Goal: Task Accomplishment & Management: Manage account settings

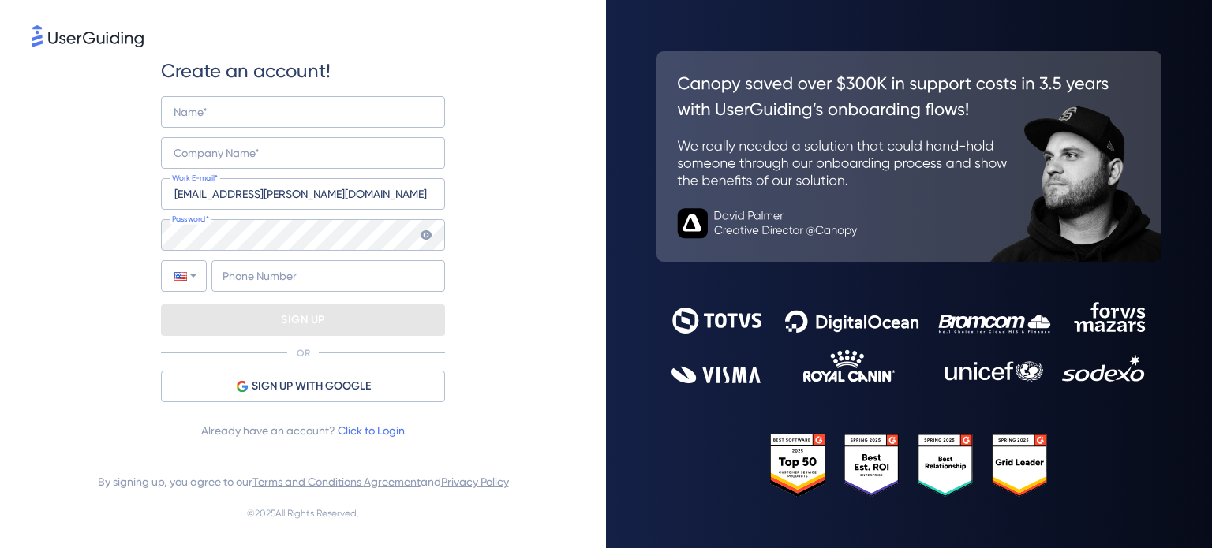
type input "+64"
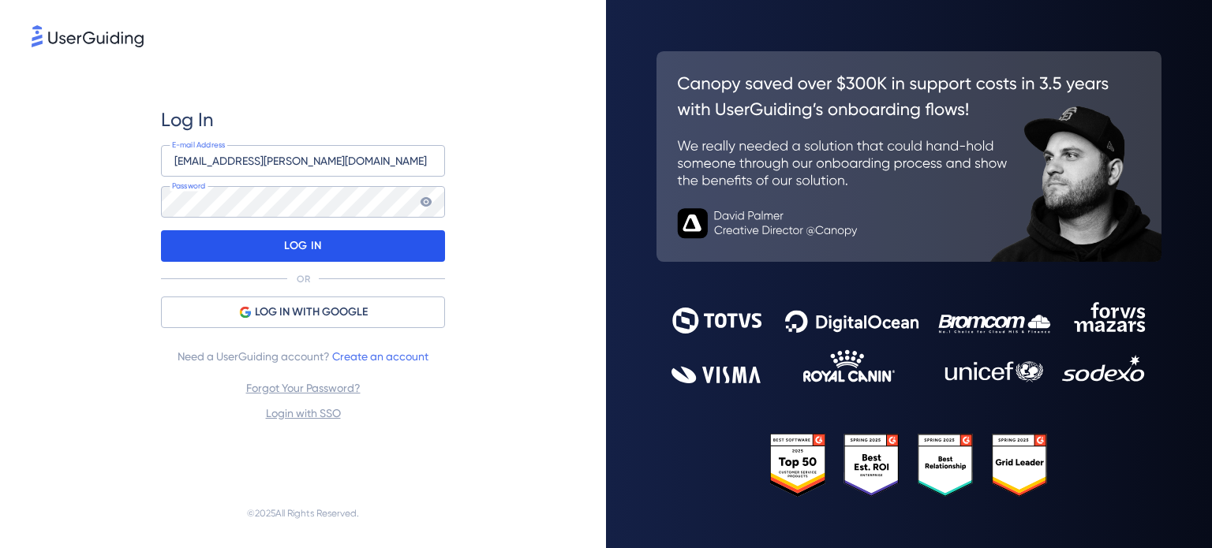
click at [279, 248] on div "LOG IN" at bounding box center [303, 246] width 284 height 32
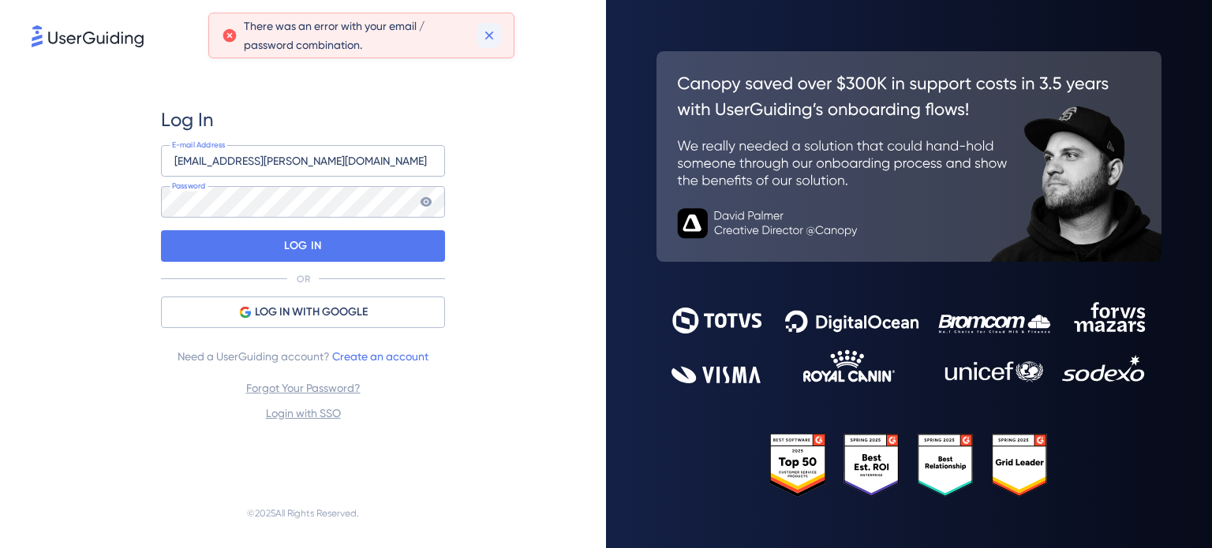
click at [492, 39] on icon at bounding box center [488, 36] width 9 height 9
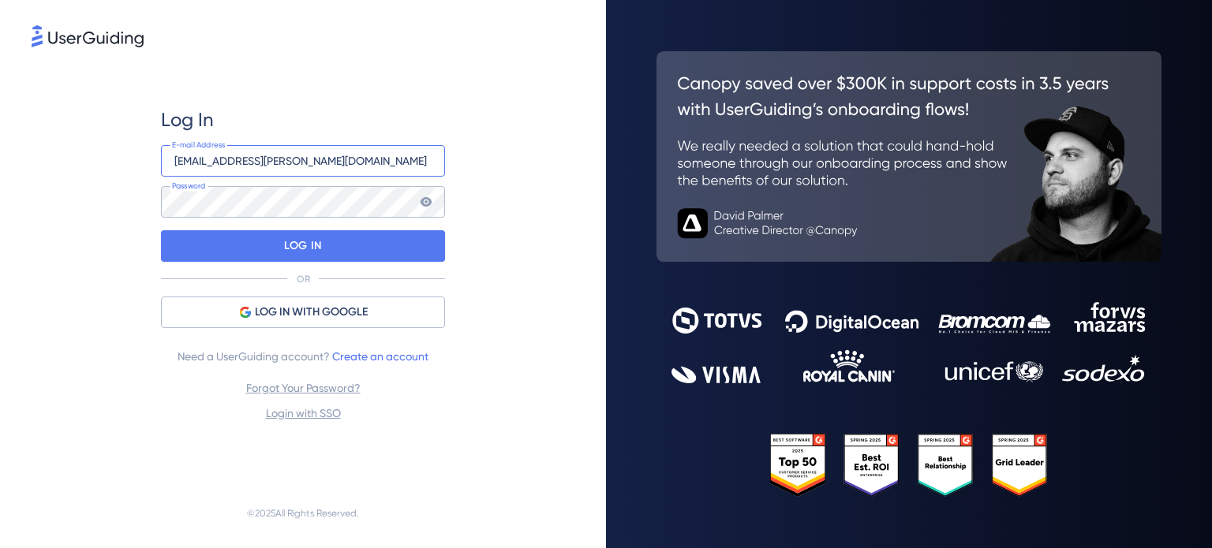
click at [249, 161] on input "eman.fatima+1@gallagher.com" at bounding box center [303, 161] width 284 height 32
click at [297, 78] on div "Log In eman.fatima@gallagher.com E-mail Address Password LOG IN OR LOG IN WITH …" at bounding box center [303, 264] width 284 height 428
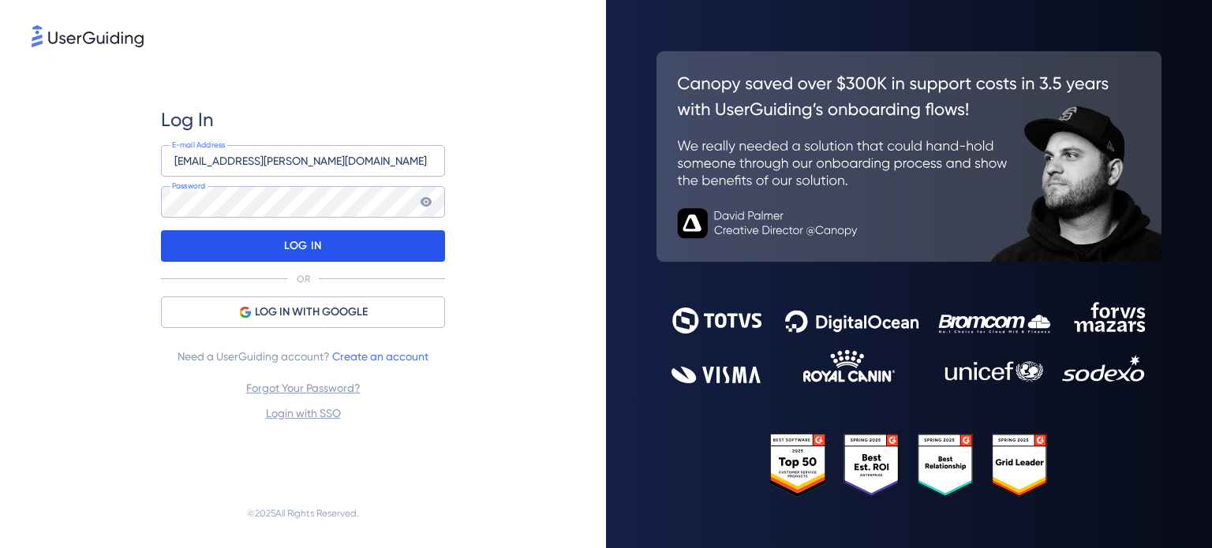
click at [315, 251] on p "LOG IN" at bounding box center [302, 245] width 37 height 25
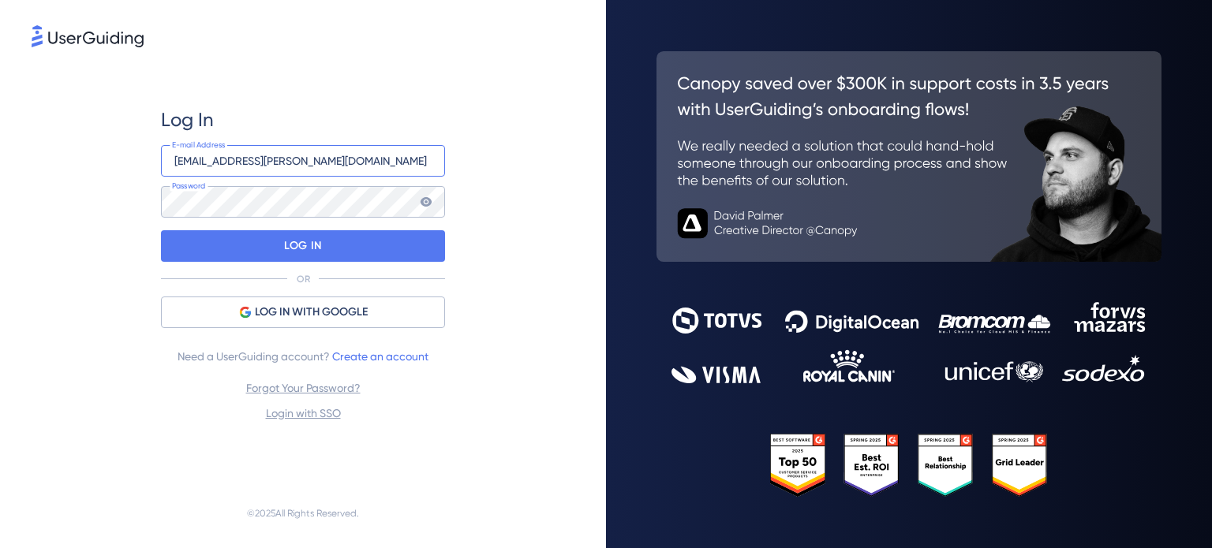
click at [241, 160] on input "eman.fatima@gallagher.com" at bounding box center [303, 161] width 284 height 32
type input "eman.fatima+1@gallagher.com"
click at [260, 106] on div "Log In eman.fatima+1@gallagher.com E-mail Address Password LOG IN OR LOG IN WIT…" at bounding box center [303, 264] width 284 height 428
click at [126, 244] on div "Log In eman.fatima+1@gallagher.com E-mail Address Password LOG IN OR LOG IN WIT…" at bounding box center [303, 264] width 543 height 428
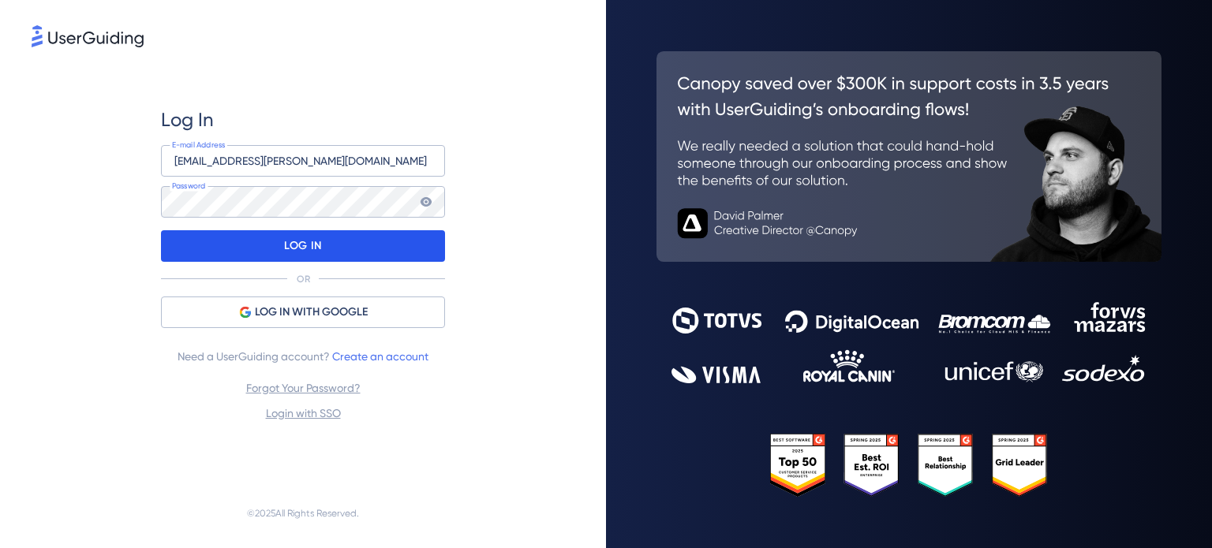
click at [259, 256] on div "LOG IN" at bounding box center [303, 246] width 284 height 32
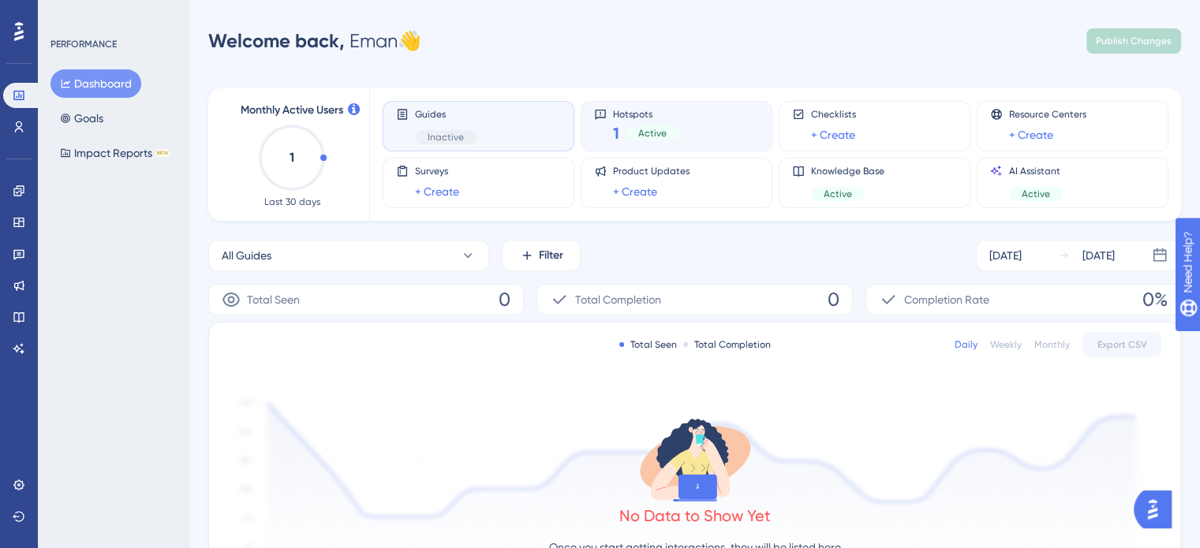
click at [705, 132] on div "Hotspots 1 Active" at bounding box center [676, 126] width 165 height 36
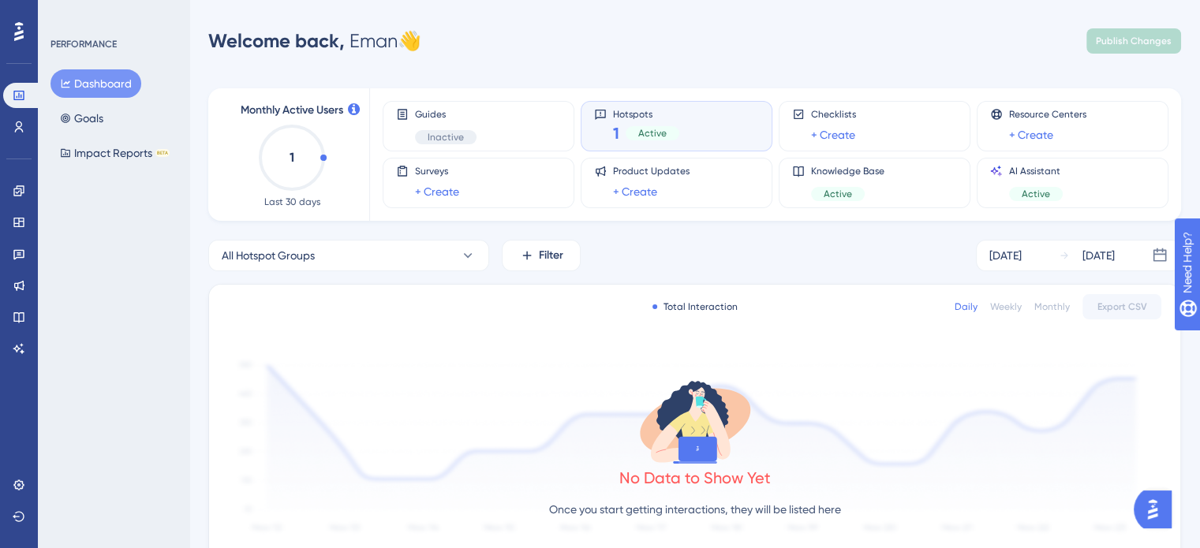
click at [709, 116] on div "Hotspots 1 Active" at bounding box center [676, 126] width 165 height 36
click at [6, 123] on link at bounding box center [19, 126] width 32 height 25
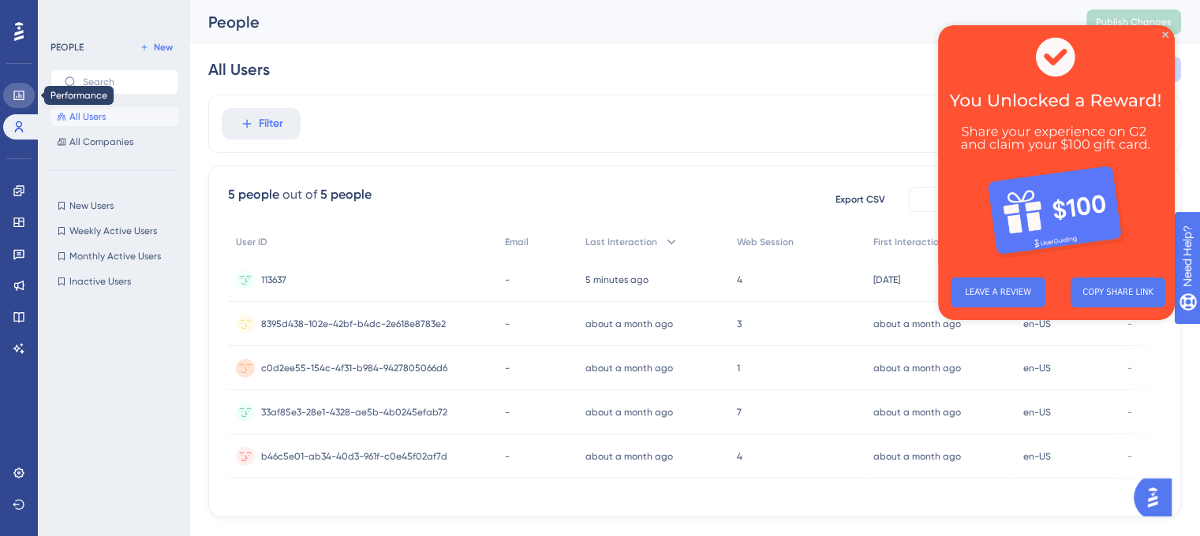
click at [21, 96] on icon at bounding box center [18, 95] width 10 height 9
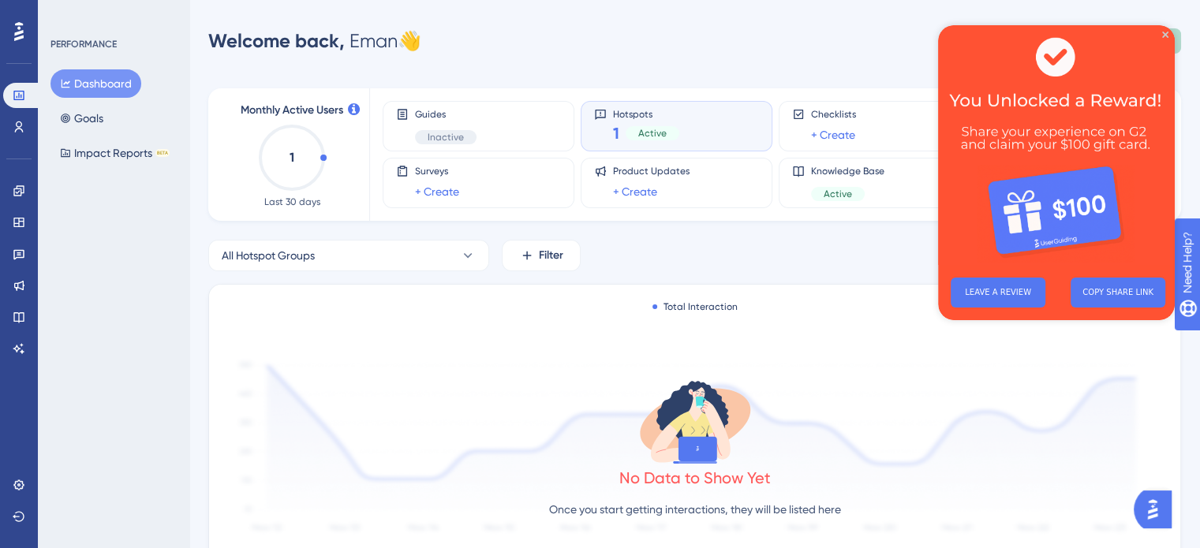
click at [782, 73] on div "Monthly Active Users 1 Last 30 days Guides Inactive Hotspots 1 Active Checklist…" at bounding box center [694, 487] width 973 height 836
click at [1162, 32] on icon "Close Preview" at bounding box center [1165, 35] width 6 height 6
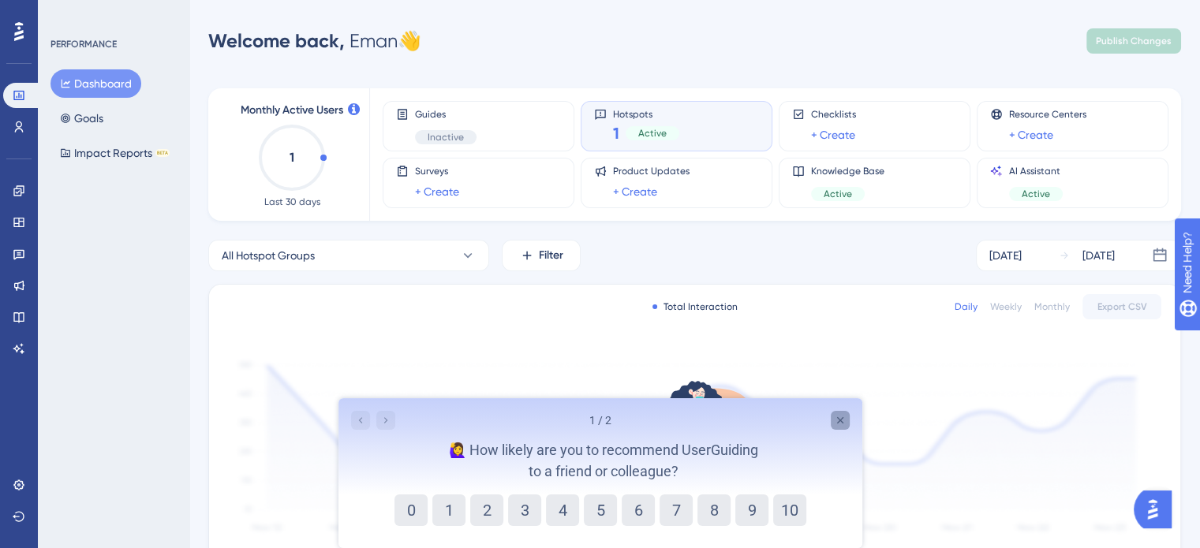
click at [843, 428] on div "Close survey" at bounding box center [839, 420] width 19 height 19
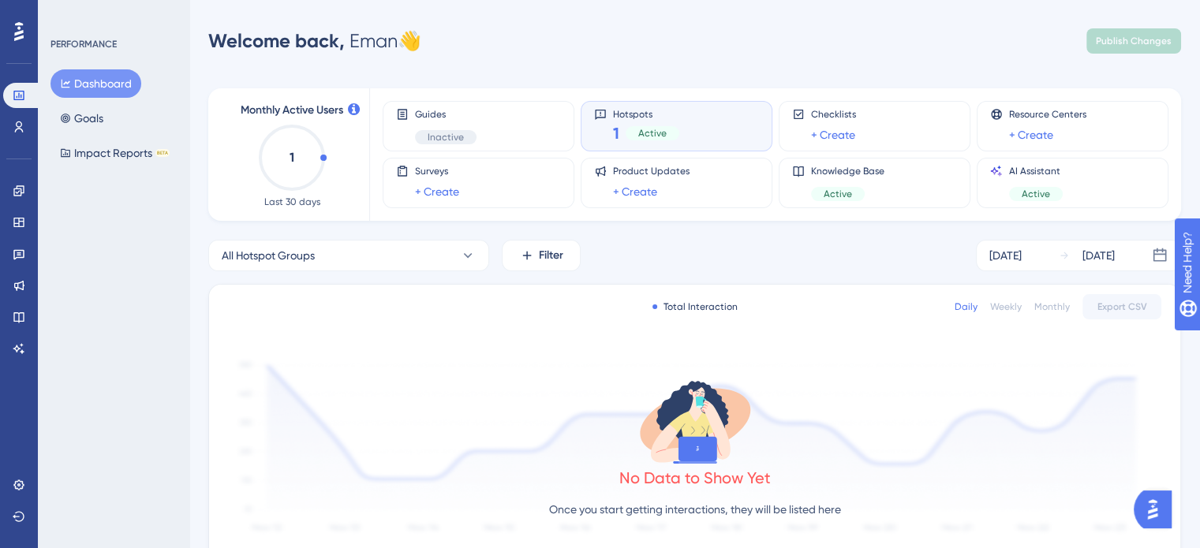
click at [669, 121] on div "Hotspots 1 Active" at bounding box center [646, 126] width 66 height 36
click at [276, 153] on icon "1" at bounding box center [291, 157] width 69 height 69
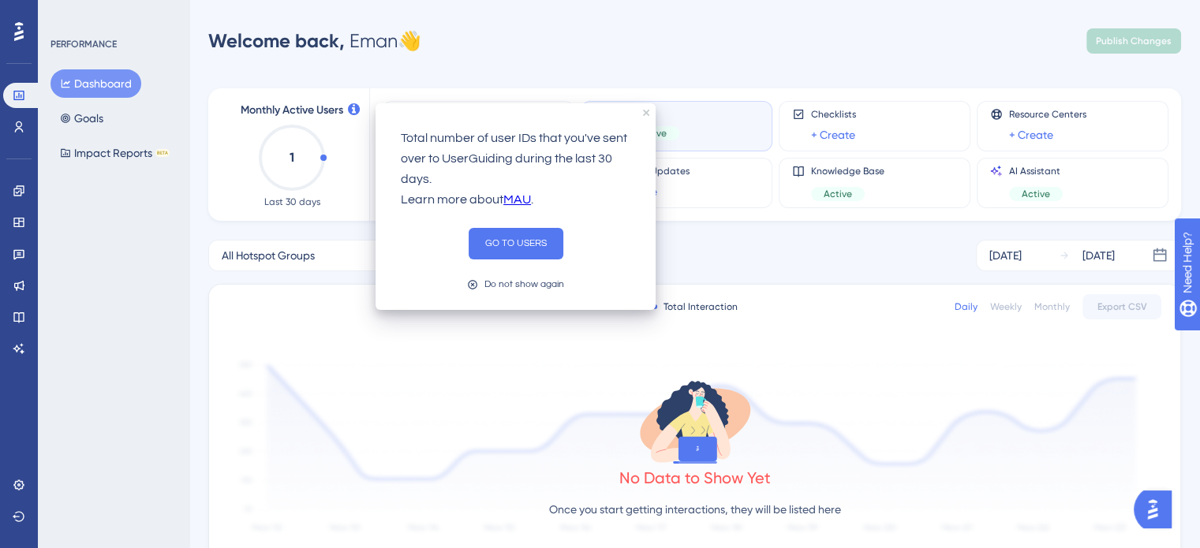
click at [354, 111] on icon at bounding box center [354, 109] width 12 height 12
click at [69, 122] on button "Goals" at bounding box center [81, 118] width 62 height 28
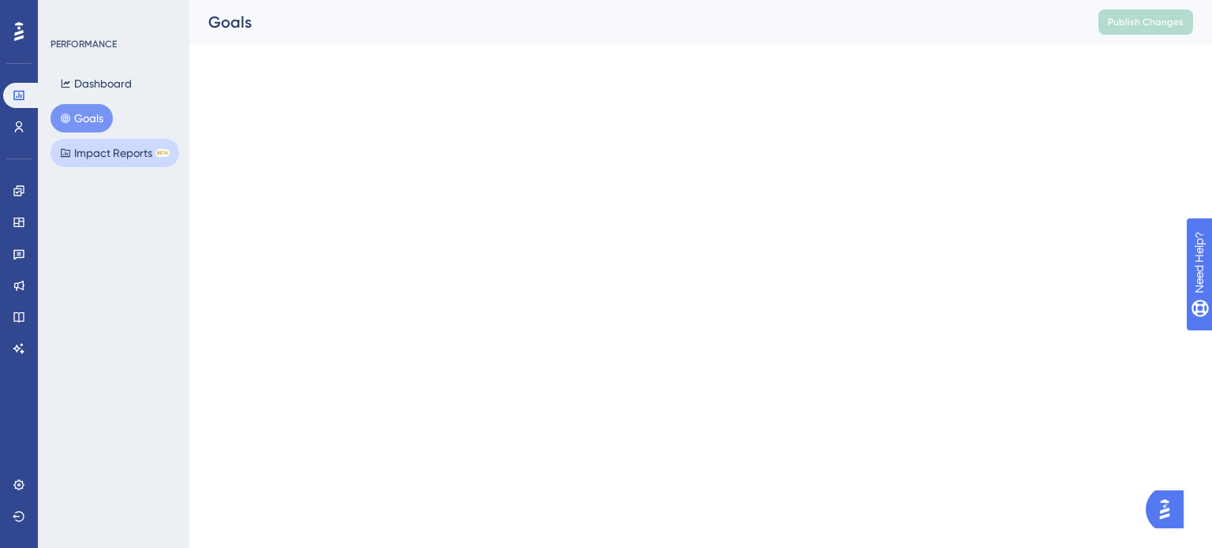
click at [94, 159] on button "Impact Reports BETA" at bounding box center [114, 153] width 129 height 28
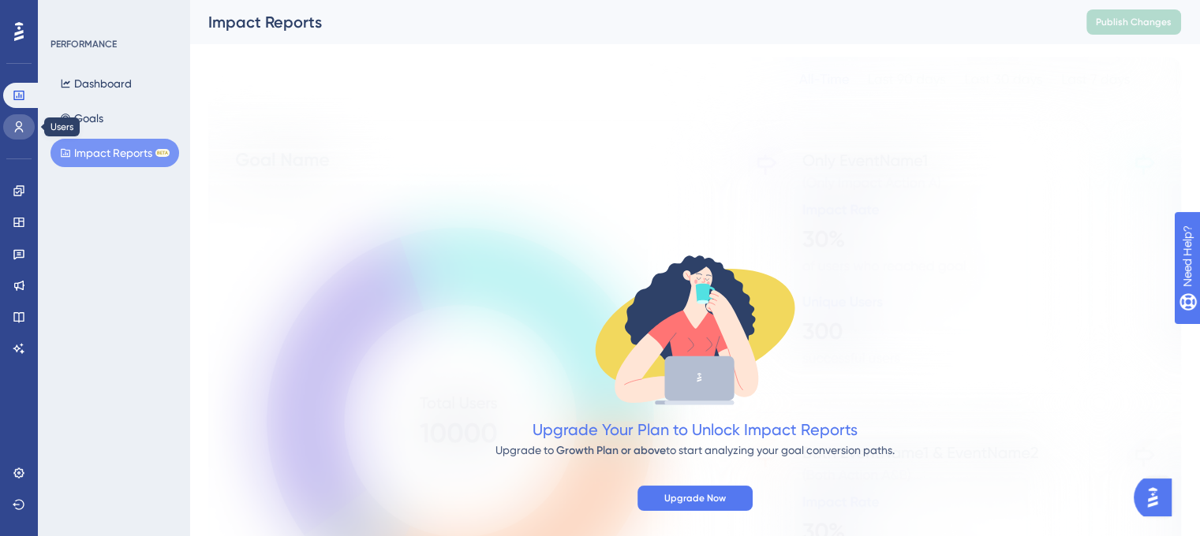
click at [19, 134] on link at bounding box center [19, 126] width 32 height 25
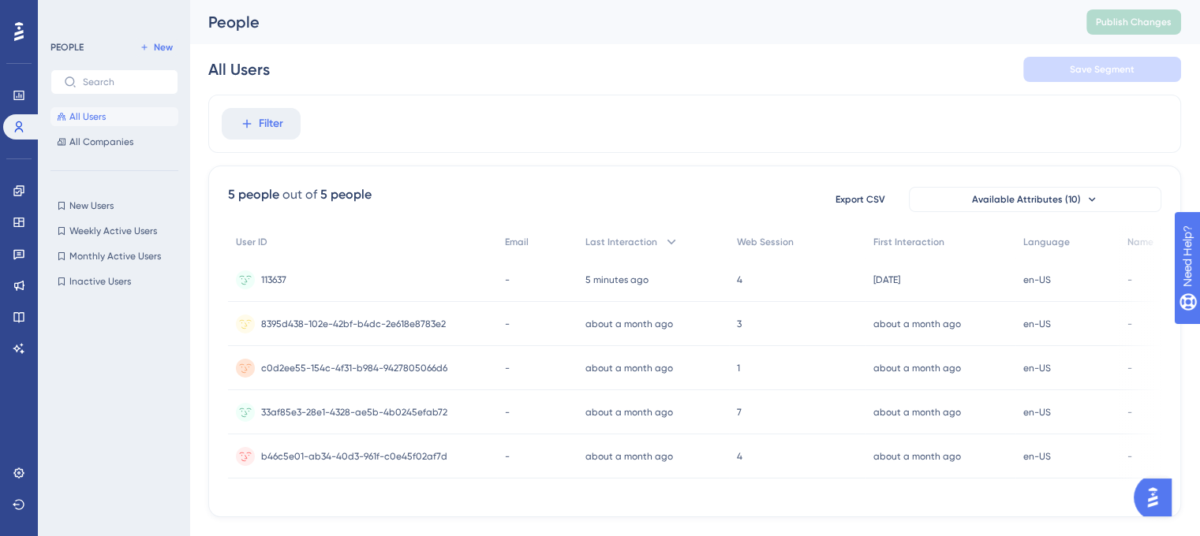
click at [26, 178] on div "Engagement" at bounding box center [19, 190] width 32 height 25
click at [19, 196] on icon at bounding box center [18, 190] width 10 height 10
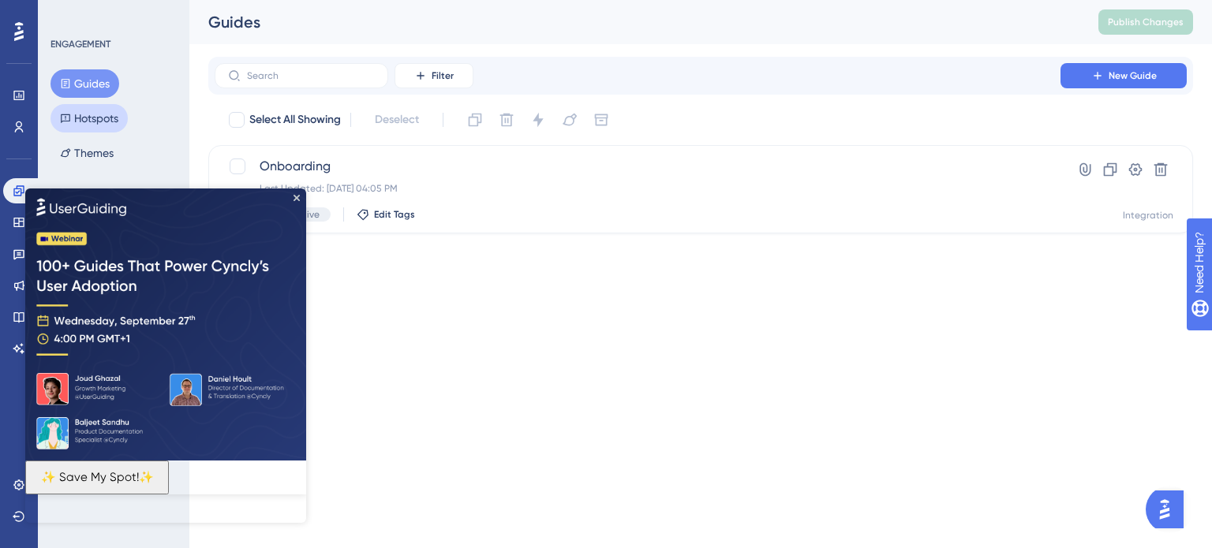
click at [103, 123] on button "Hotspots" at bounding box center [88, 118] width 77 height 28
click at [297, 198] on icon "Close Preview" at bounding box center [296, 197] width 6 height 6
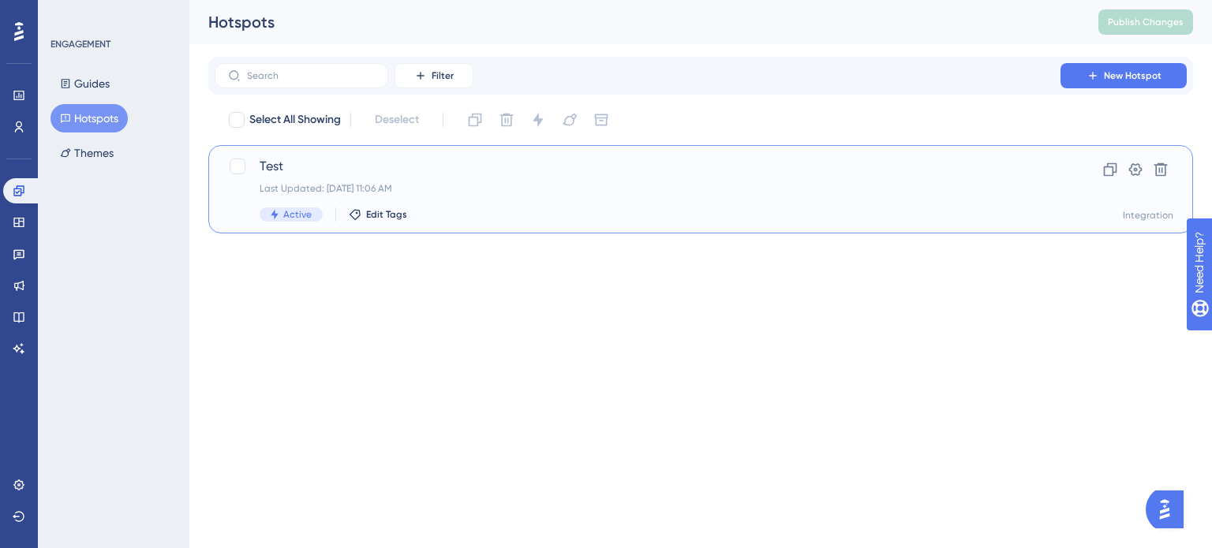
click at [373, 185] on div "Last Updated: Sep 17 2025, 11:06 AM" at bounding box center [637, 188] width 756 height 13
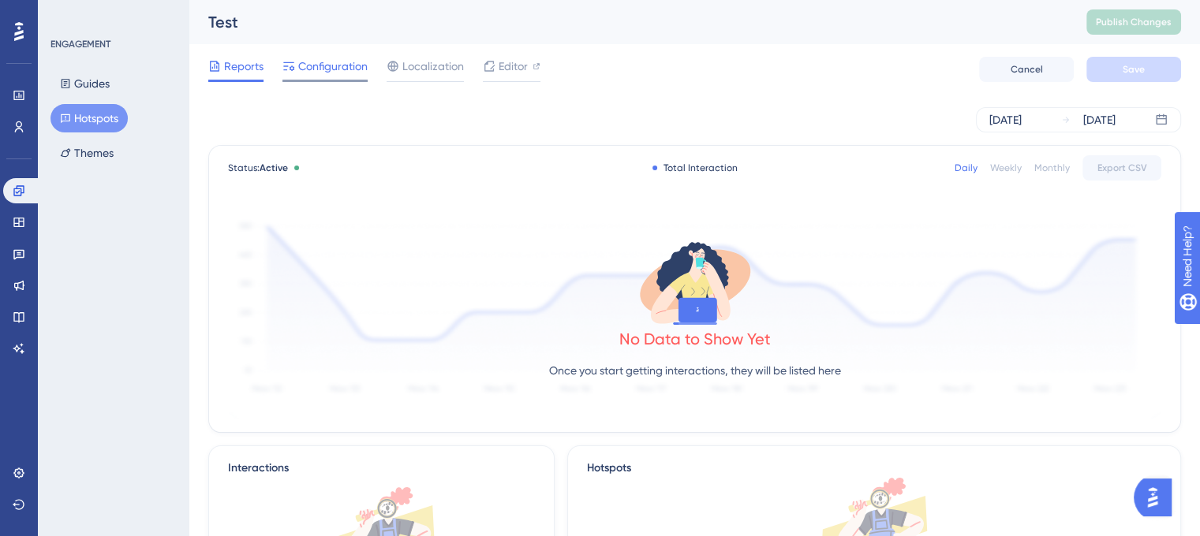
click at [309, 73] on span "Configuration" at bounding box center [332, 66] width 69 height 19
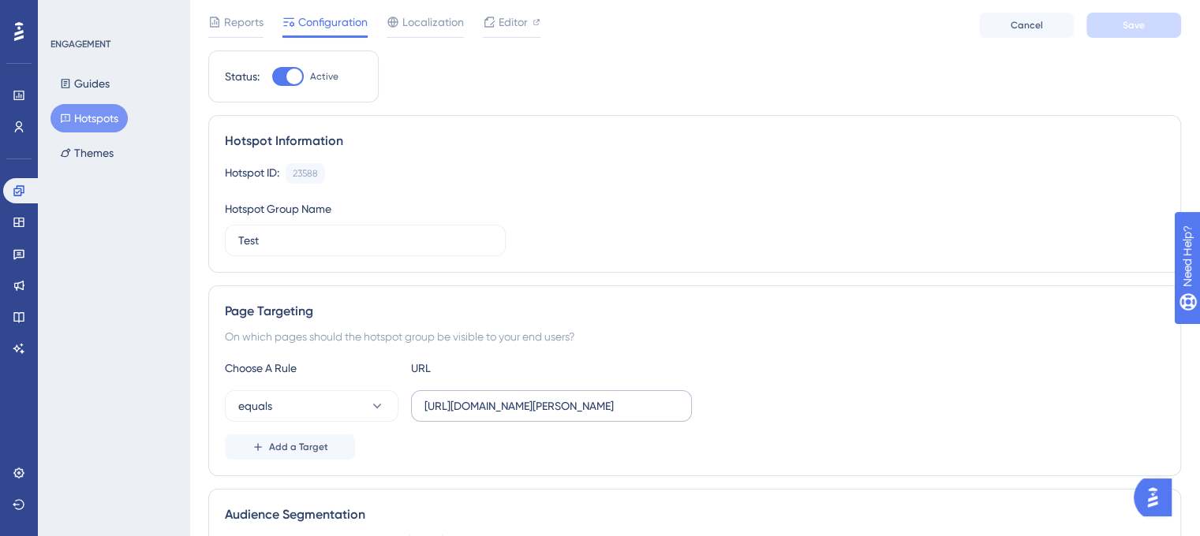
scroll to position [79, 0]
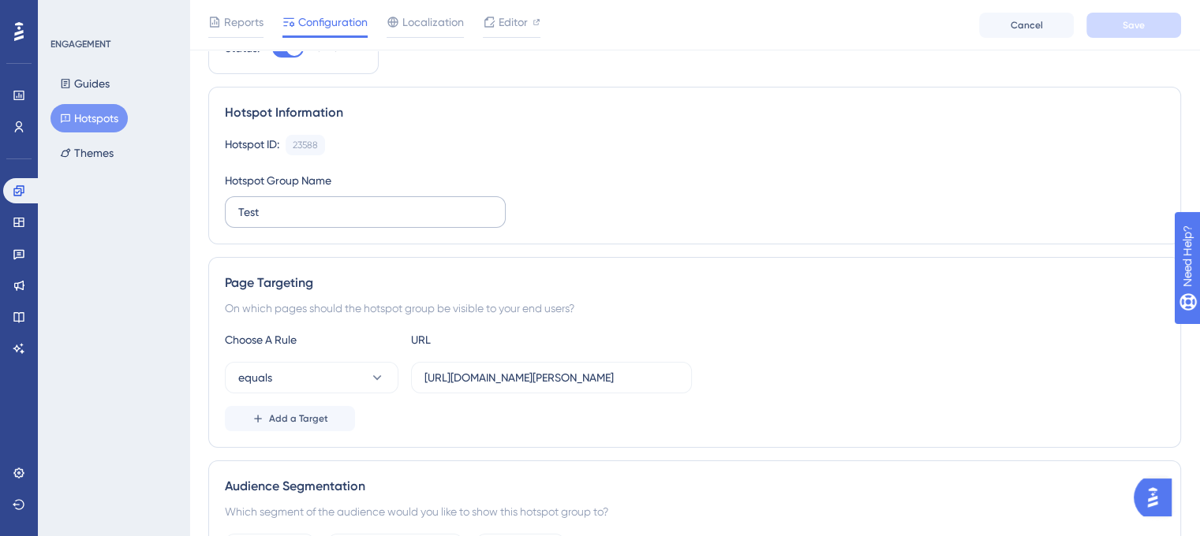
click at [320, 198] on label "Test" at bounding box center [365, 212] width 281 height 32
click at [320, 203] on input "Test" at bounding box center [365, 211] width 254 height 17
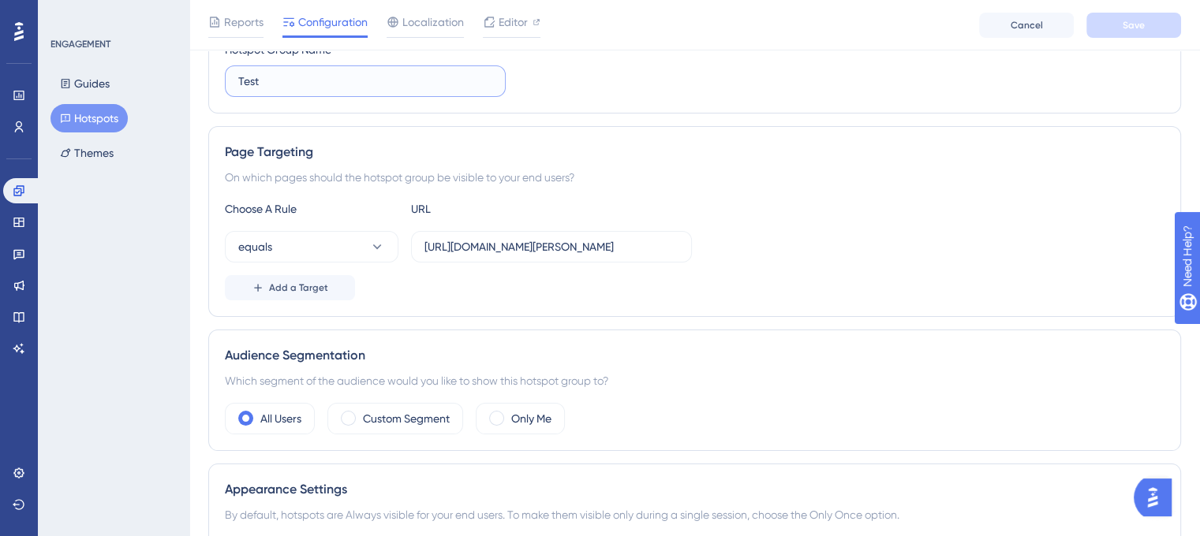
scroll to position [237, 0]
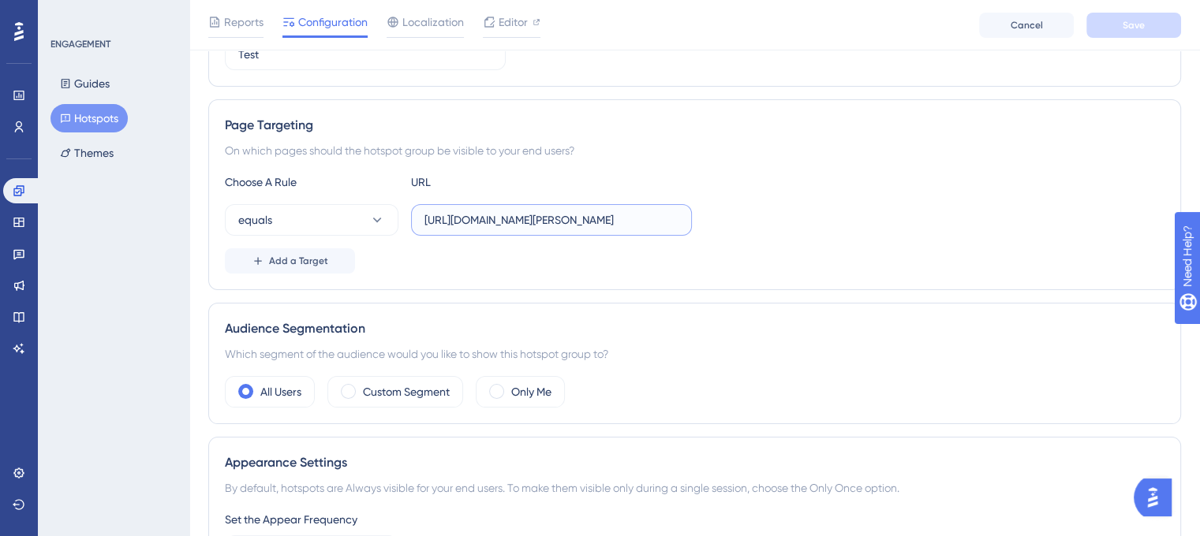
click at [596, 213] on input "https://dev.am.app.gallagher.com/amc/dashboard/groups/nosubscription" at bounding box center [551, 219] width 254 height 17
drag, startPoint x: 643, startPoint y: 216, endPoint x: 719, endPoint y: 222, distance: 75.9
click at [719, 222] on div "equals https://dev.am.app.gallagher.com/amc/dashboard/groups/nosubscription" at bounding box center [694, 220] width 939 height 32
click at [339, 213] on button "equals" at bounding box center [312, 220] width 174 height 32
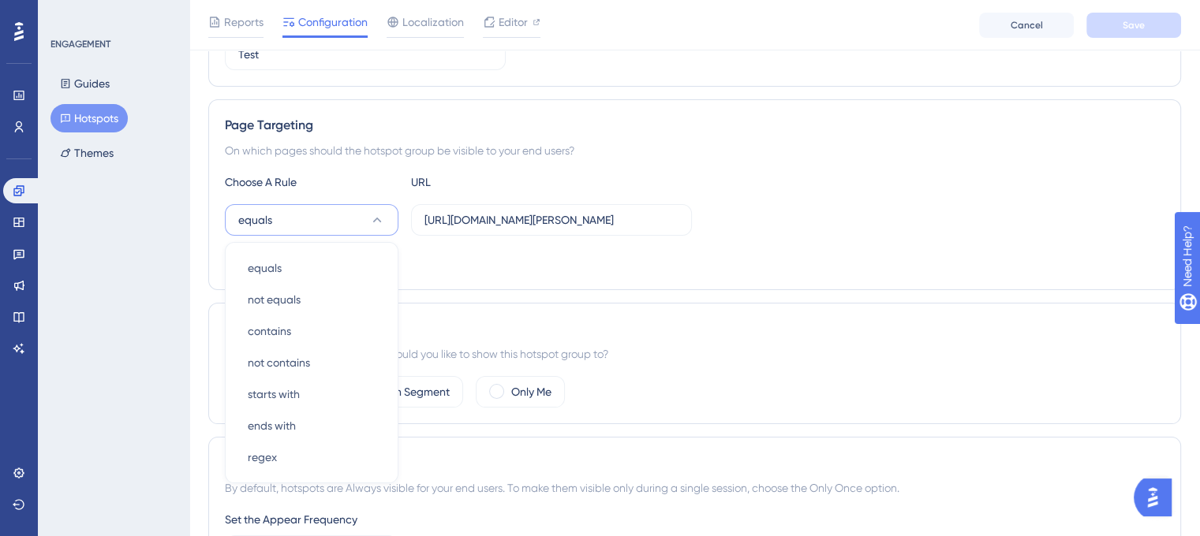
scroll to position [328, 0]
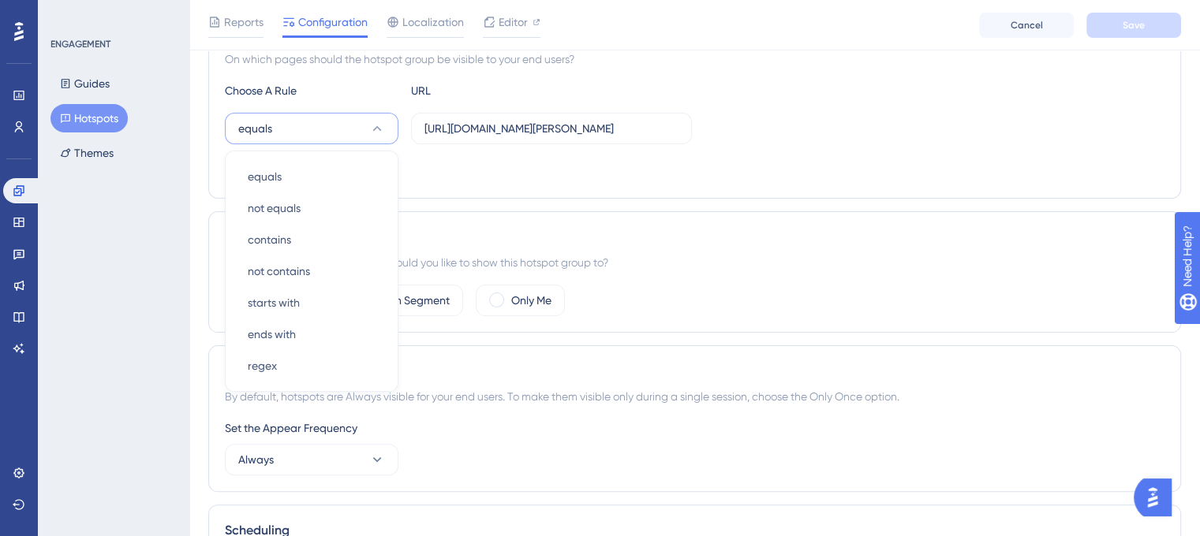
click at [508, 201] on div "Status: Active Hotspot Information Hotspot ID: 23588 Copy Hotspot Group Name Te…" at bounding box center [694, 303] width 973 height 1060
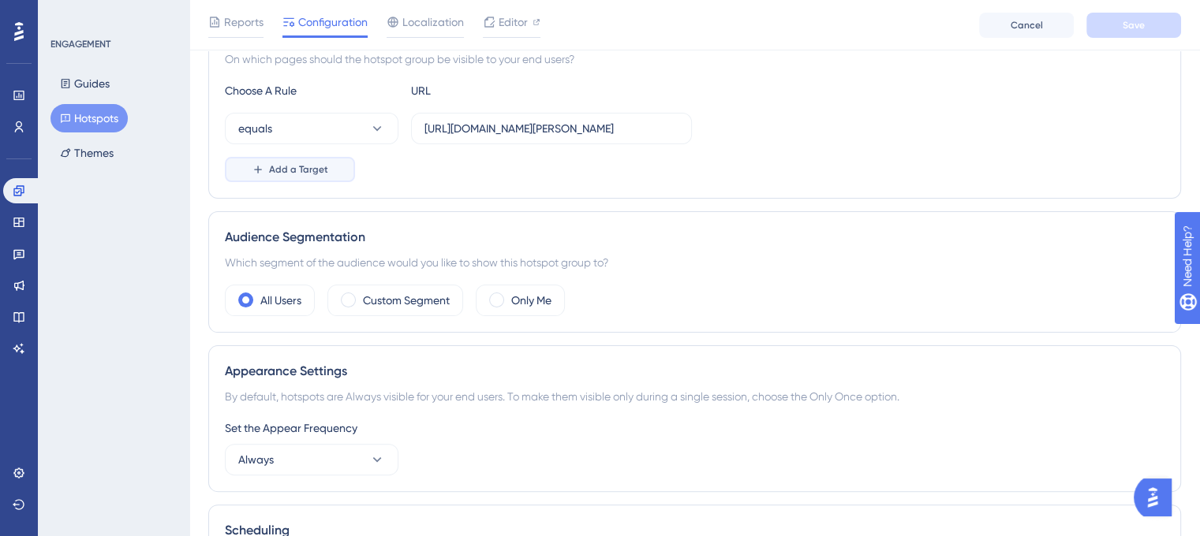
click at [315, 171] on span "Add a Target" at bounding box center [298, 169] width 59 height 13
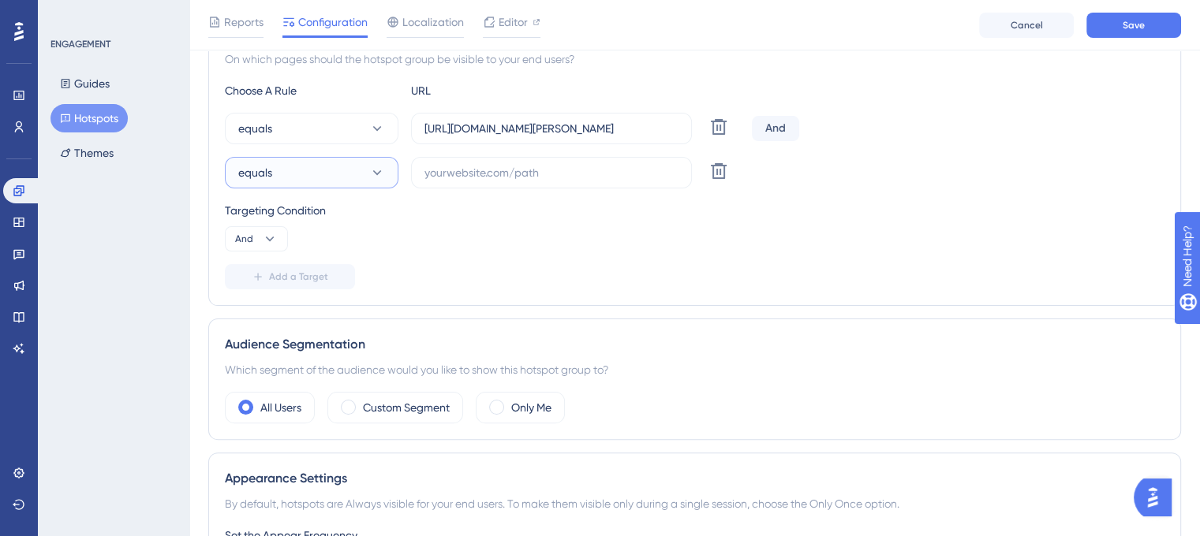
click at [313, 170] on button "equals" at bounding box center [312, 173] width 174 height 32
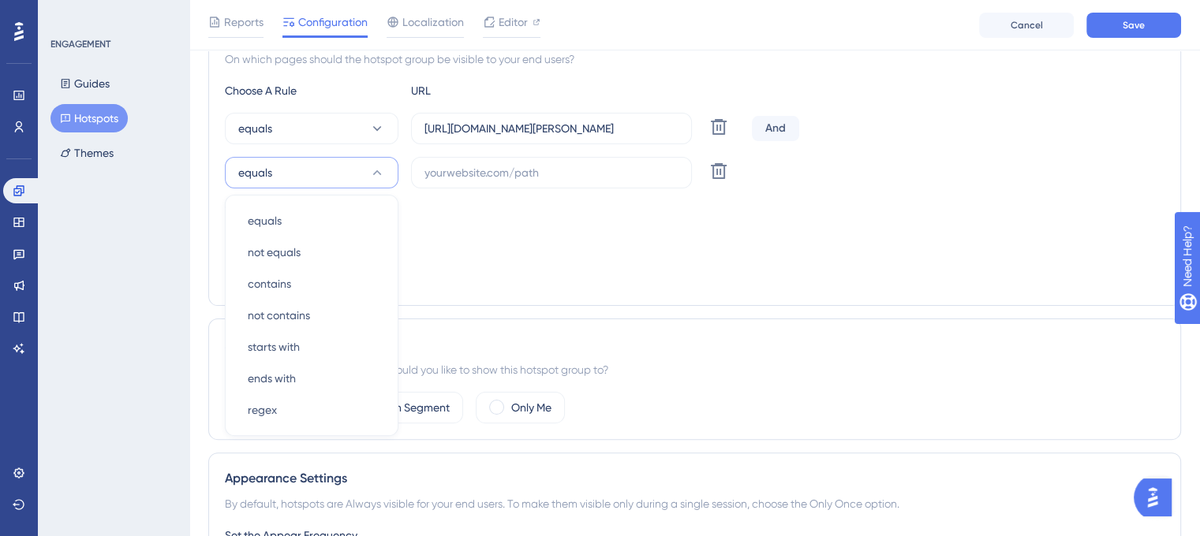
scroll to position [372, 0]
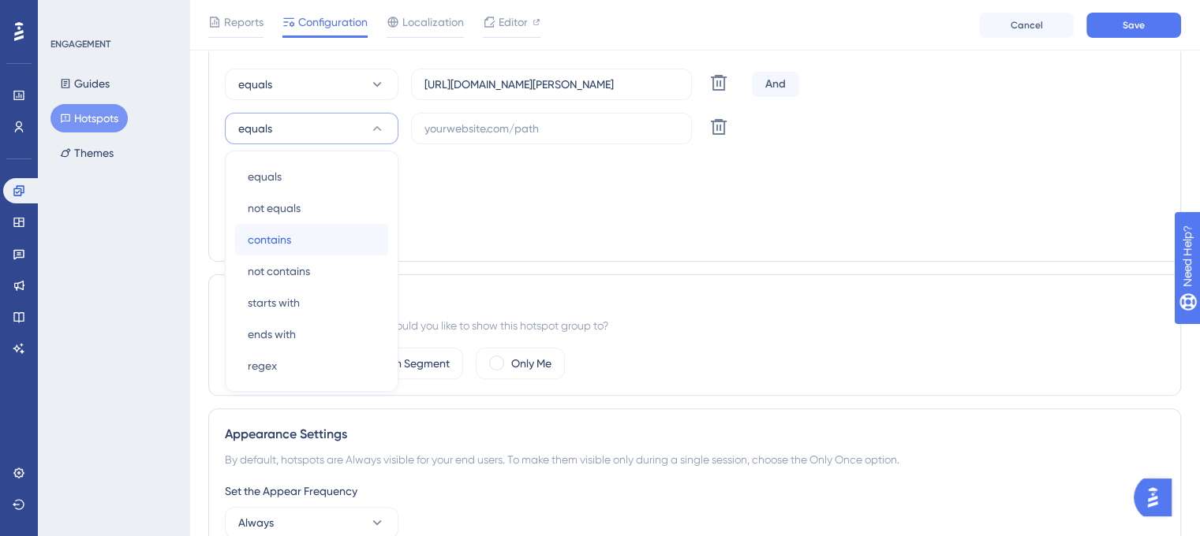
click at [304, 235] on div "contains contains" at bounding box center [312, 240] width 128 height 32
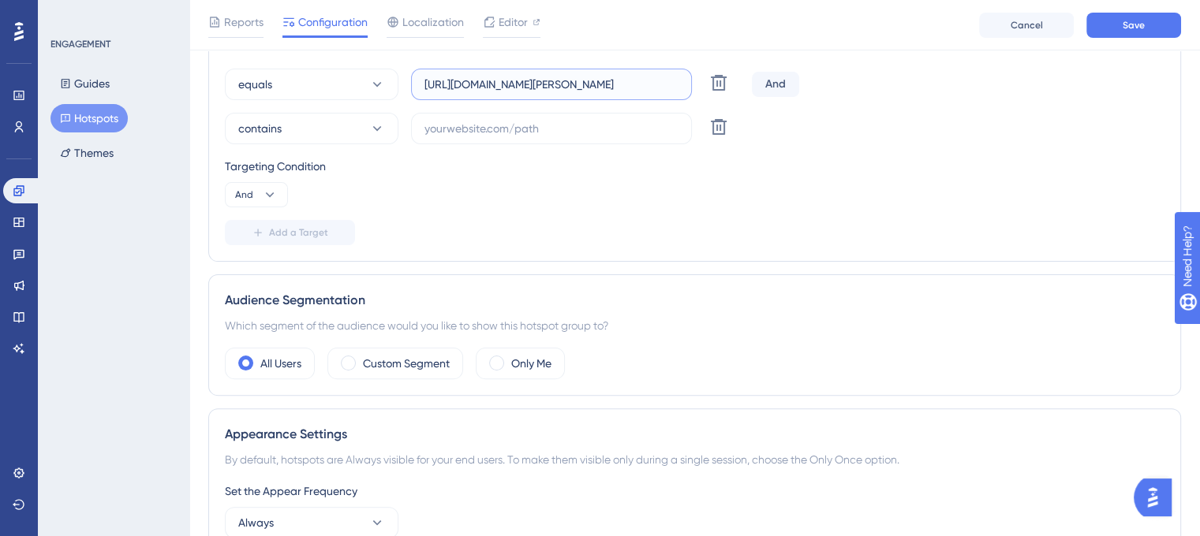
scroll to position [0, 131]
drag, startPoint x: 463, startPoint y: 85, endPoint x: 659, endPoint y: 95, distance: 196.6
click at [681, 89] on label "https://dev.am.app.gallagher.com/amc/dashboard/groups/nosubscription" at bounding box center [551, 85] width 281 height 32
click at [591, 120] on input "text" at bounding box center [551, 128] width 254 height 17
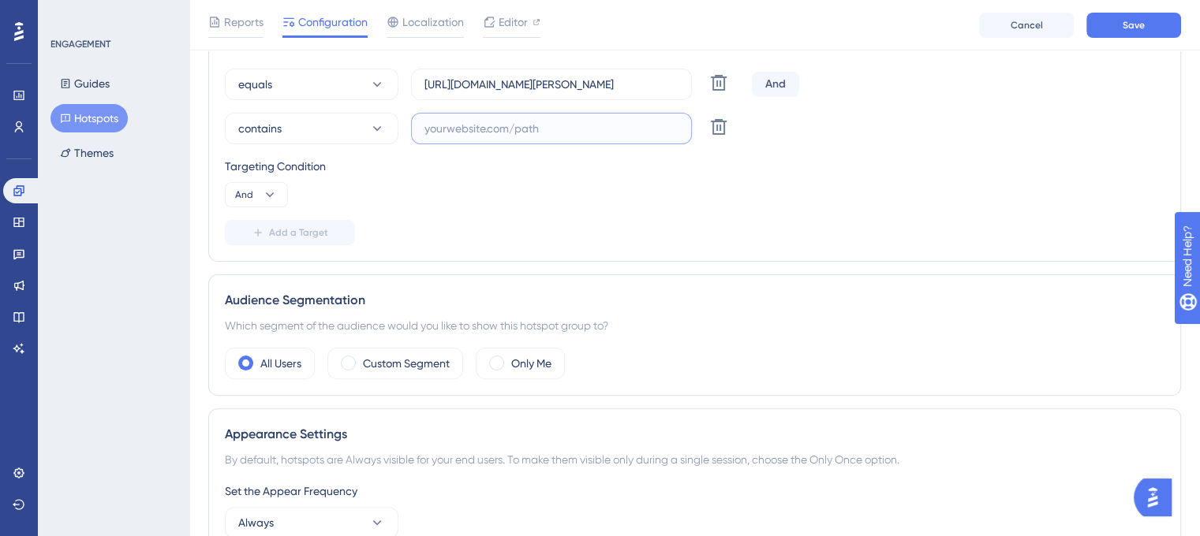
paste input "dev.am.app.gallagher.com/amc/dashboard/groups/nosubscription"
click at [263, 192] on icon at bounding box center [270, 195] width 16 height 16
click at [430, 211] on div "Choose A Rule URL equals https://dev.am.app.gallagher.com/amc/dashboard/groups/…" at bounding box center [694, 141] width 939 height 208
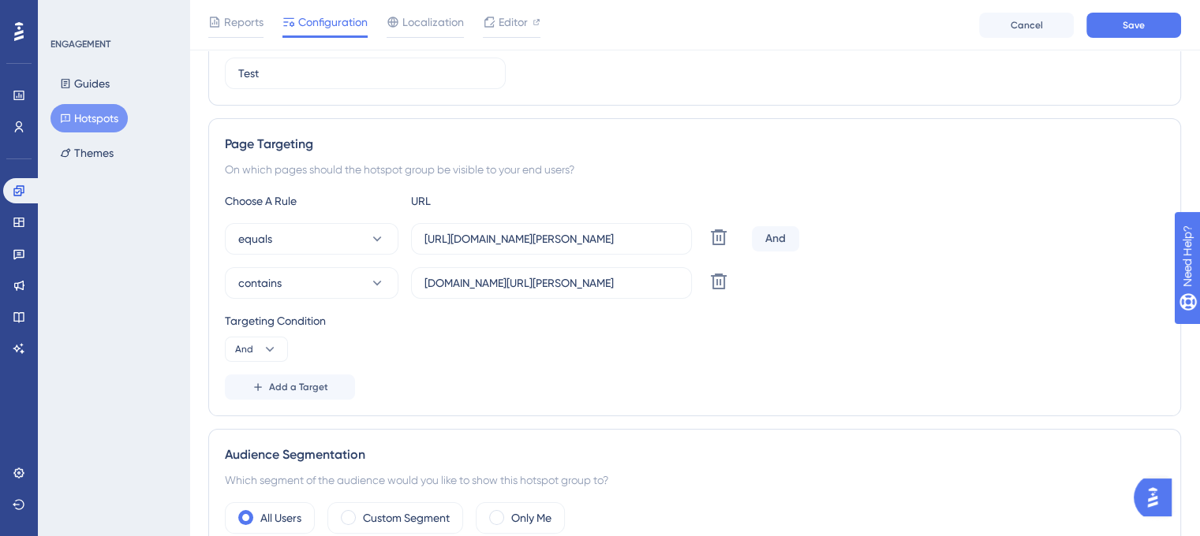
scroll to position [215, 0]
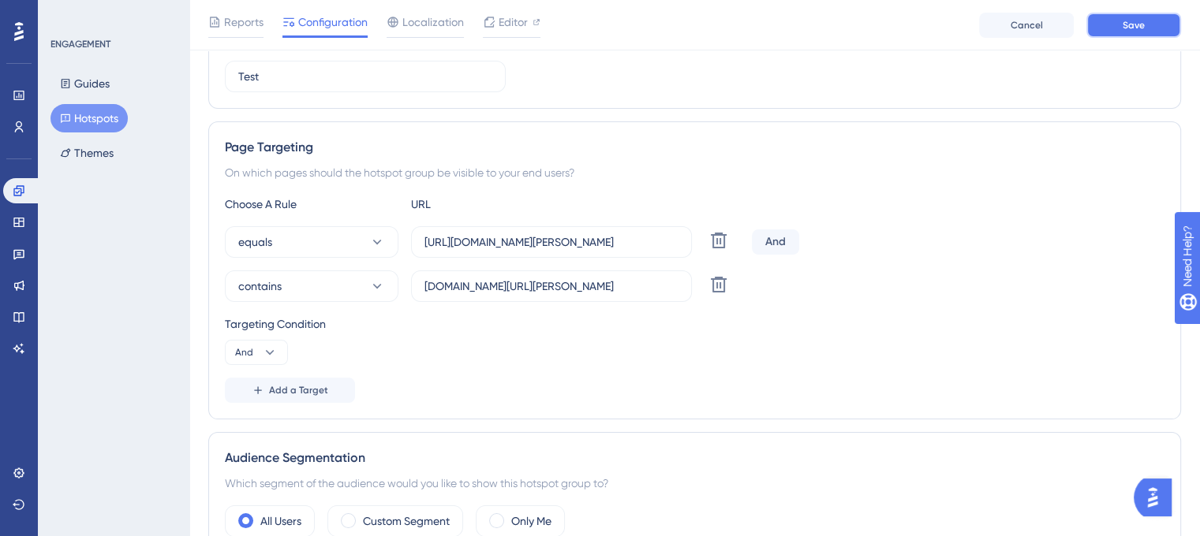
click at [1139, 21] on span "Save" at bounding box center [1133, 25] width 22 height 13
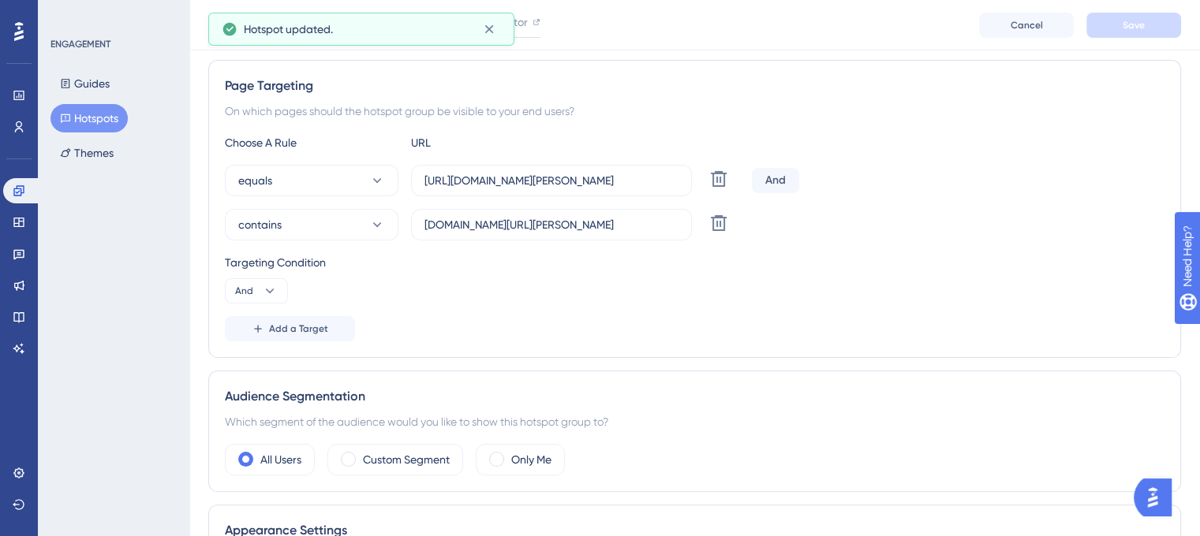
scroll to position [293, 0]
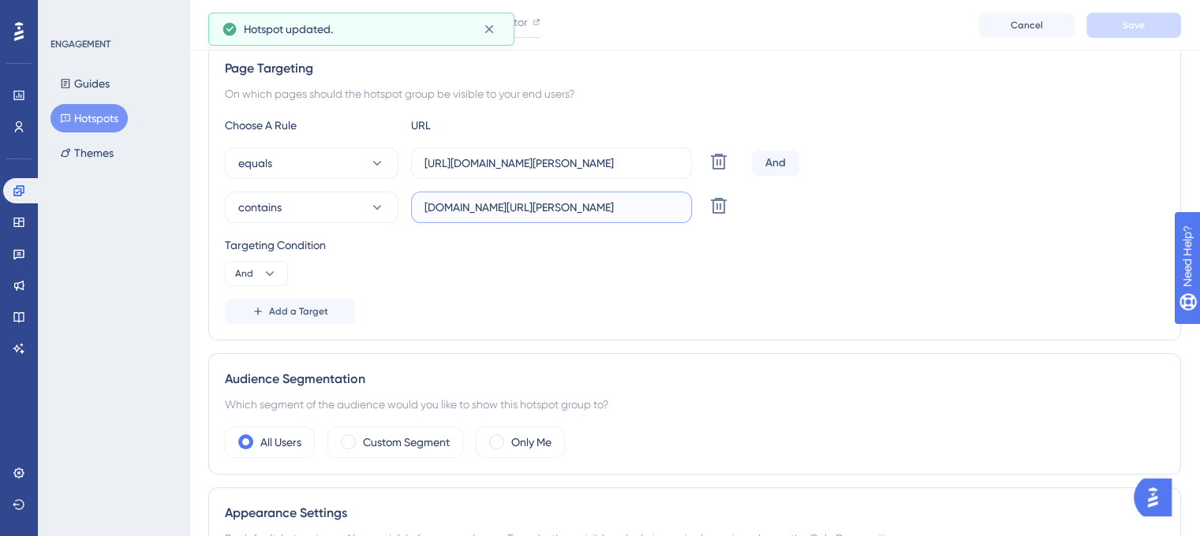
click at [519, 203] on input "dev.am.app.gallagher.com/amc/dashboard/groups/nosubscription" at bounding box center [551, 207] width 254 height 17
drag, startPoint x: 518, startPoint y: 202, endPoint x: 734, endPoint y: 206, distance: 215.4
click at [734, 206] on div "contains dev.am.app.gallagher.com/amc/dashboard/groups/nosubscription Delete" at bounding box center [485, 208] width 521 height 32
click at [731, 285] on div "Targeting Condition And" at bounding box center [694, 261] width 939 height 50
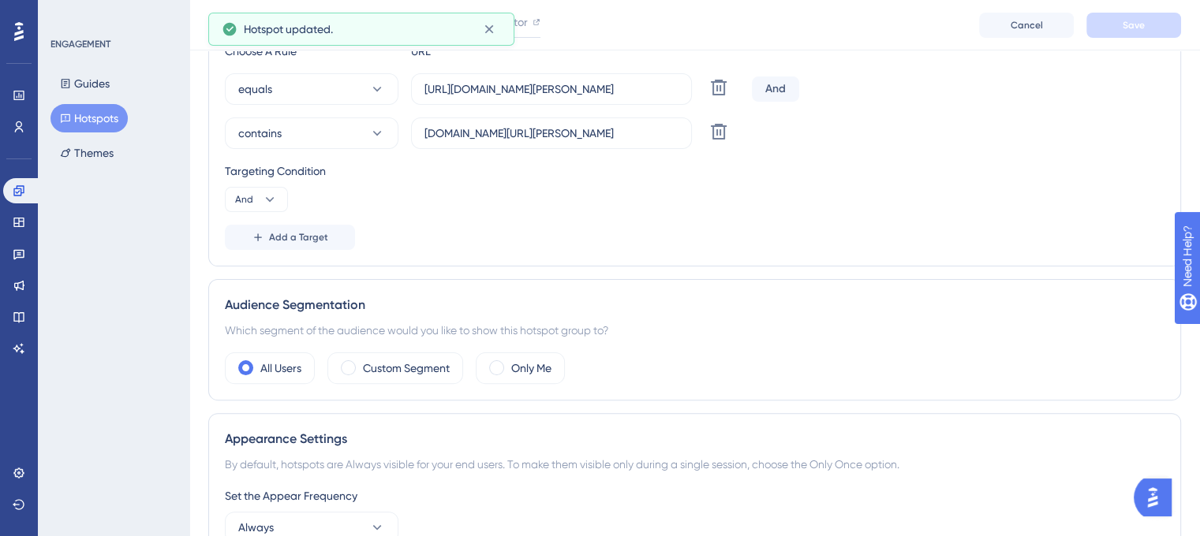
scroll to position [451, 0]
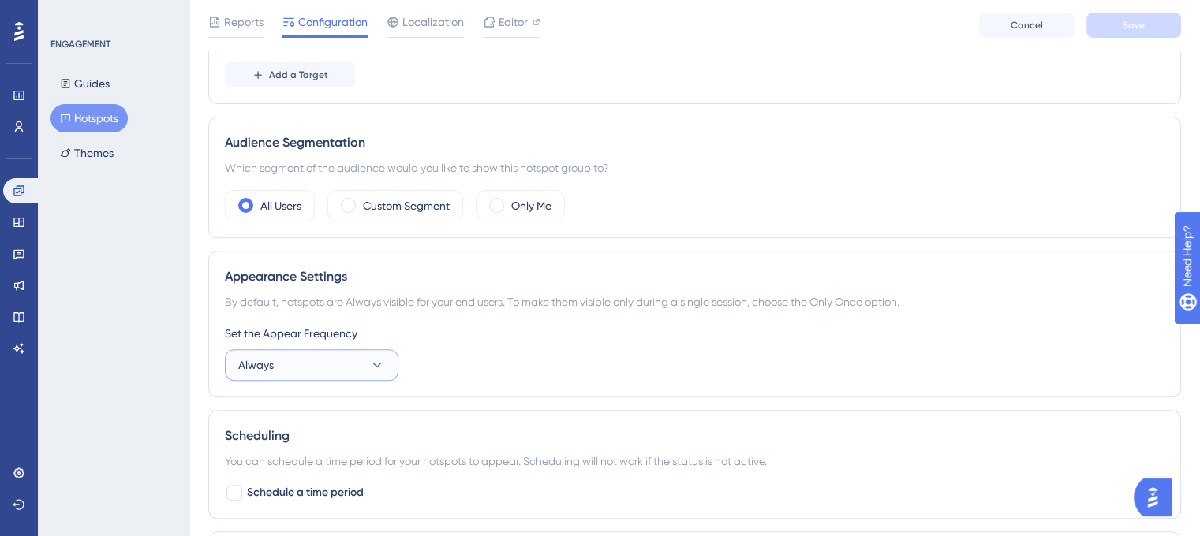
click at [385, 362] on button "Always" at bounding box center [312, 365] width 174 height 32
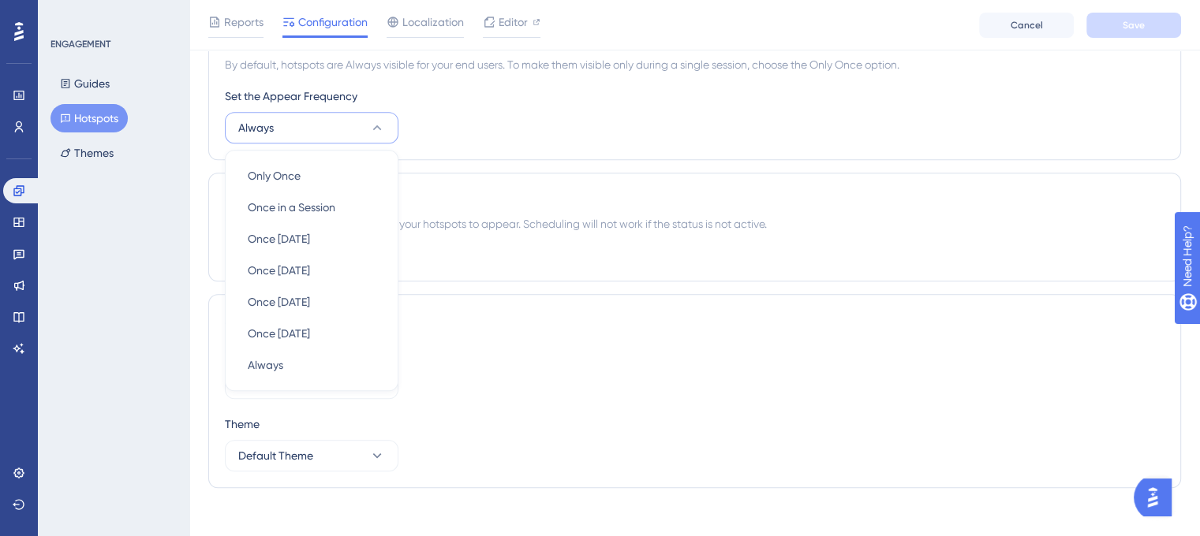
click at [577, 122] on div "Set the Appear Frequency Always Only Once Only Once Once in a Session Once in a…" at bounding box center [694, 115] width 939 height 57
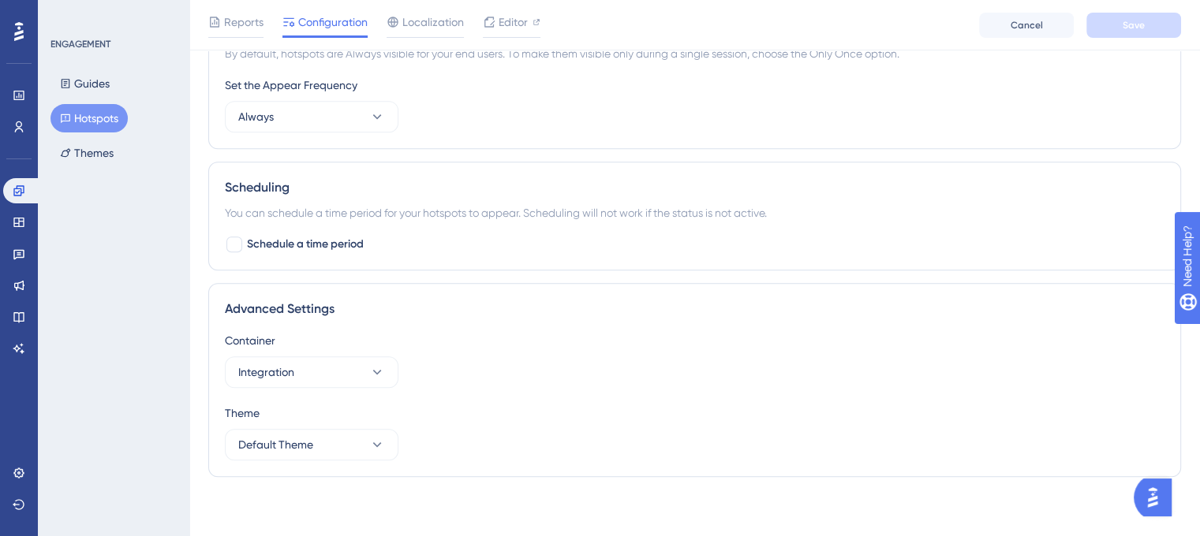
scroll to position [779, 0]
click at [366, 361] on button "Integration" at bounding box center [312, 372] width 174 height 32
click at [346, 430] on button "Default Theme" at bounding box center [312, 444] width 174 height 32
click at [483, 441] on div "Theme Default Theme Default Theme Default Theme" at bounding box center [694, 431] width 939 height 57
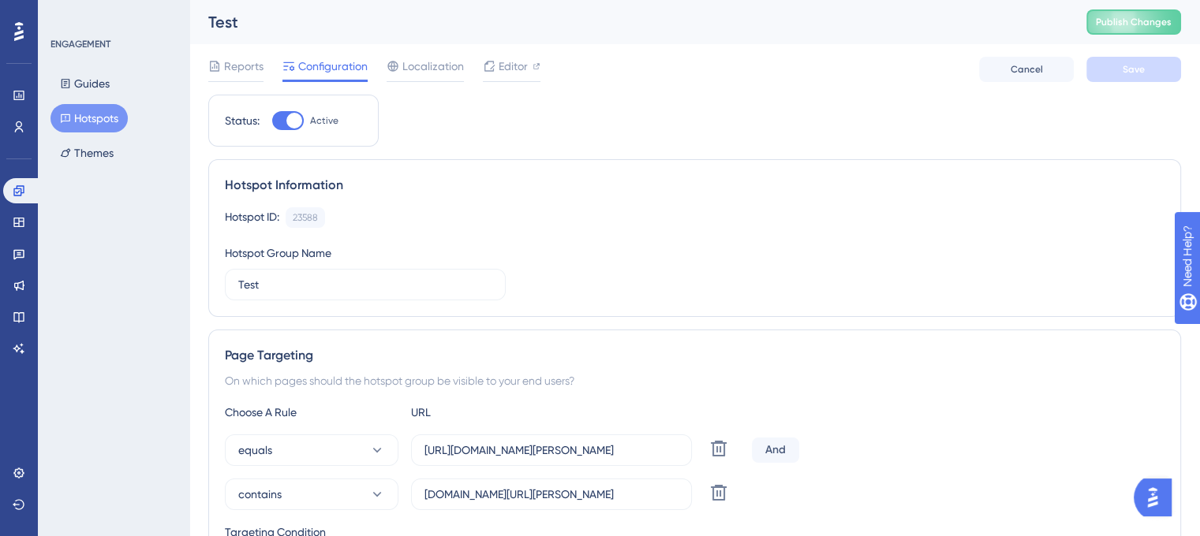
scroll to position [0, 0]
click at [1132, 24] on button "Publish Changes" at bounding box center [1133, 21] width 95 height 25
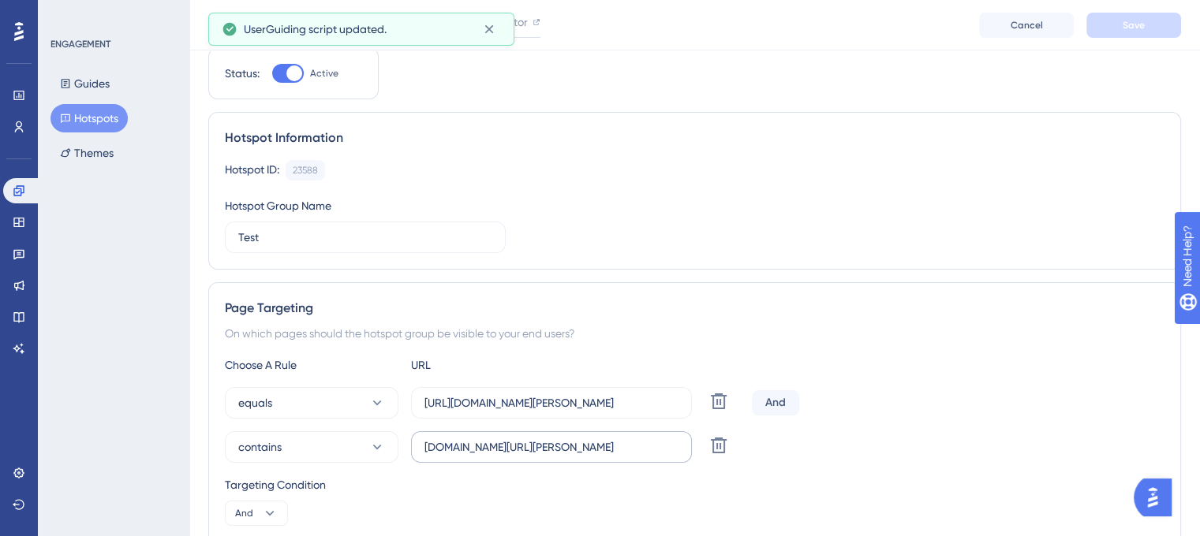
scroll to position [79, 0]
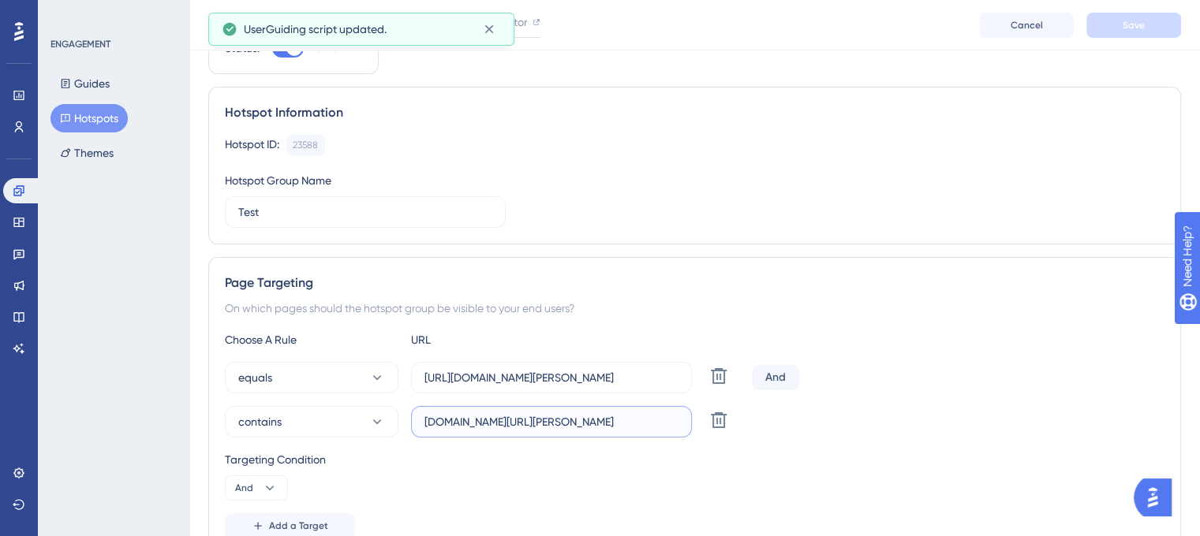
click at [511, 416] on input "dev.am.app.gallagher.com/amc/dashboard/groups/nosubscription" at bounding box center [551, 421] width 254 height 17
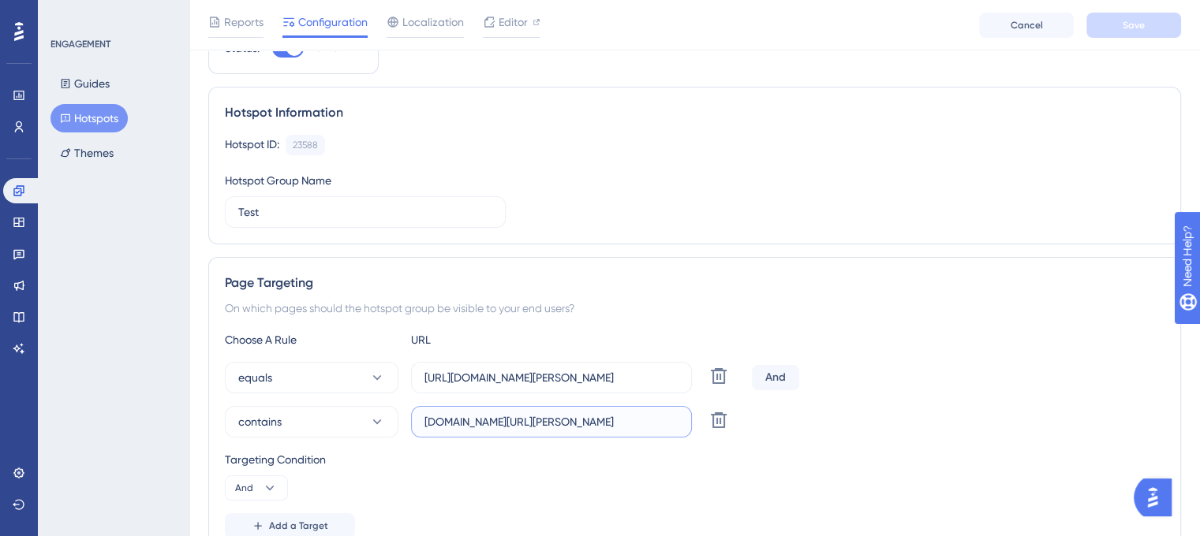
click at [536, 417] on input "dev.am.app.gallagher.com/amc/dashboard/groups/nosubscription" at bounding box center [551, 421] width 254 height 17
paste input "https://dev.am.app.gallagher.com/amc/dashboard/mobs"
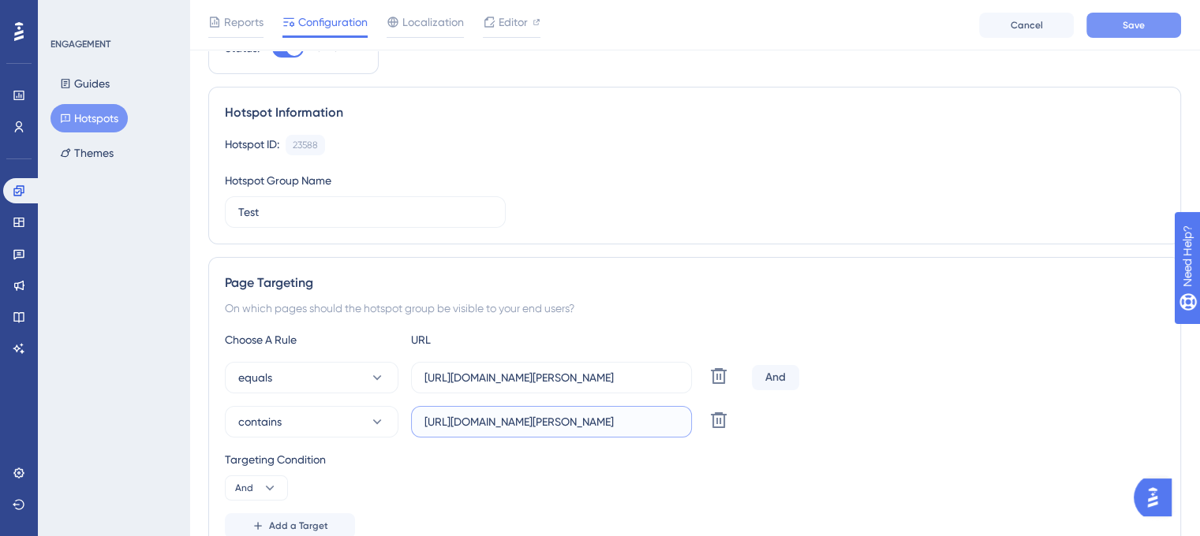
type input "https://dev.am.app.gallagher.com/amc/dashboard/mobs"
click at [1142, 13] on button "Save" at bounding box center [1133, 25] width 95 height 25
click at [716, 416] on icon at bounding box center [718, 420] width 19 height 19
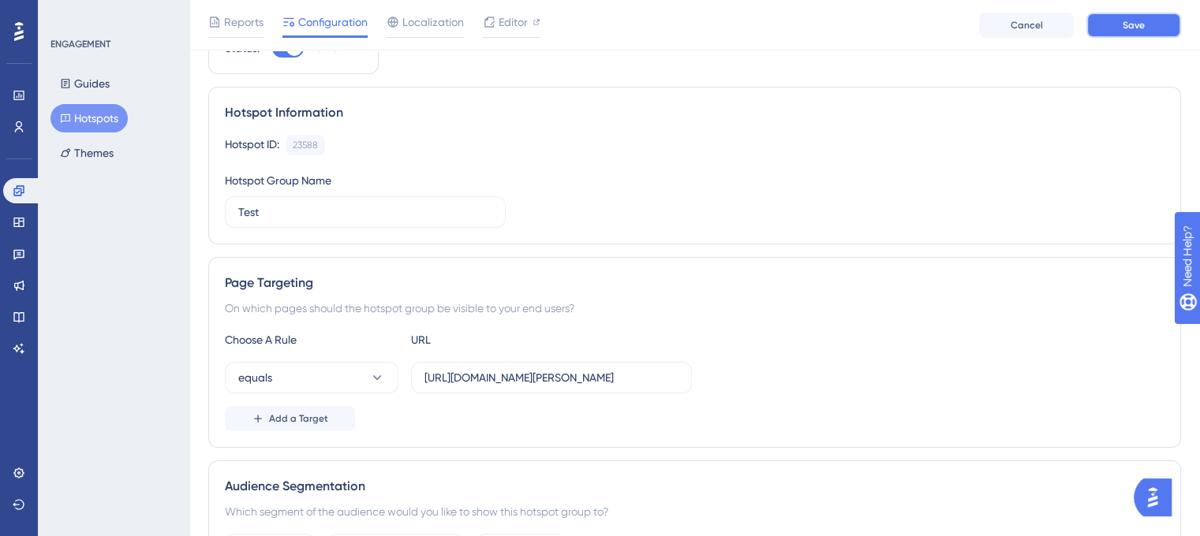
click at [1136, 26] on span "Save" at bounding box center [1133, 25] width 22 height 13
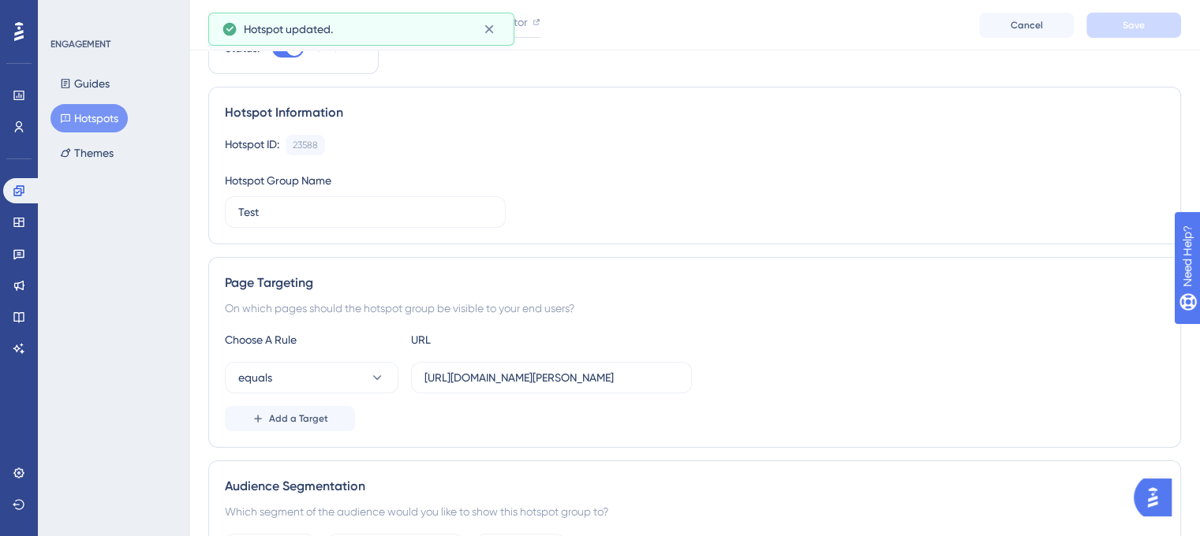
click at [98, 120] on button "Hotspots" at bounding box center [88, 118] width 77 height 28
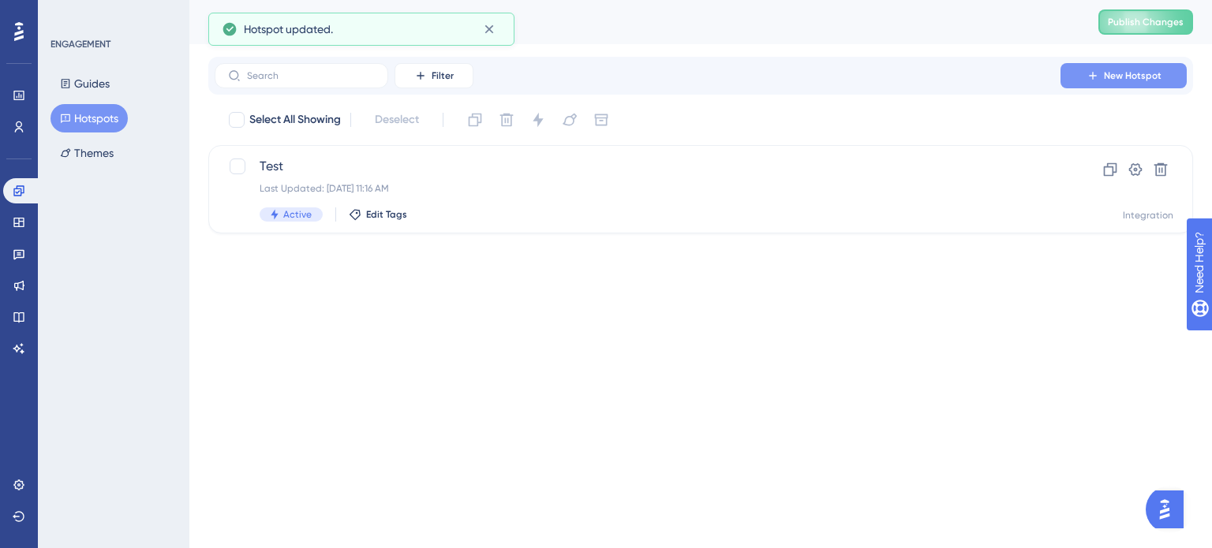
click at [1133, 75] on span "New Hotspot" at bounding box center [1132, 75] width 58 height 13
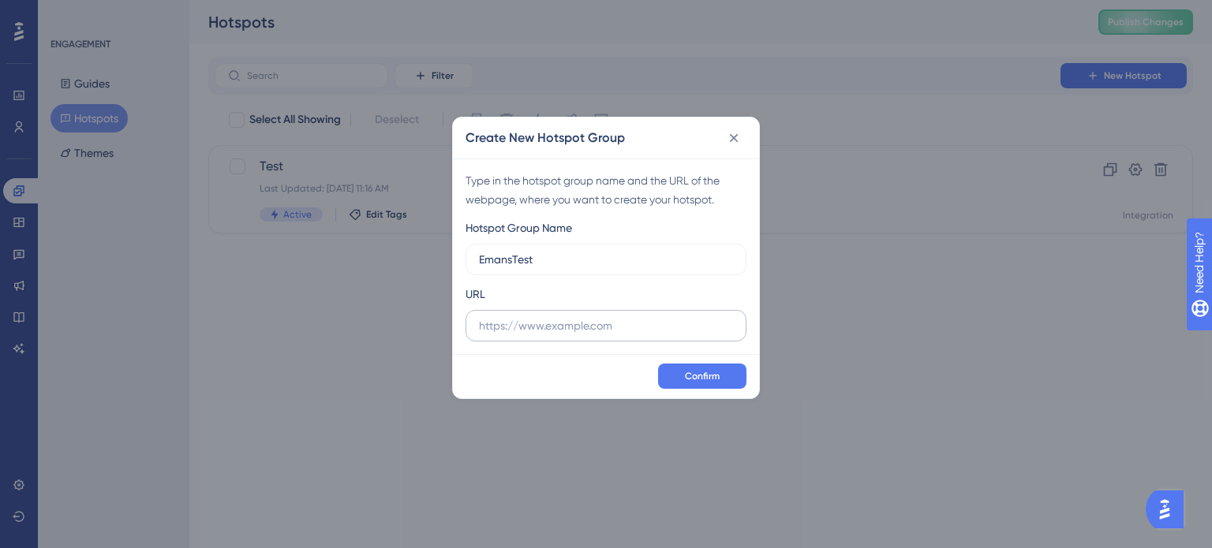
type input "EmansTest"
click at [581, 329] on input "text" at bounding box center [606, 325] width 254 height 17
paste input "https://dev.am.app.gallagher.com/amc/dashboard/mobs"
type input "https://dev.am.app.gallagher.com/amc/dashboard/mobs"
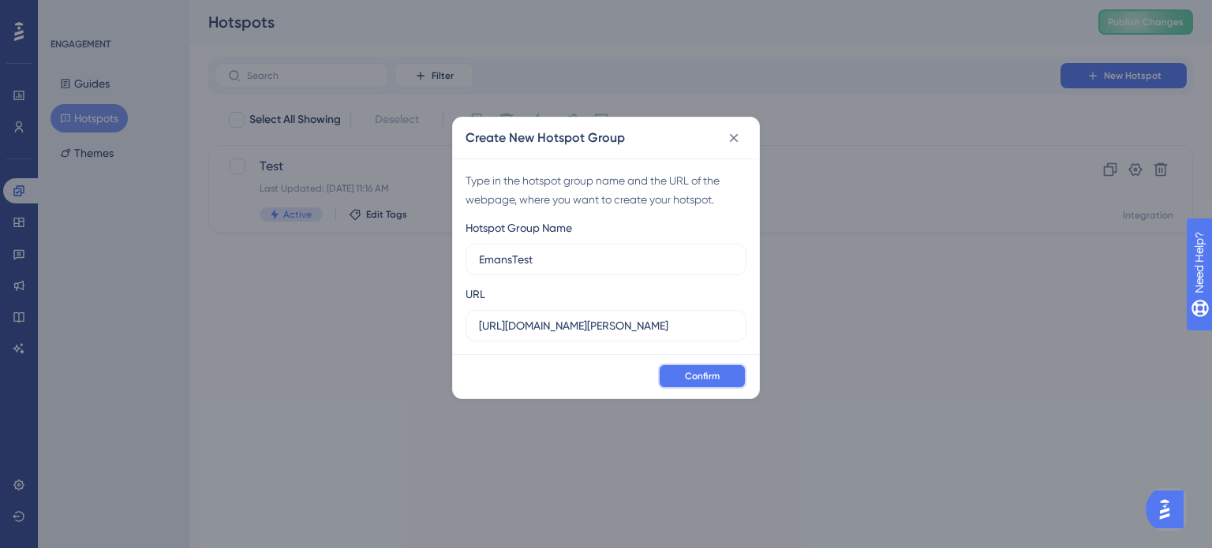
click at [724, 372] on button "Confirm" at bounding box center [702, 376] width 88 height 25
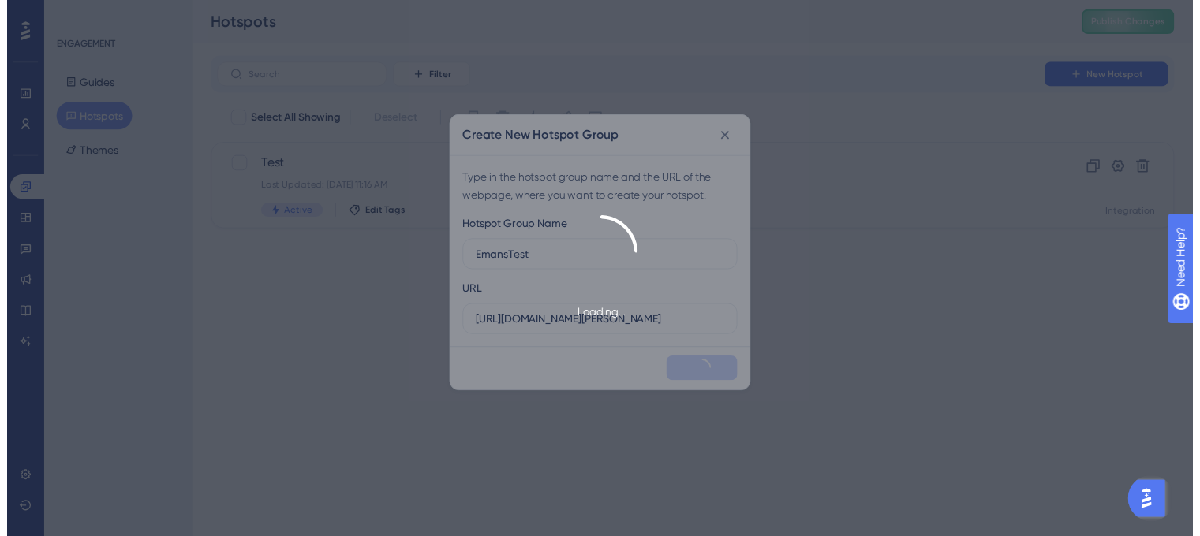
scroll to position [0, 0]
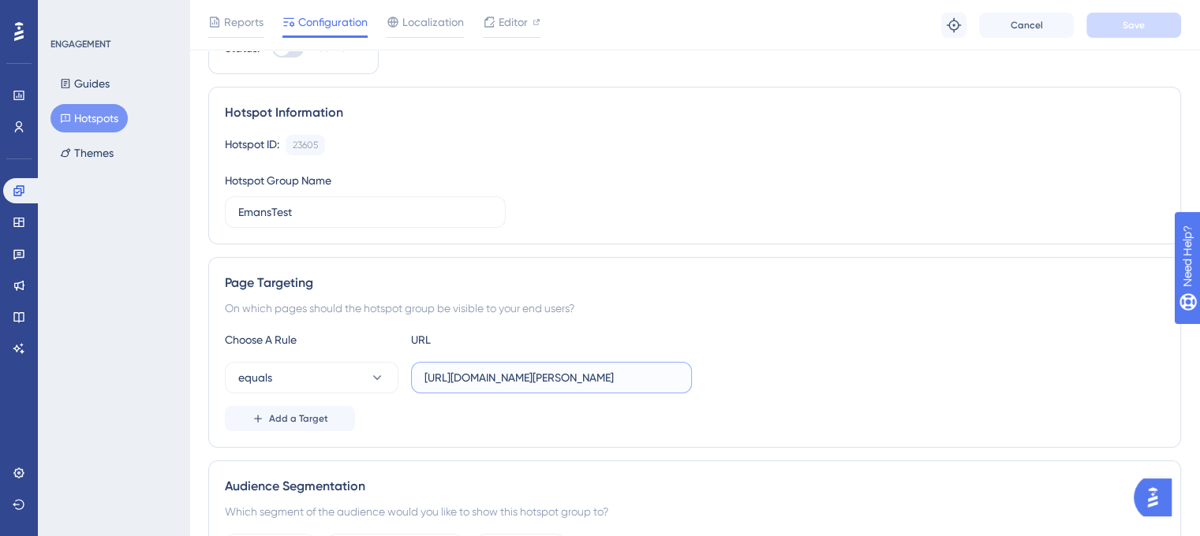
scroll to position [0, 44]
drag, startPoint x: 631, startPoint y: 377, endPoint x: 713, endPoint y: 384, distance: 82.3
click at [713, 384] on div "equals https://dev.am.app.gallagher.com/amc/dashboard/mobs" at bounding box center [694, 378] width 939 height 32
click at [536, 369] on input "https://dev.am.app.gallagher.com/amc/dashboard/mobs" at bounding box center [551, 377] width 254 height 17
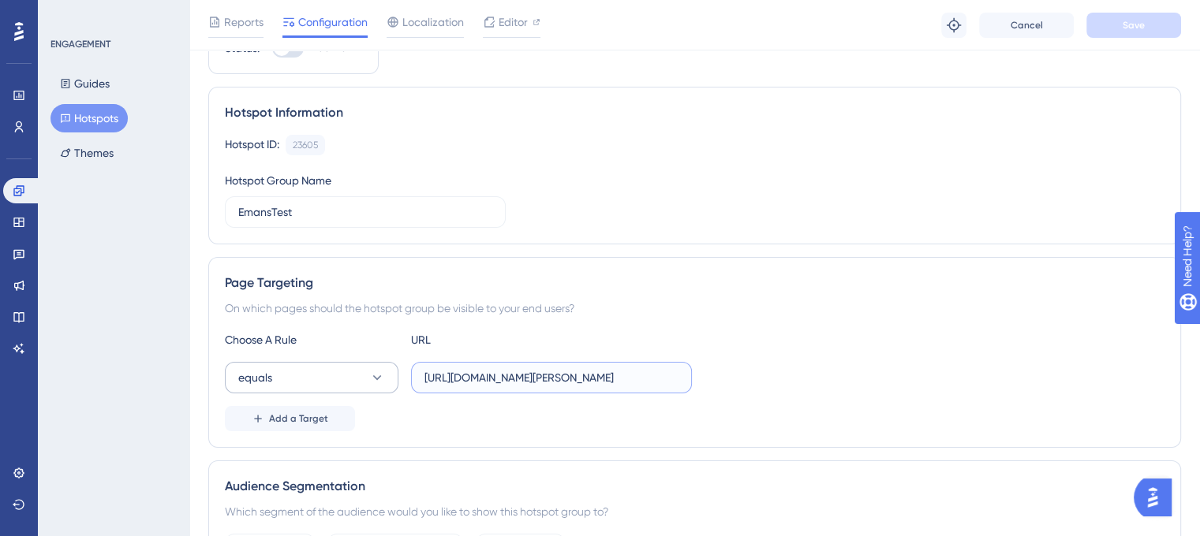
drag, startPoint x: 504, startPoint y: 375, endPoint x: 364, endPoint y: 378, distance: 140.4
click at [364, 378] on div "equals https://dev.am.app.gallagher.com/amc/dashboard/mobs" at bounding box center [458, 378] width 467 height 32
click at [465, 382] on input "https://dev.am.app.gallagher.com/amc/dashboard/mobs" at bounding box center [551, 377] width 254 height 17
drag, startPoint x: 465, startPoint y: 382, endPoint x: 419, endPoint y: 379, distance: 46.6
click at [419, 379] on label "https://dev.am.app.gallagher.com/amc/dashboard/mobs" at bounding box center [551, 378] width 281 height 32
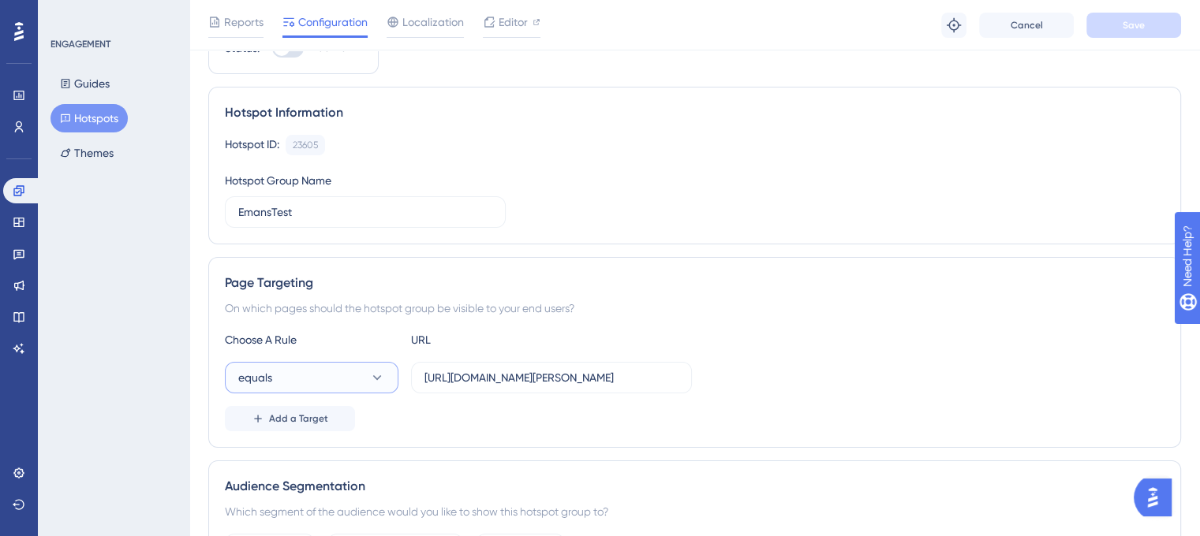
click at [312, 373] on button "equals" at bounding box center [312, 378] width 174 height 32
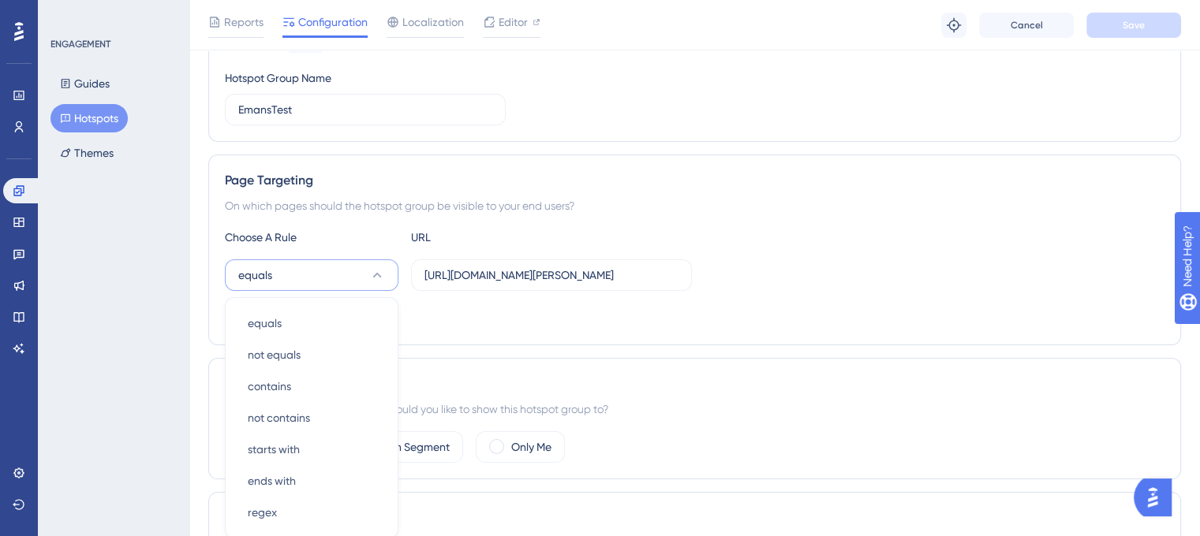
scroll to position [328, 0]
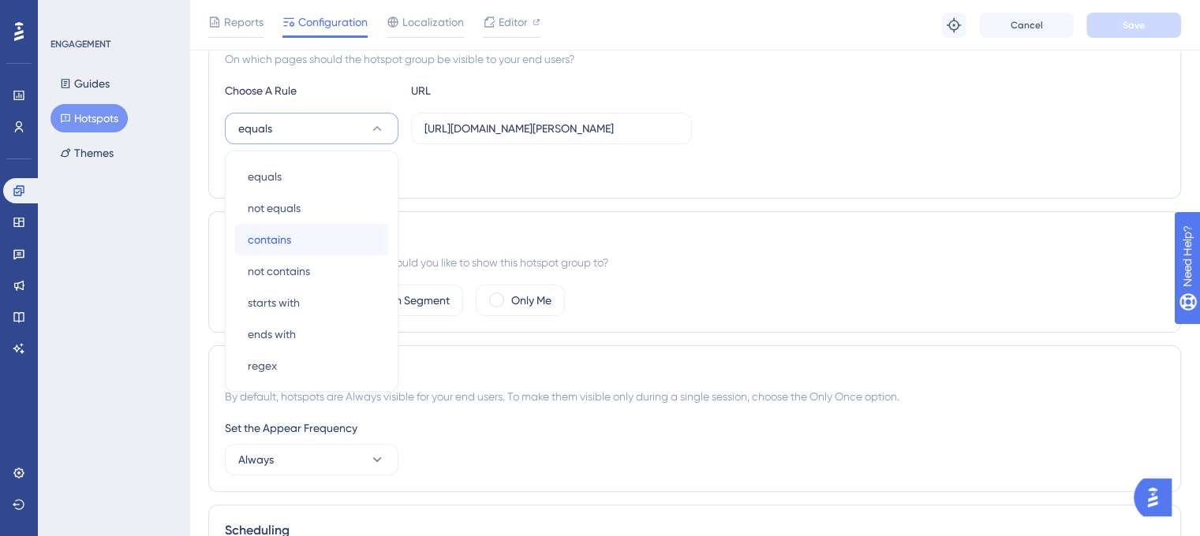
click at [296, 245] on div "contains contains" at bounding box center [312, 240] width 128 height 32
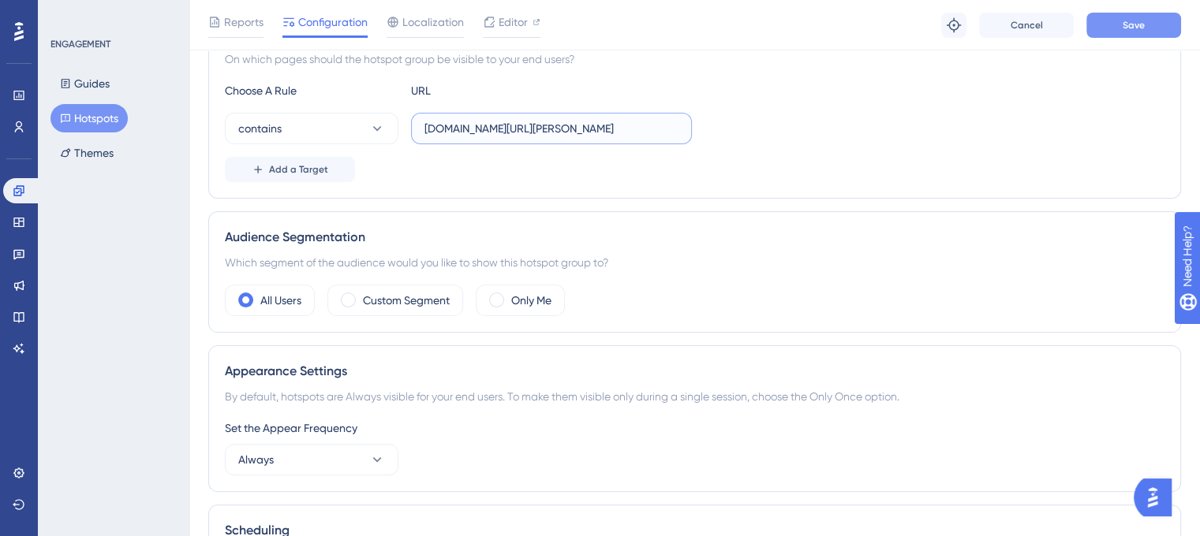
type input "dev.am.app.gallagher.com/amc/dashboard/mobs"
click at [1116, 25] on button "Save" at bounding box center [1133, 25] width 95 height 25
click at [435, 24] on span "Localization" at bounding box center [433, 22] width 62 height 19
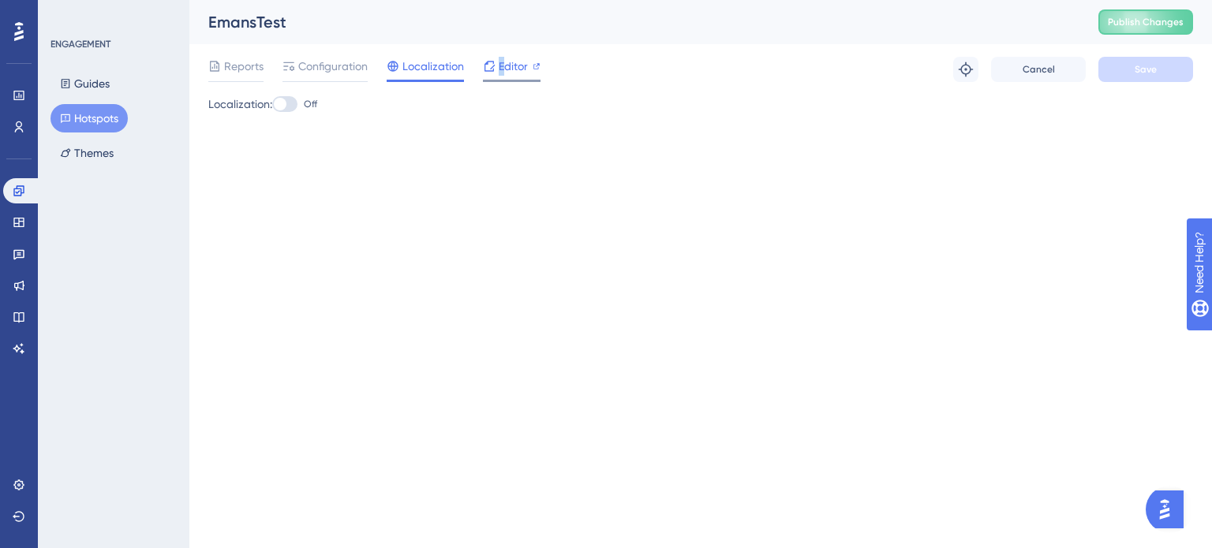
click at [502, 69] on span "Editor" at bounding box center [512, 66] width 29 height 19
click at [319, 73] on span "Configuration" at bounding box center [332, 66] width 69 height 19
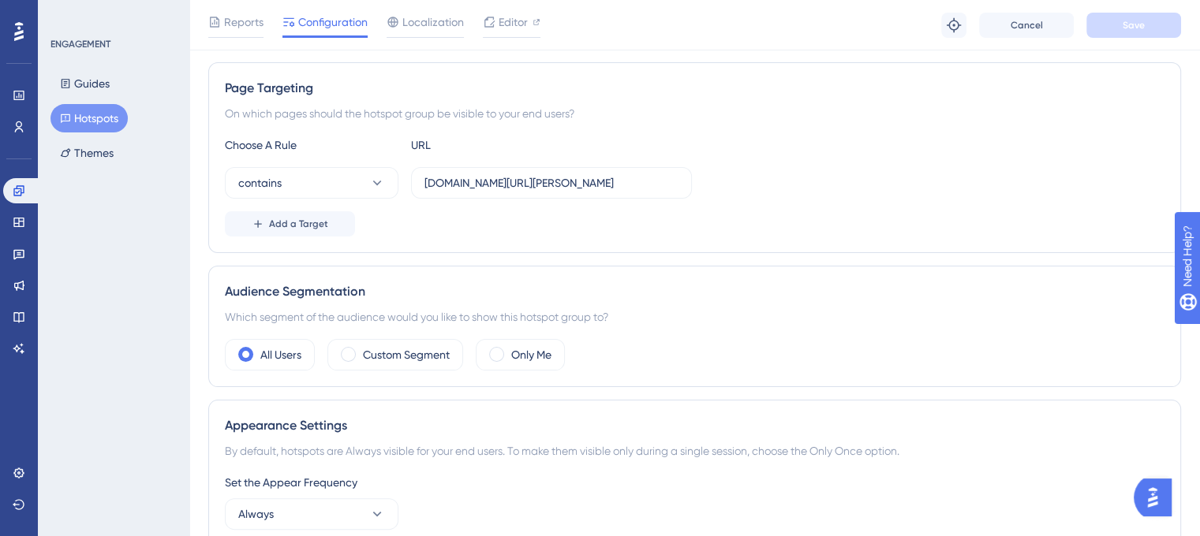
scroll to position [315, 0]
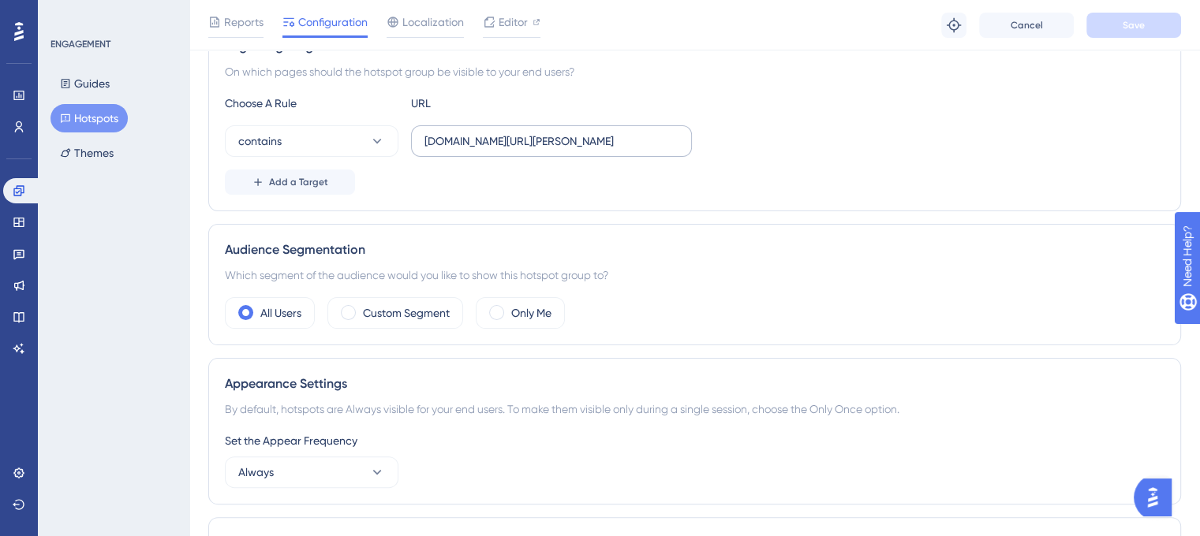
click at [521, 155] on label "dev.am.app.gallagher.com/amc/dashboard/mobs" at bounding box center [551, 141] width 281 height 32
click at [521, 150] on input "dev.am.app.gallagher.com/amc/dashboard/mobs" at bounding box center [551, 141] width 254 height 17
drag, startPoint x: 522, startPoint y: 141, endPoint x: 695, endPoint y: 136, distance: 172.8
click at [711, 136] on div "contains dev.am.app.gallagher.com/amc/dashboard/mobs" at bounding box center [694, 141] width 939 height 32
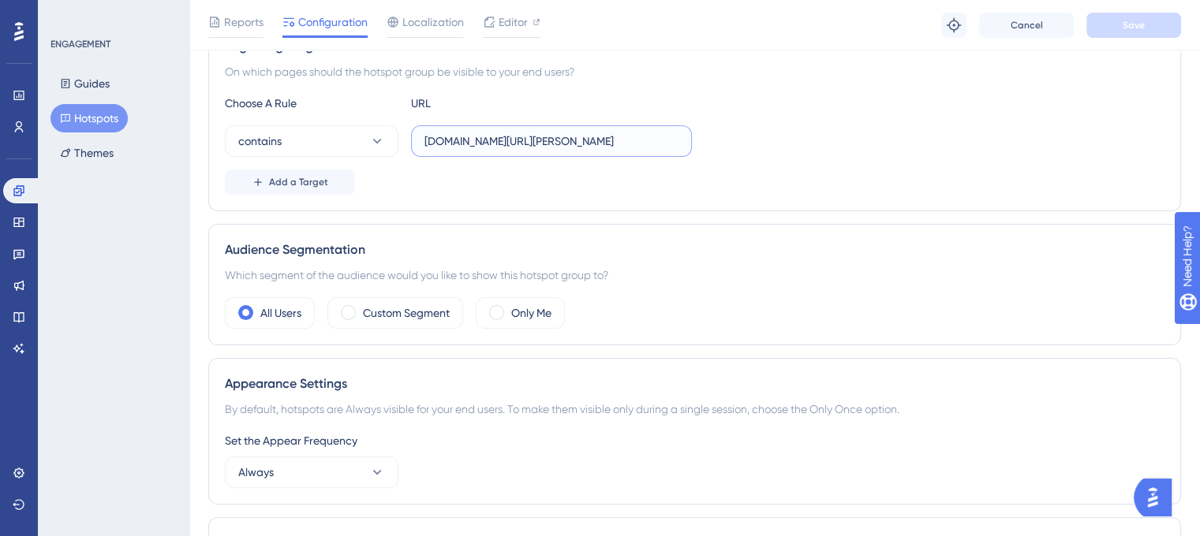
click at [563, 144] on input "dev.am.app.gallagher.com/amc/dashboard/mobs" at bounding box center [551, 141] width 254 height 17
drag, startPoint x: 644, startPoint y: 144, endPoint x: 705, endPoint y: 147, distance: 60.8
click at [710, 149] on div "contains dev.am.app.gallagher.com/amc/dashboard/mobs" at bounding box center [694, 141] width 939 height 32
click at [571, 135] on input "dev.am.app.gallagher.com/amc/dashboard/mobs" at bounding box center [551, 141] width 254 height 17
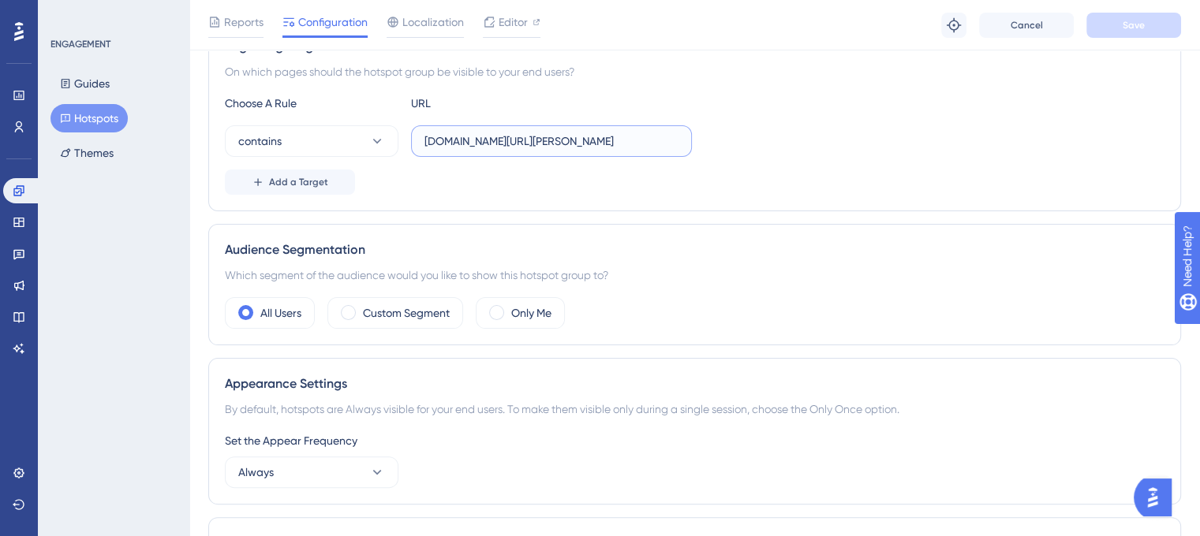
drag, startPoint x: 555, startPoint y: 135, endPoint x: 199, endPoint y: 123, distance: 356.7
click at [199, 123] on div "Performance Users Engagement Widgets Feedback Product Updates Knowledge Base AI…" at bounding box center [694, 278] width 1010 height 1186
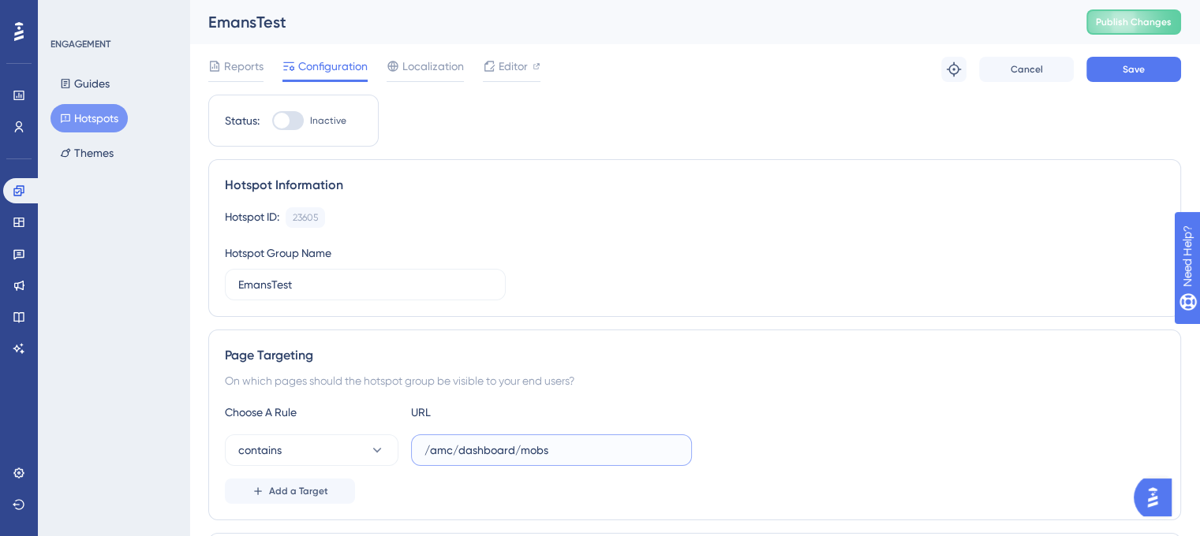
type input "/amc/dashboard/mobs"
click at [287, 117] on div at bounding box center [282, 121] width 16 height 16
click at [272, 121] on input "Inactive" at bounding box center [271, 121] width 1 height 1
checkbox input "true"
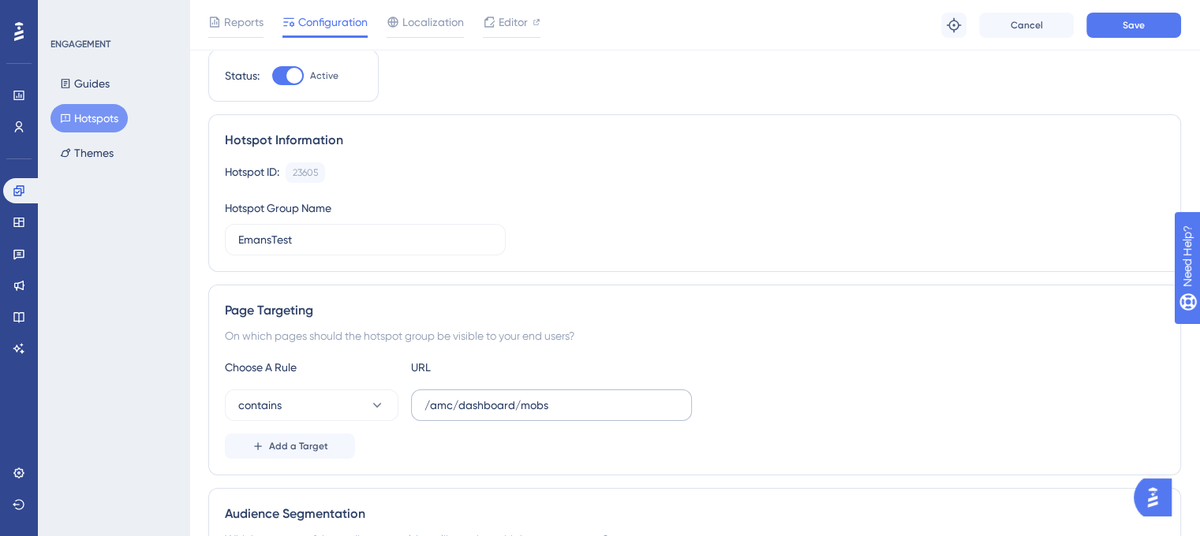
scroll to position [79, 0]
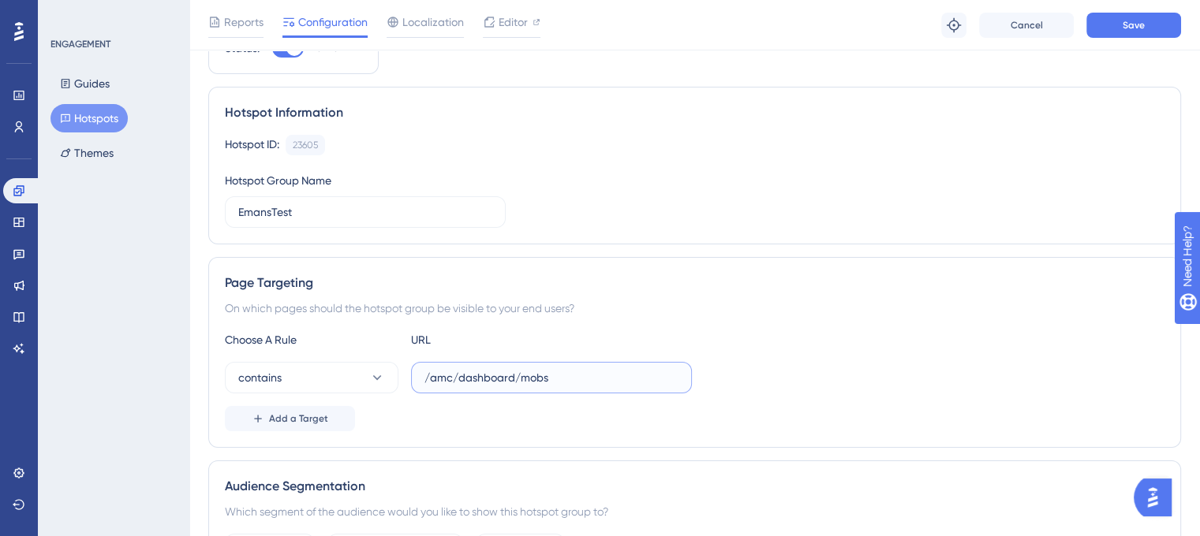
click at [445, 383] on input "/amc/dashboard/mobs" at bounding box center [551, 377] width 254 height 17
type input "dev.am.app.gallagher.com/amc/dashboard/mobs"
click at [680, 308] on div "On which pages should the hotspot group be visible to your end users?" at bounding box center [694, 308] width 939 height 19
click at [1124, 30] on span "Save" at bounding box center [1133, 25] width 22 height 13
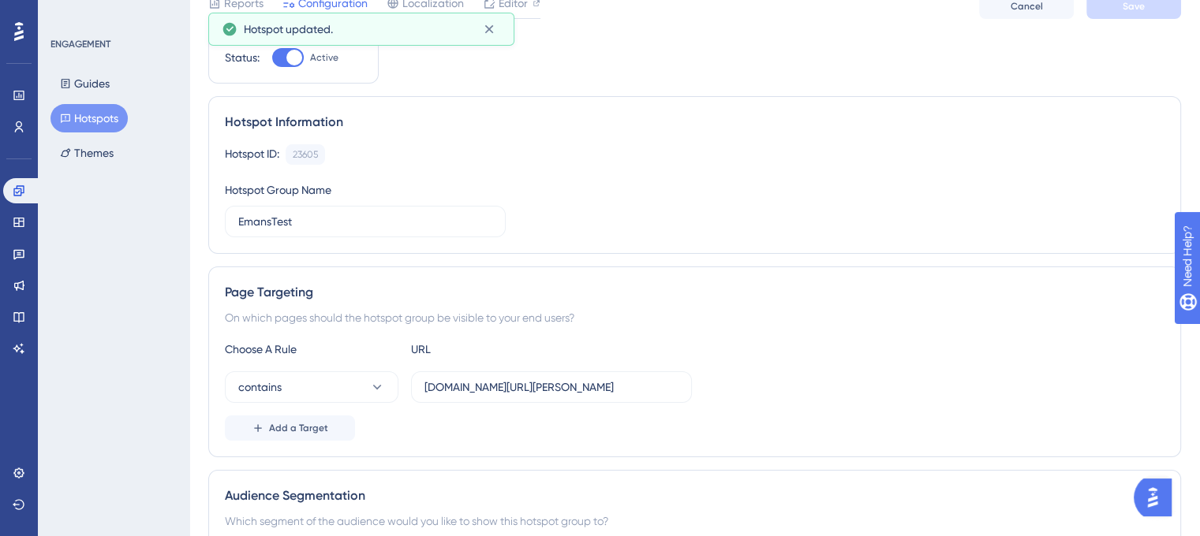
scroll to position [0, 0]
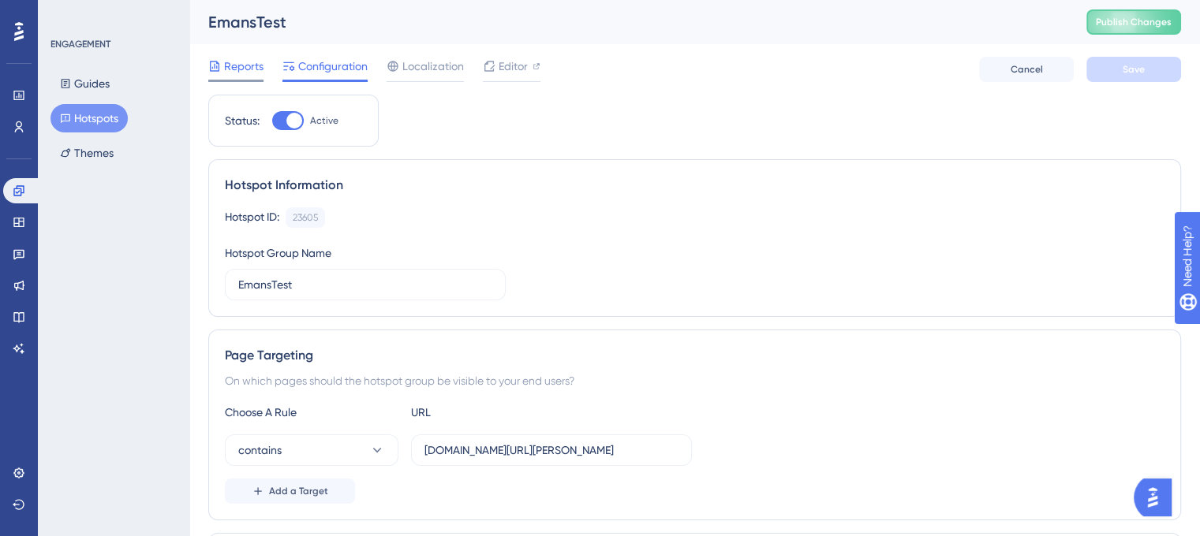
click at [234, 80] on div at bounding box center [235, 81] width 55 height 2
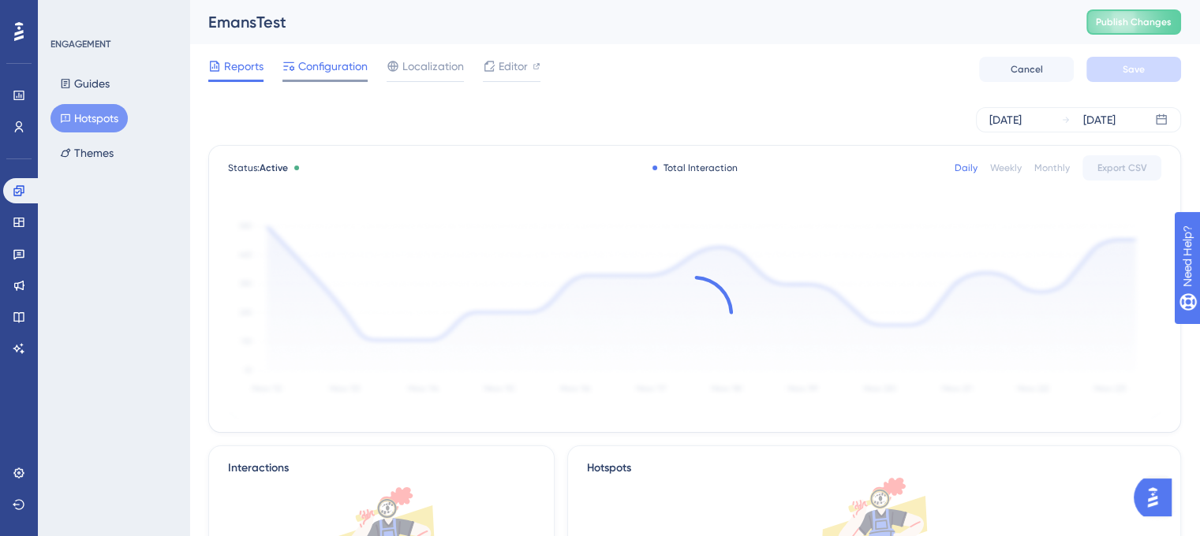
click at [334, 74] on span "Configuration" at bounding box center [332, 66] width 69 height 19
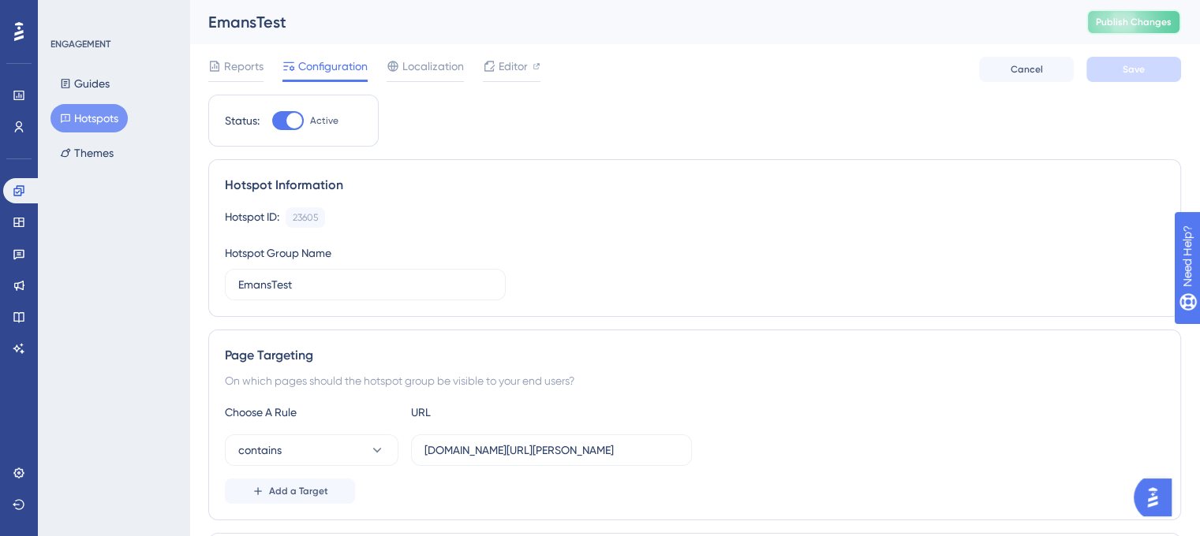
click at [1152, 28] on button "Publish Changes" at bounding box center [1133, 21] width 95 height 25
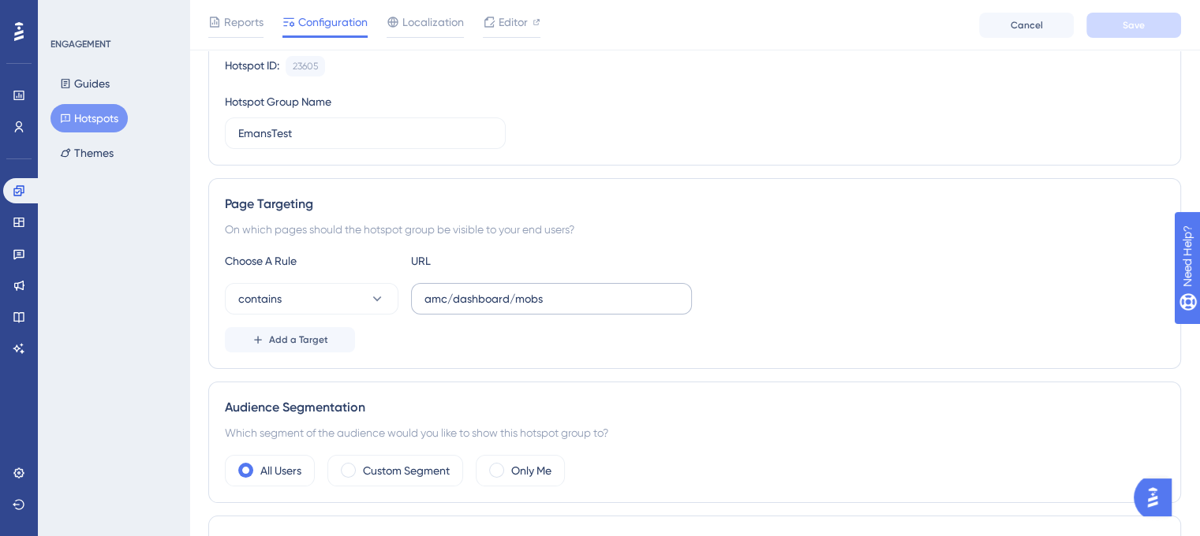
click at [599, 312] on label "amc/dashboard/mobs" at bounding box center [551, 299] width 281 height 32
click at [599, 308] on input "amc/dashboard/mobs" at bounding box center [551, 298] width 254 height 17
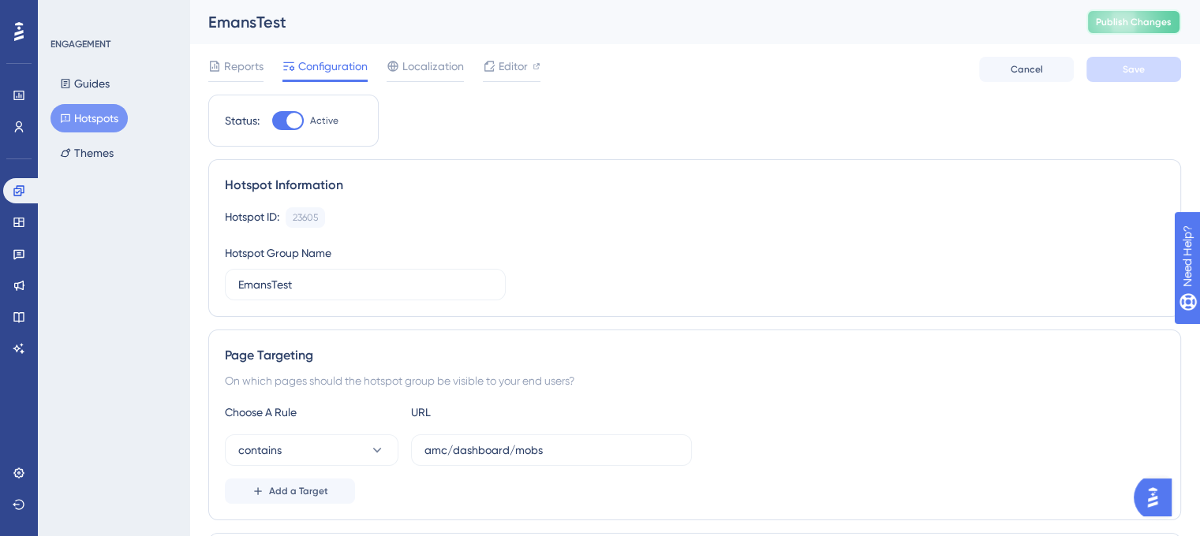
click at [1141, 14] on button "Publish Changes" at bounding box center [1133, 21] width 95 height 25
click at [118, 162] on button "Themes" at bounding box center [86, 153] width 73 height 28
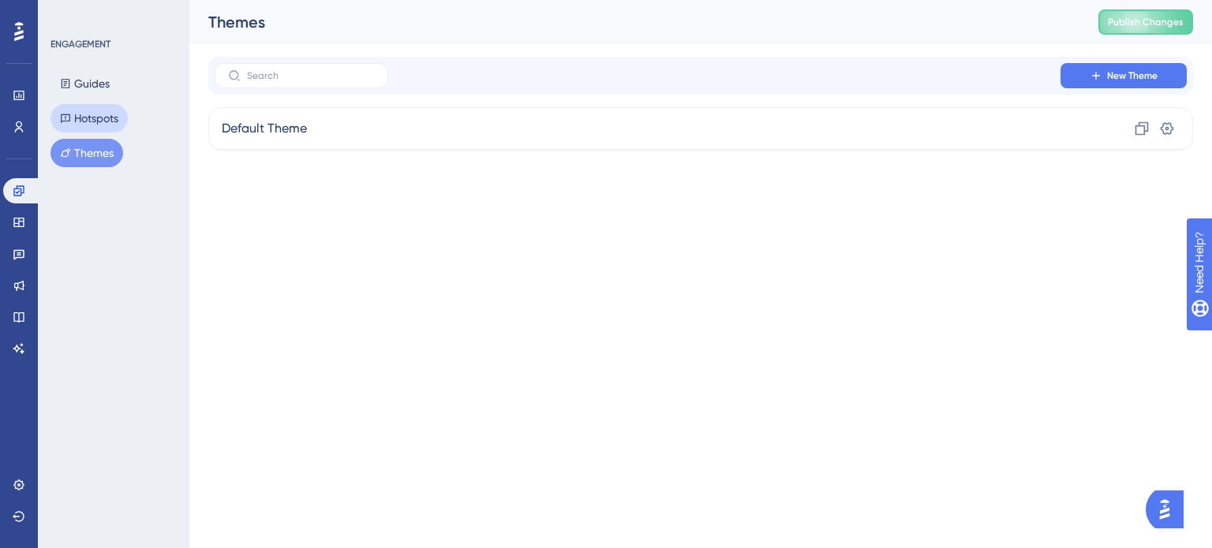
click at [79, 122] on button "Hotspots" at bounding box center [88, 118] width 77 height 28
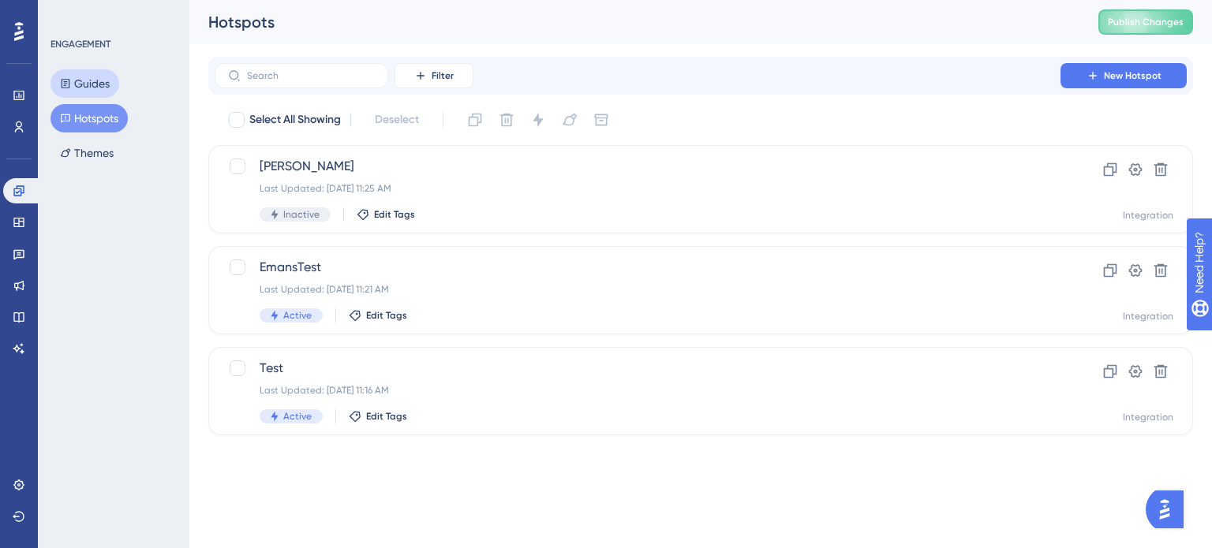
click at [86, 90] on button "Guides" at bounding box center [84, 83] width 69 height 28
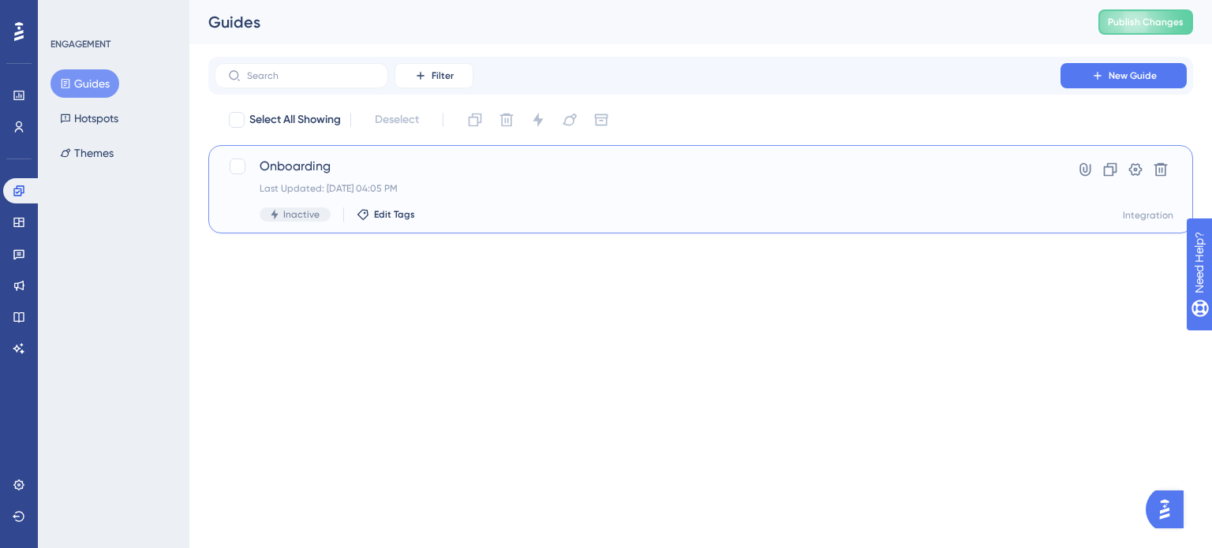
click at [1040, 170] on div "Onboarding Last Updated: Sep 16 2025, 04:05 PM Inactive Edit Tags Hyperlink Clo…" at bounding box center [700, 189] width 945 height 65
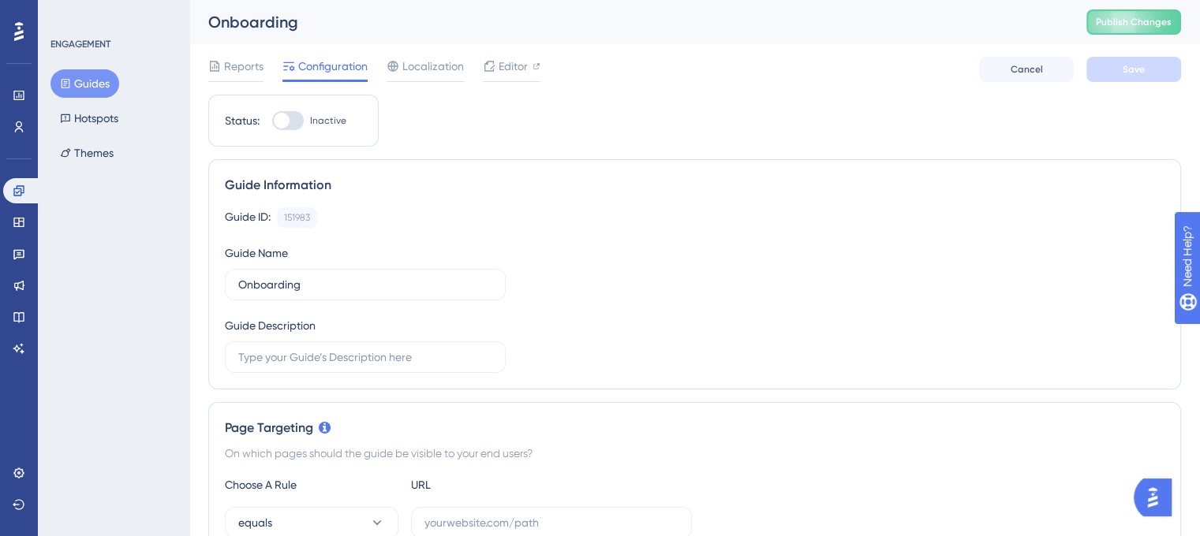
click at [287, 119] on div at bounding box center [282, 121] width 16 height 16
click at [272, 121] on input "Inactive" at bounding box center [271, 121] width 1 height 1
checkbox input "false"
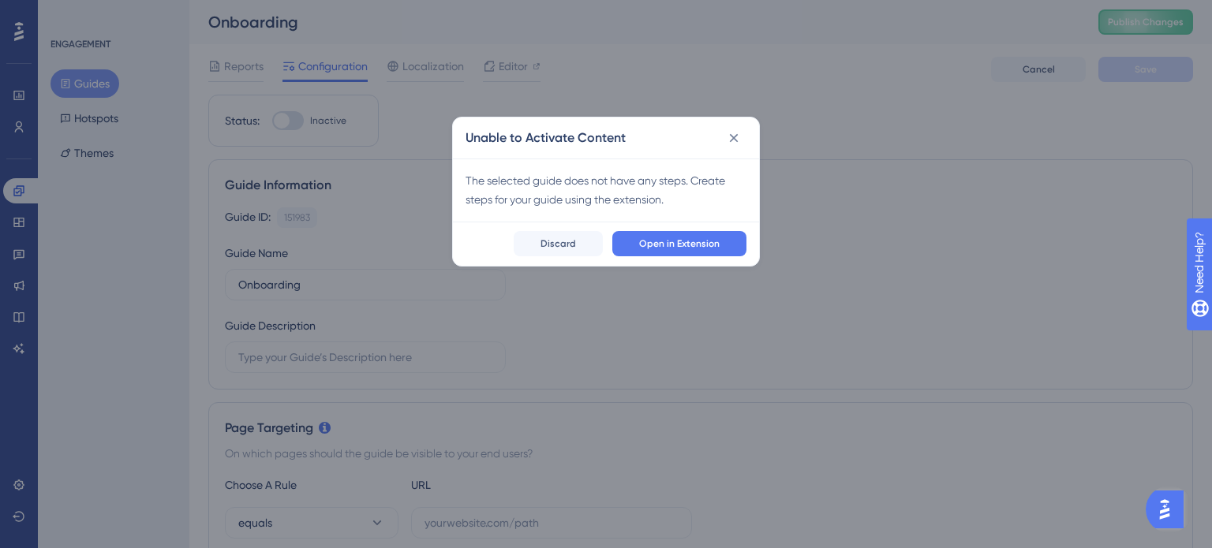
click at [719, 136] on div "Unable to Activate Content" at bounding box center [606, 138] width 306 height 41
click at [728, 145] on button at bounding box center [733, 137] width 25 height 25
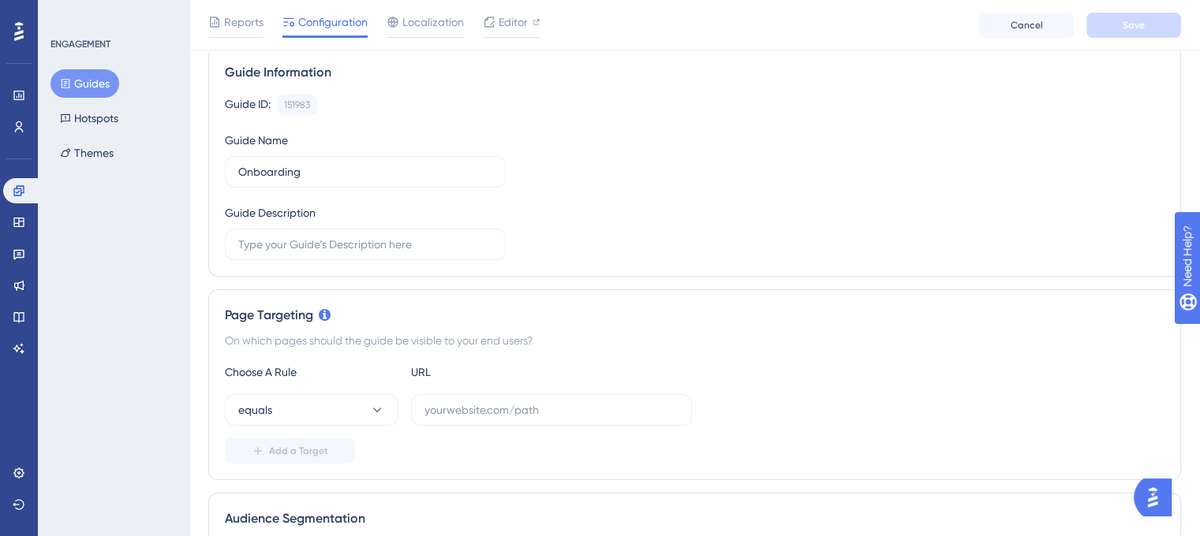
scroll to position [79, 0]
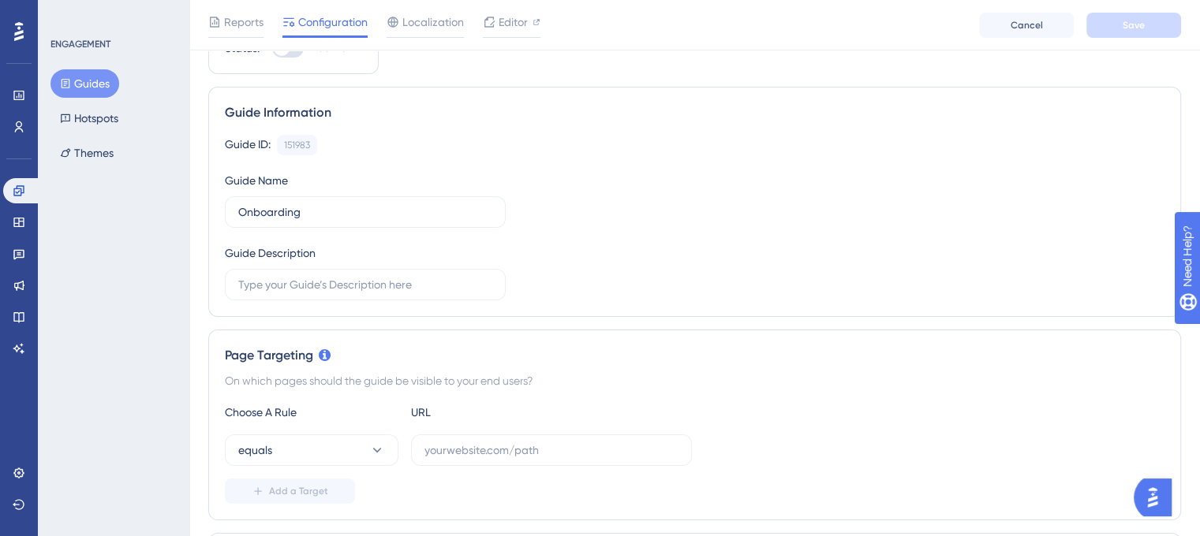
click at [69, 82] on icon at bounding box center [65, 83] width 11 height 11
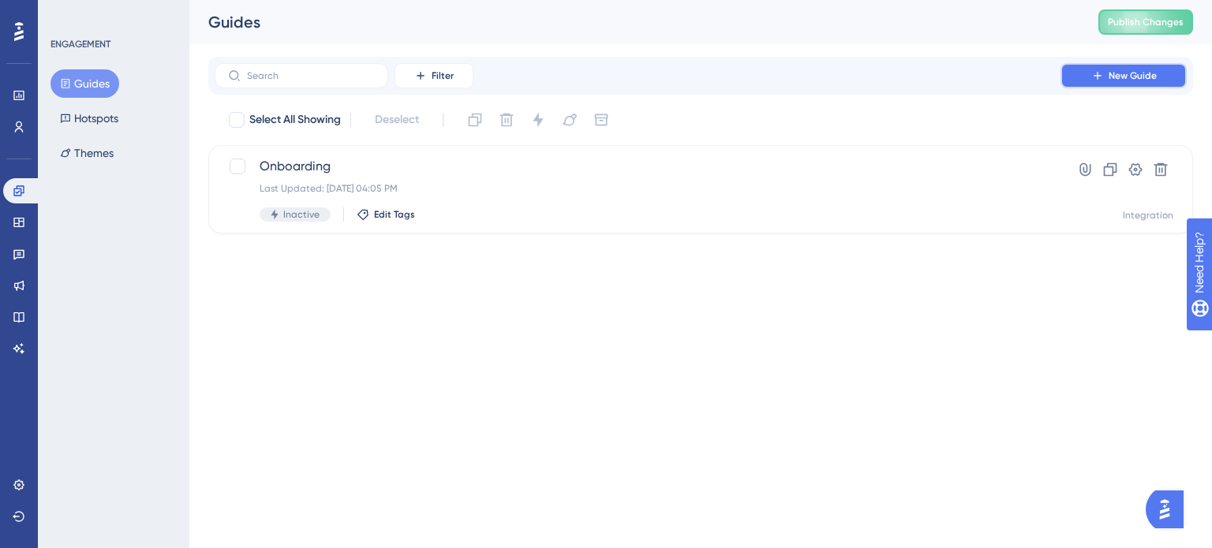
click at [1100, 81] on icon at bounding box center [1097, 75] width 13 height 13
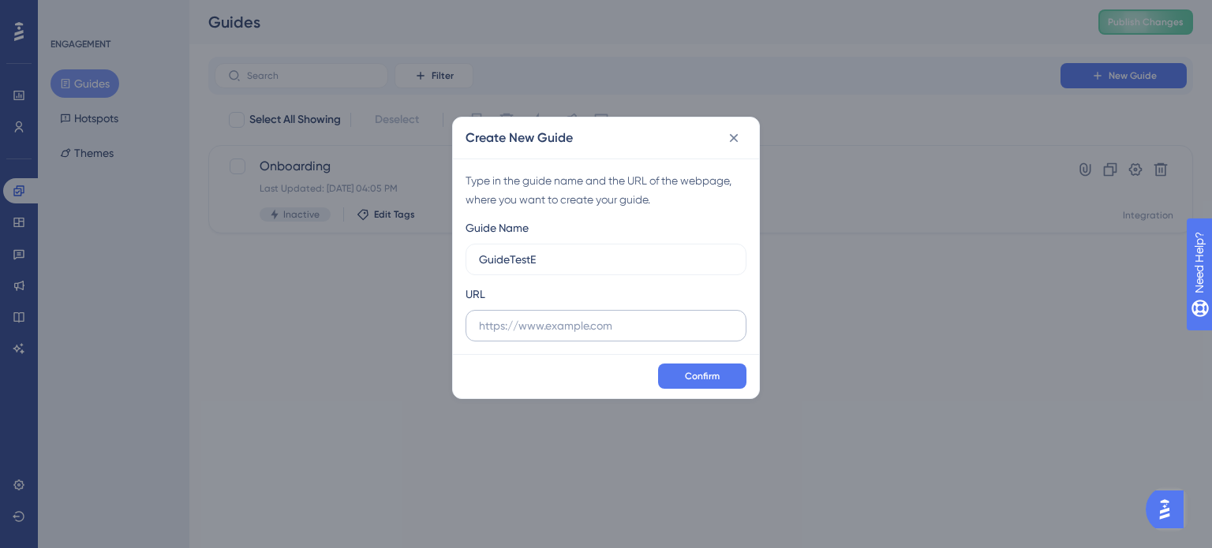
type input "GuideTestE"
click at [656, 327] on input "text" at bounding box center [606, 325] width 254 height 17
paste input "https://dev.am.app.gallagher.com/amc/dashboard/mobs"
drag, startPoint x: 615, startPoint y: 331, endPoint x: 246, endPoint y: 308, distance: 369.8
click at [246, 308] on div "Create New Guide Type in the guide name and the URL of the webpage, where you w…" at bounding box center [606, 274] width 1212 height 548
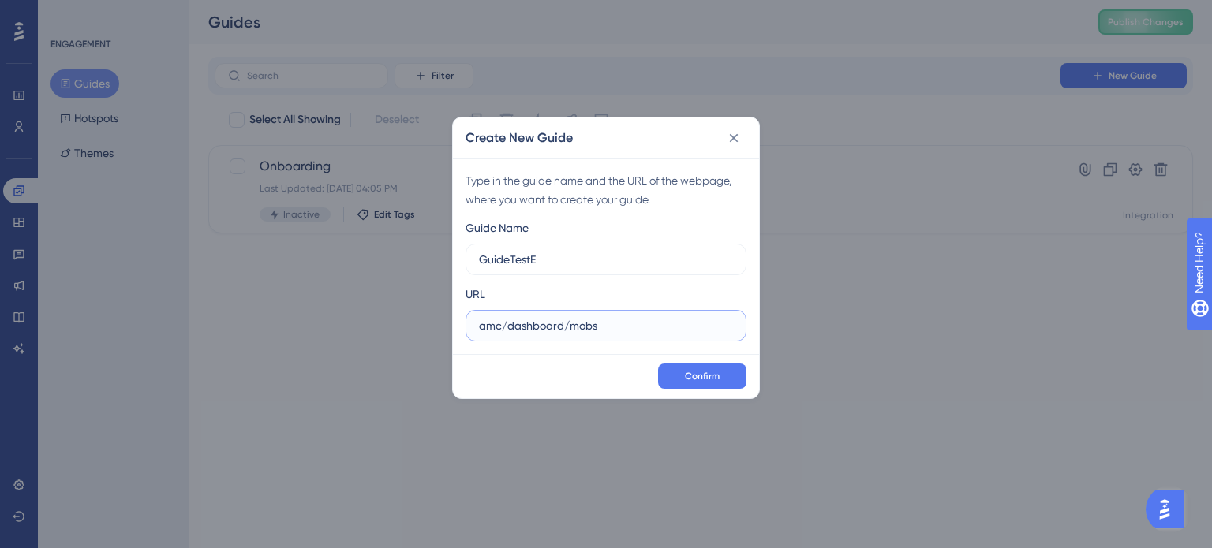
drag, startPoint x: 564, startPoint y: 329, endPoint x: 823, endPoint y: 317, distance: 259.0
click at [823, 317] on div "Create New Guide Type in the guide name and the URL of the webpage, where you w…" at bounding box center [606, 274] width 1212 height 548
type input "amc/dashboard/home"
click at [700, 382] on button "Confirm" at bounding box center [702, 376] width 88 height 25
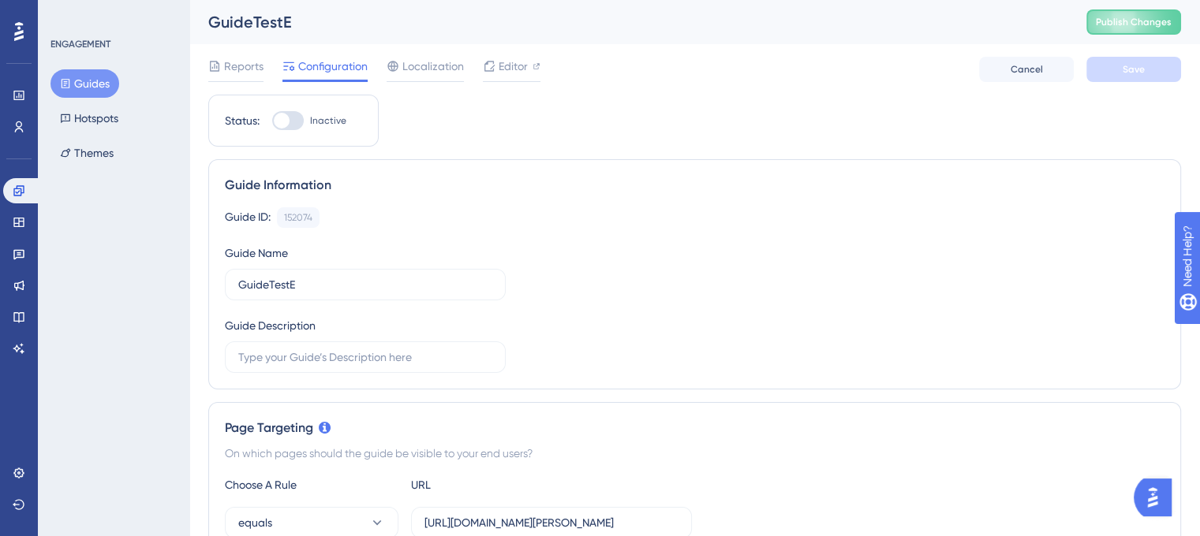
click at [69, 81] on icon at bounding box center [65, 83] width 11 height 11
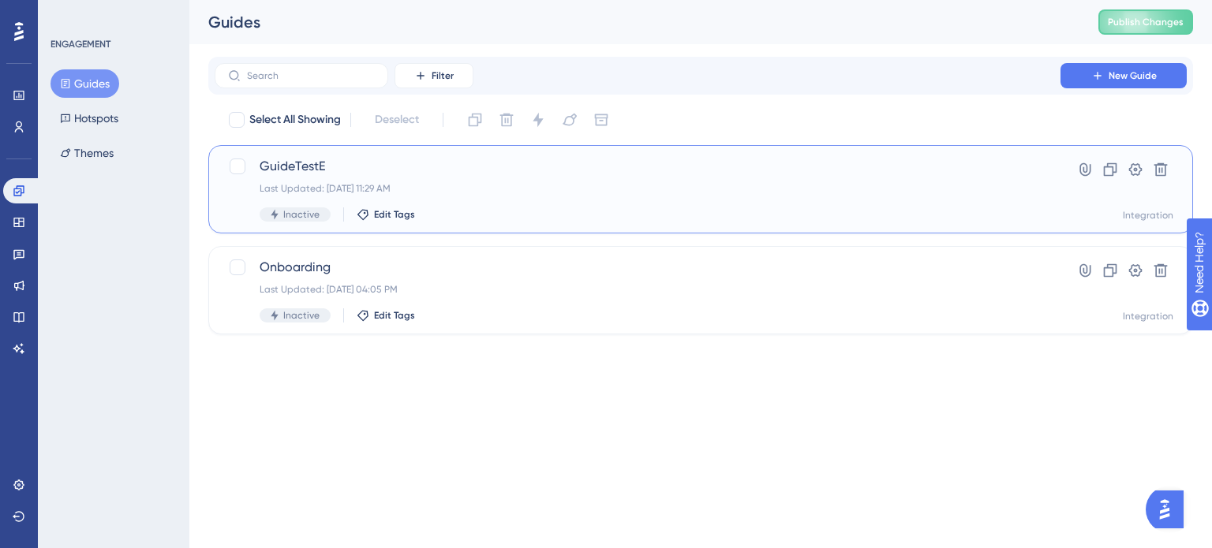
click at [419, 177] on div "GuideTestE Last Updated: Sep 17 2025, 11:29 AM Inactive Edit Tags" at bounding box center [637, 189] width 756 height 65
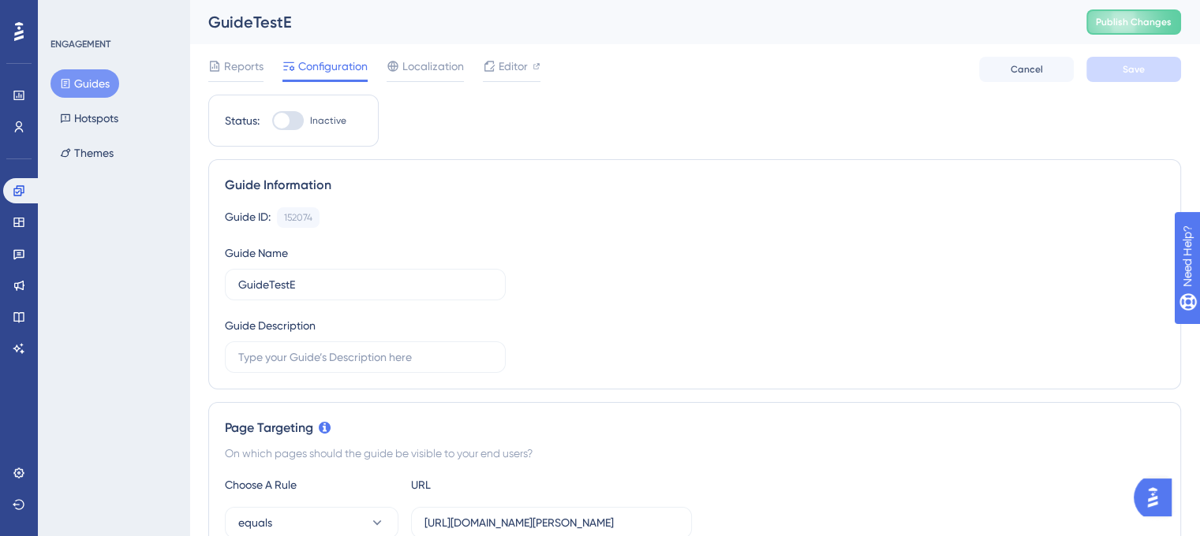
click at [294, 121] on div at bounding box center [288, 120] width 32 height 19
click at [272, 121] on input "Inactive" at bounding box center [271, 121] width 1 height 1
checkbox input "true"
click at [1133, 62] on button "Save" at bounding box center [1133, 69] width 95 height 25
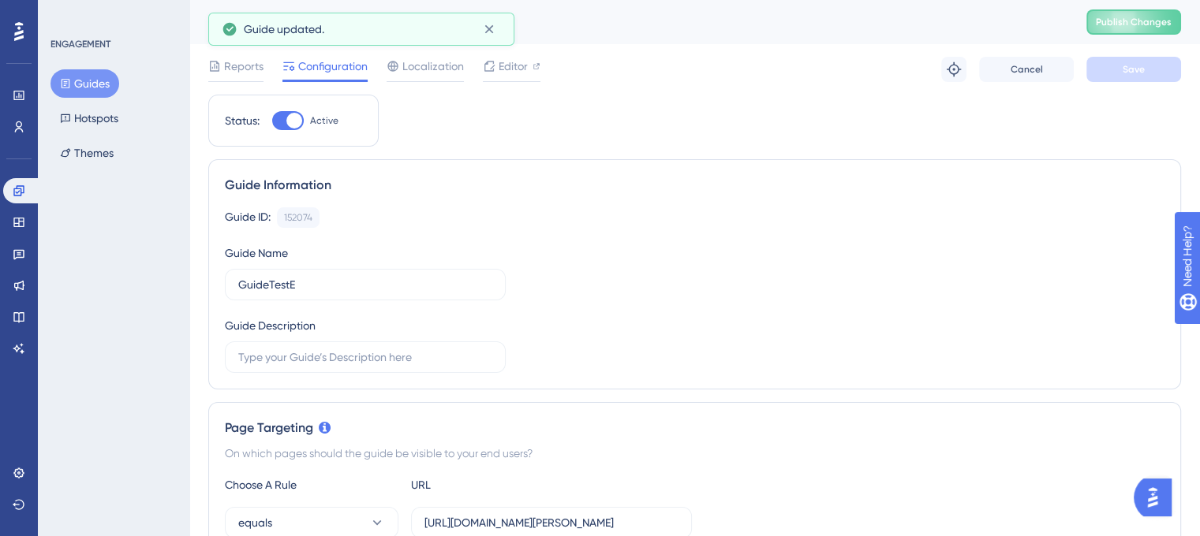
click at [1145, 24] on span "Publish Changes" at bounding box center [1134, 22] width 76 height 13
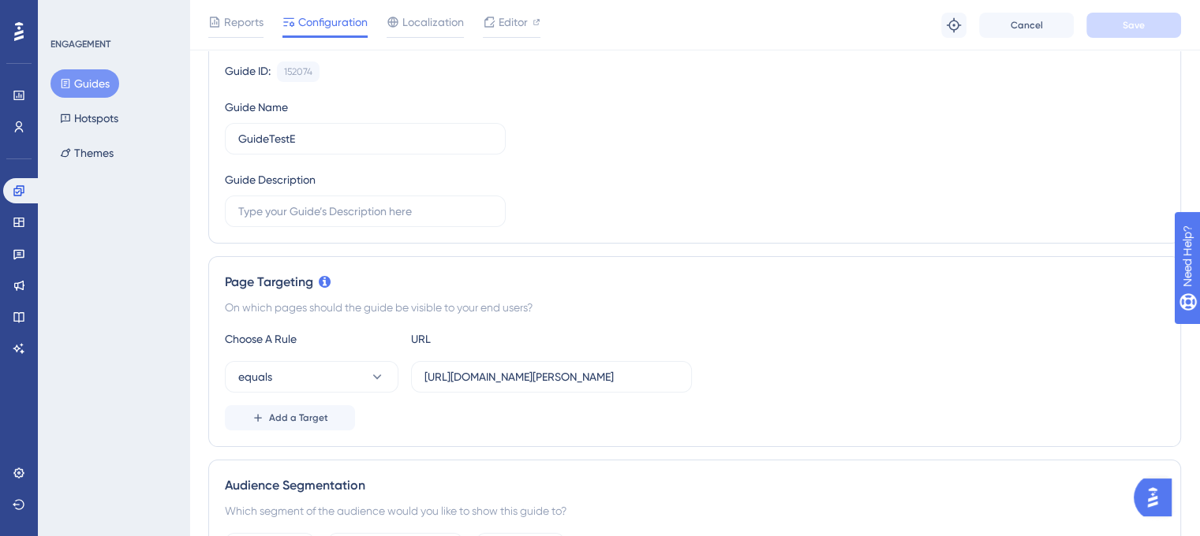
scroll to position [237, 0]
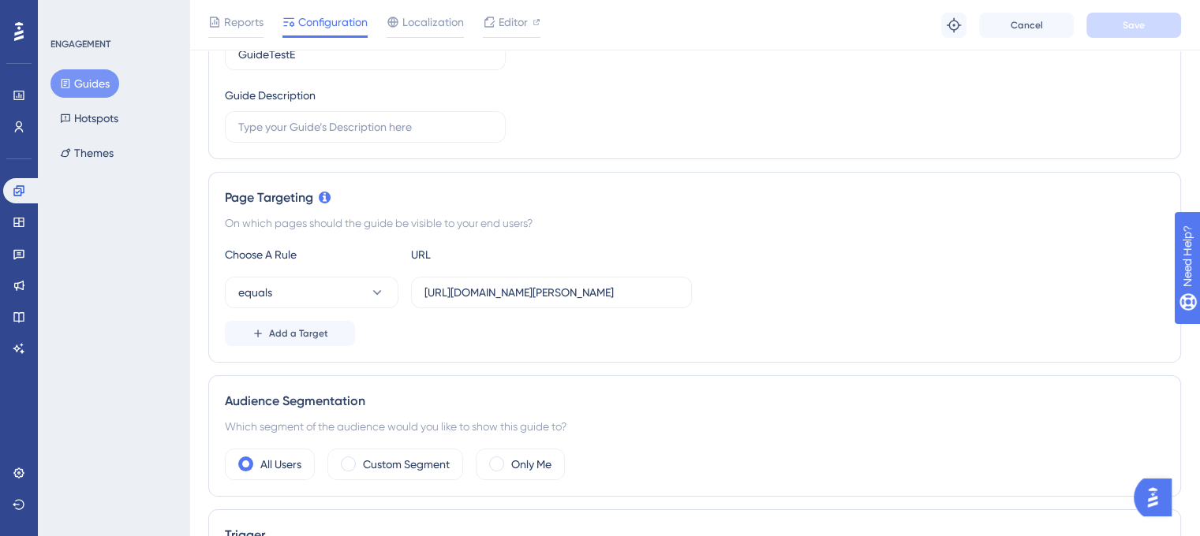
drag, startPoint x: 549, startPoint y: 280, endPoint x: 707, endPoint y: 283, distance: 157.8
click at [707, 283] on div "equals https://dev.am.app.gallagher.com/amc/dashboard/home" at bounding box center [694, 293] width 939 height 32
click at [608, 295] on input "https://dev.am.app.gallagher.com/amc/dashboard/home" at bounding box center [551, 292] width 254 height 17
drag, startPoint x: 603, startPoint y: 293, endPoint x: 211, endPoint y: 258, distance: 392.8
click at [211, 258] on div "Page Targeting On which pages should the guide be visible to your end users? Ch…" at bounding box center [694, 267] width 973 height 191
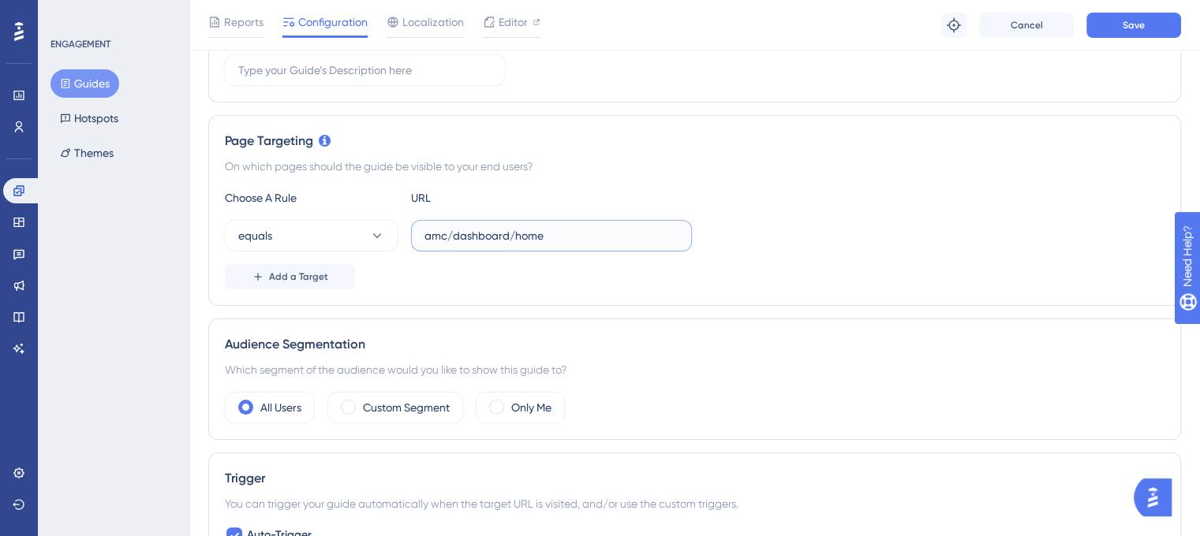
scroll to position [394, 0]
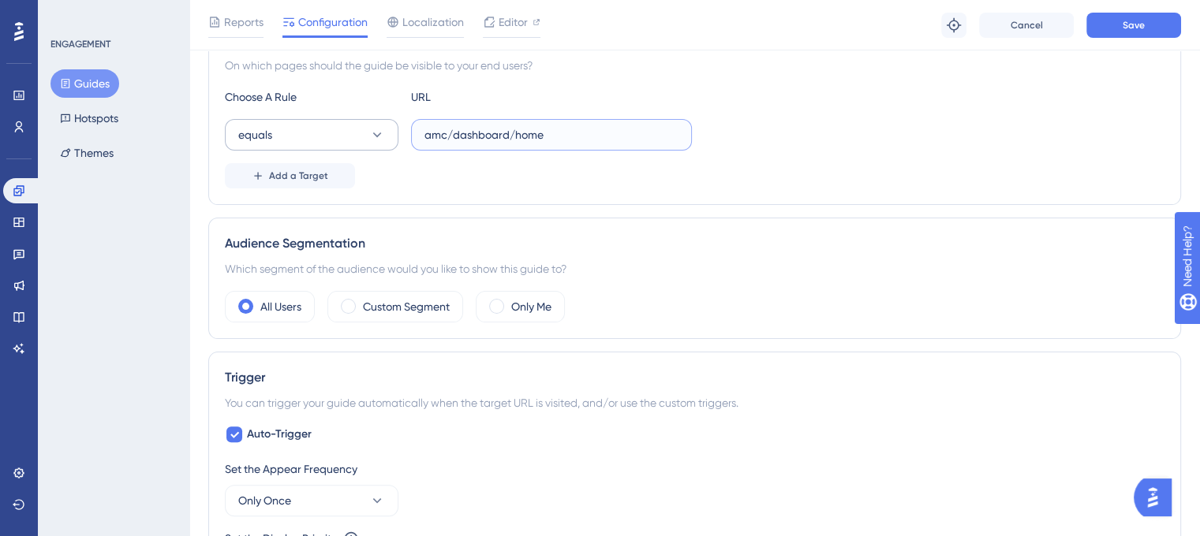
type input "amc/dashboard/home"
click at [364, 135] on button "equals" at bounding box center [312, 135] width 174 height 32
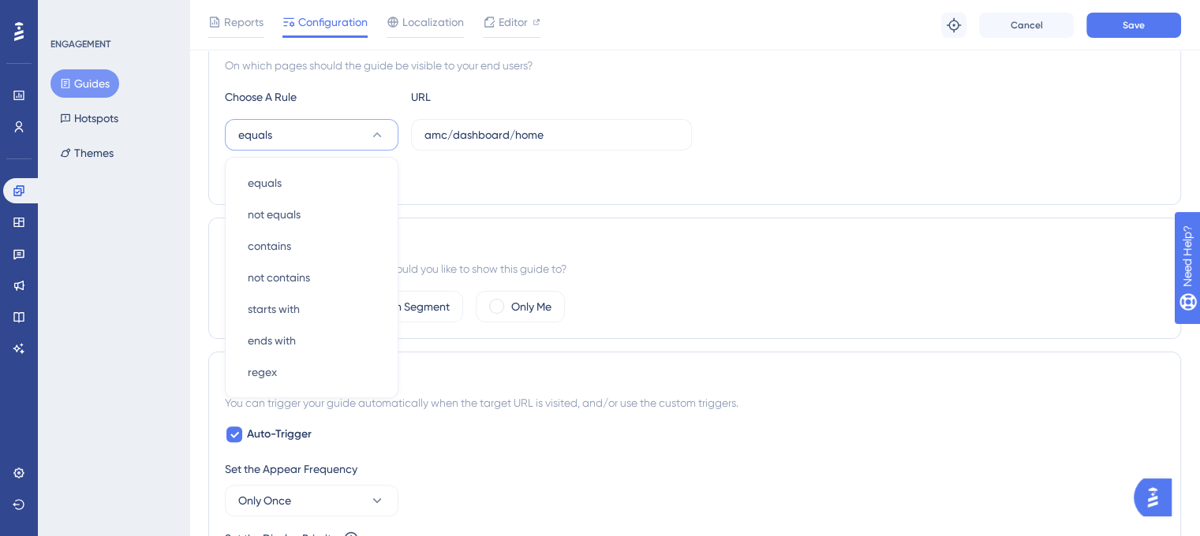
scroll to position [401, 0]
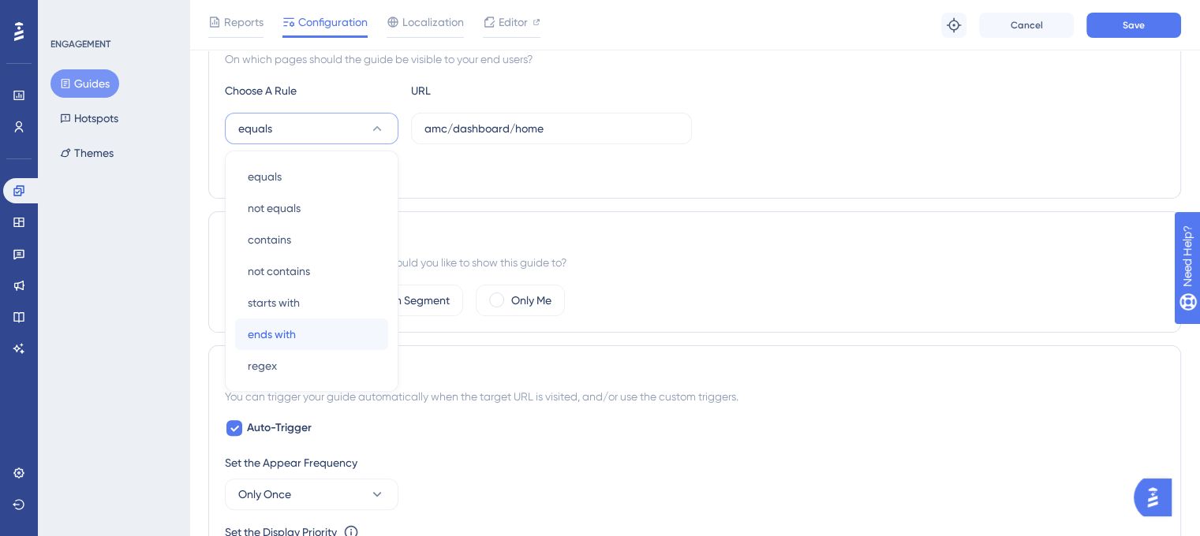
click at [295, 332] on span "ends with" at bounding box center [272, 334] width 48 height 19
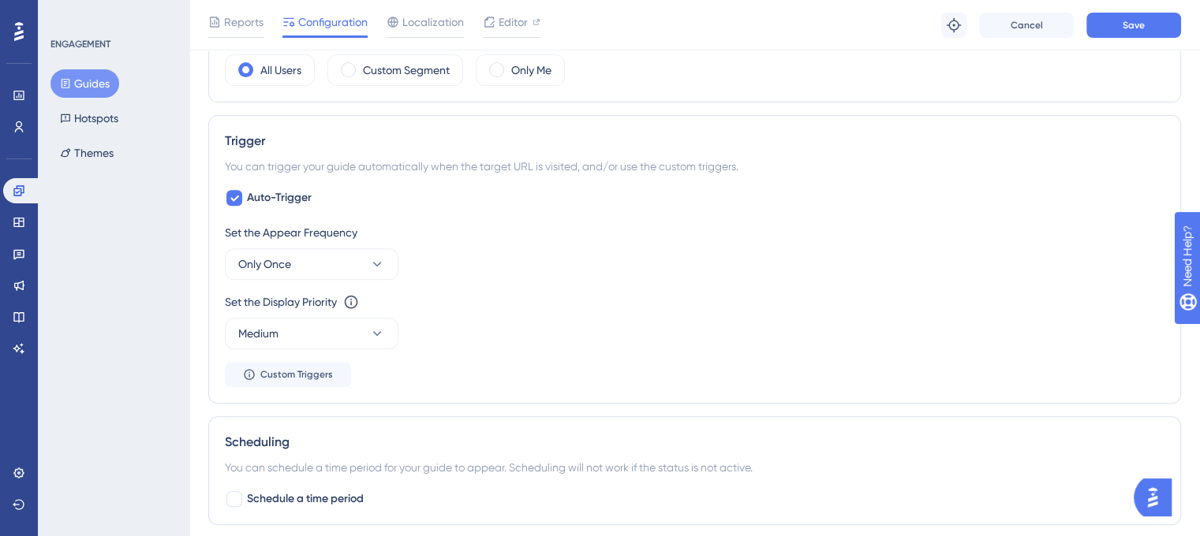
scroll to position [716, 0]
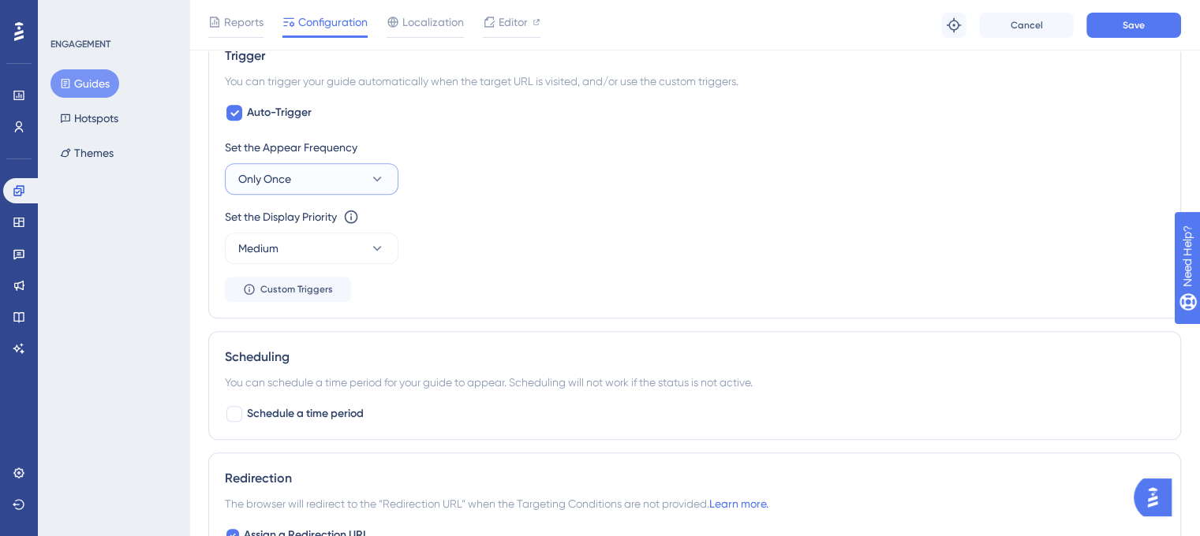
click at [357, 173] on button "Only Once" at bounding box center [312, 179] width 174 height 32
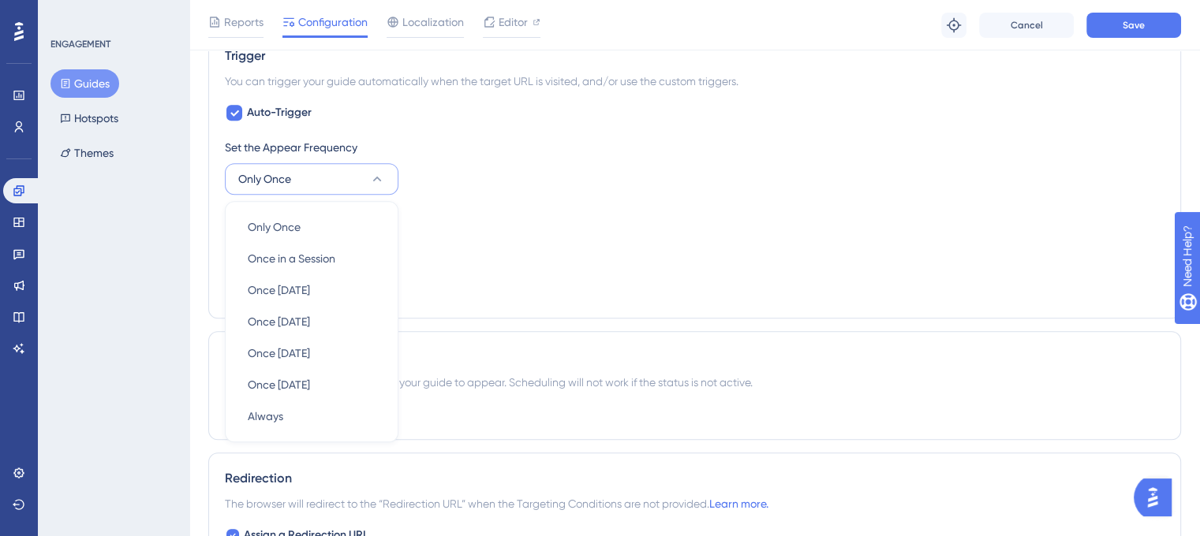
scroll to position [767, 0]
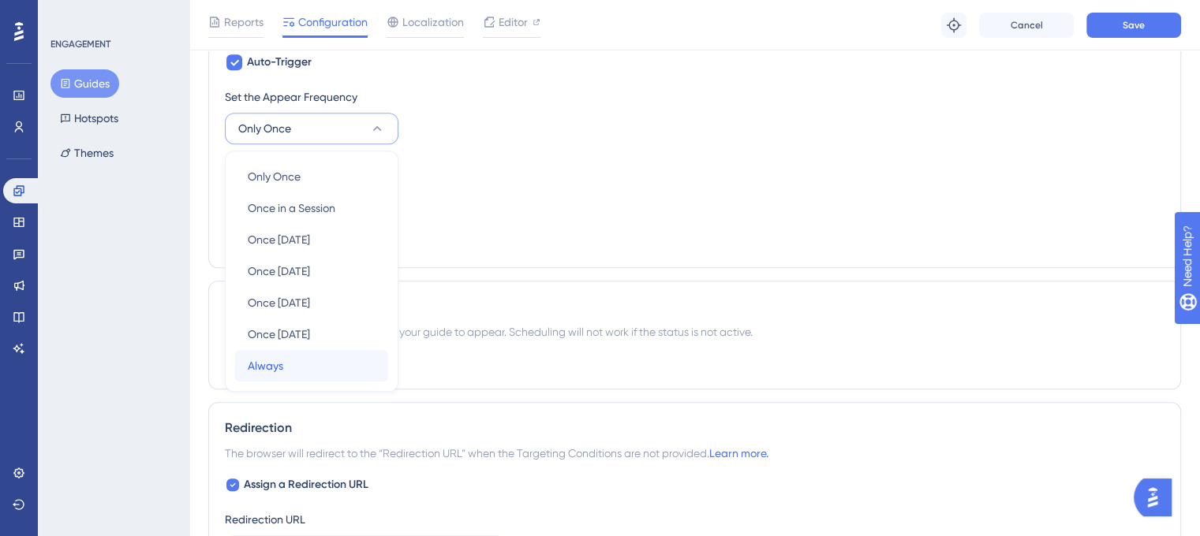
click at [315, 359] on div "Always Always" at bounding box center [312, 366] width 128 height 32
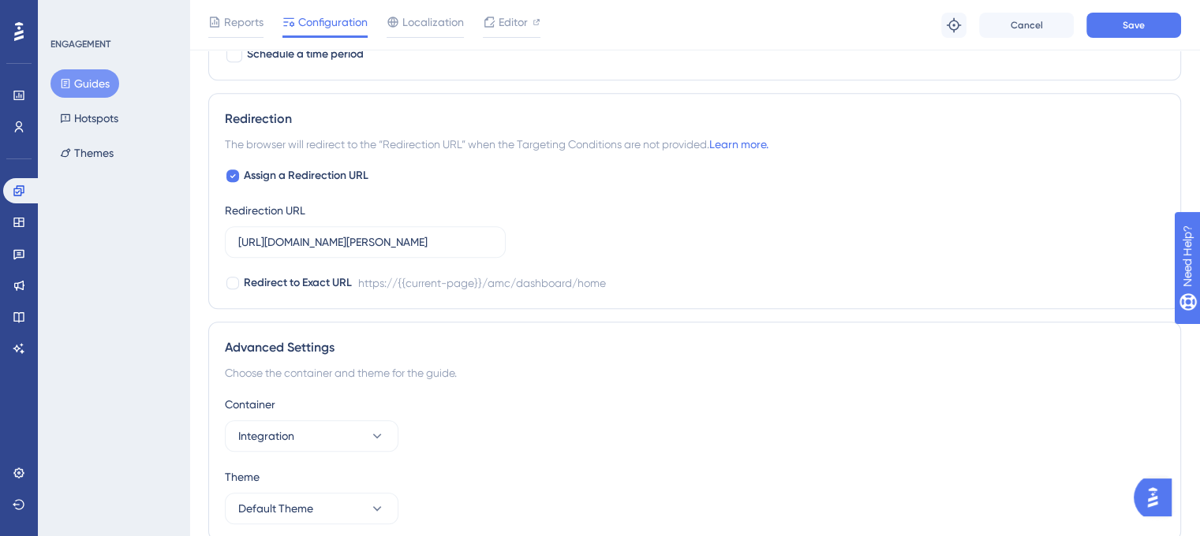
scroll to position [1305, 0]
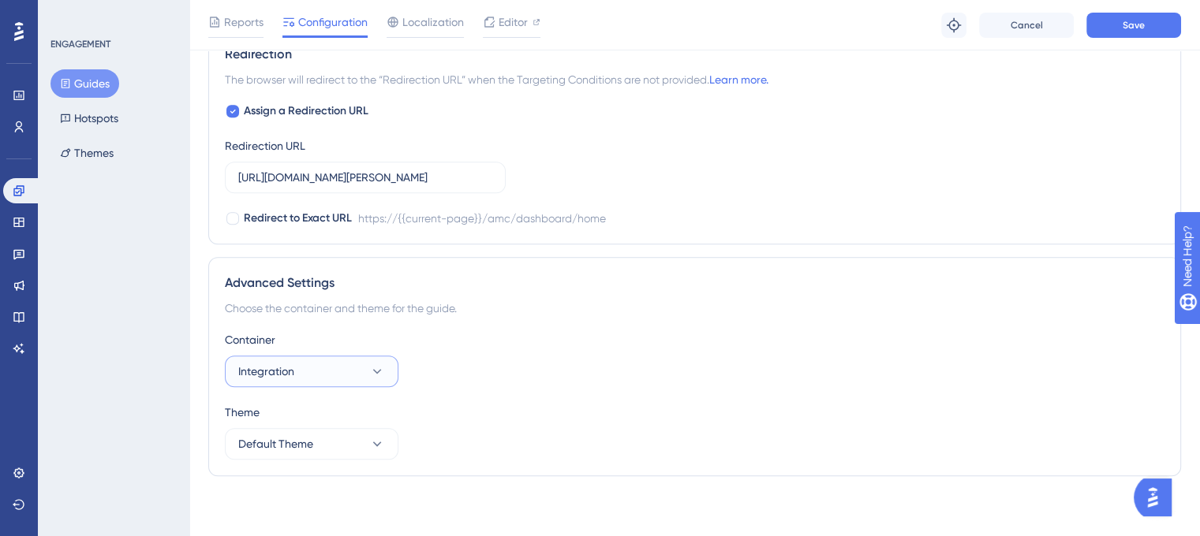
click at [366, 367] on button "Integration" at bounding box center [312, 372] width 174 height 32
click at [367, 368] on button "Integration" at bounding box center [312, 372] width 174 height 32
click at [338, 436] on button "Default Theme" at bounding box center [312, 444] width 174 height 32
click at [339, 437] on button "Default Theme" at bounding box center [312, 444] width 174 height 32
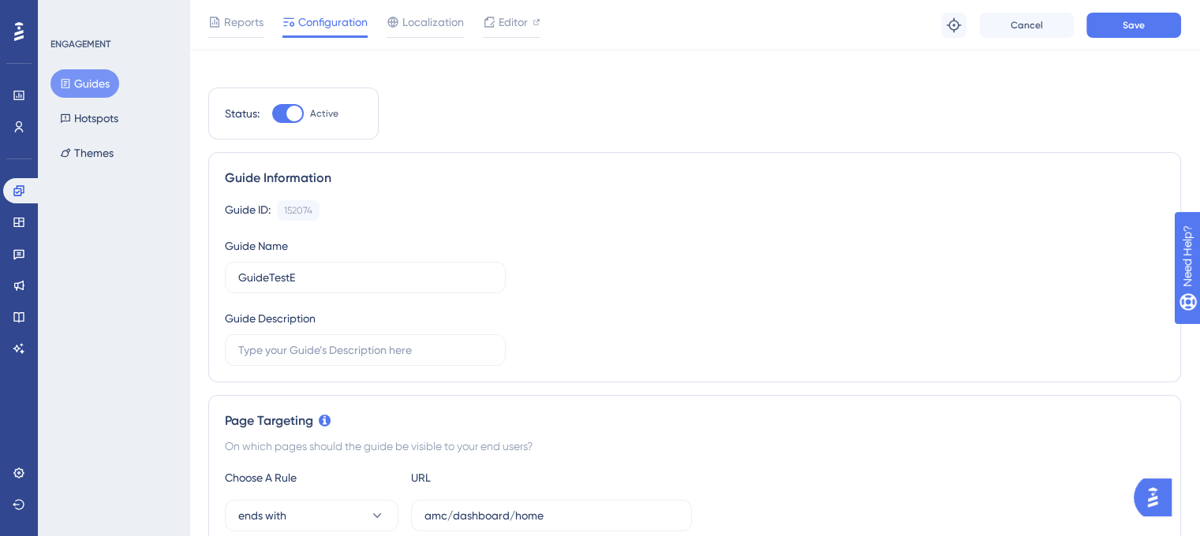
scroll to position [0, 0]
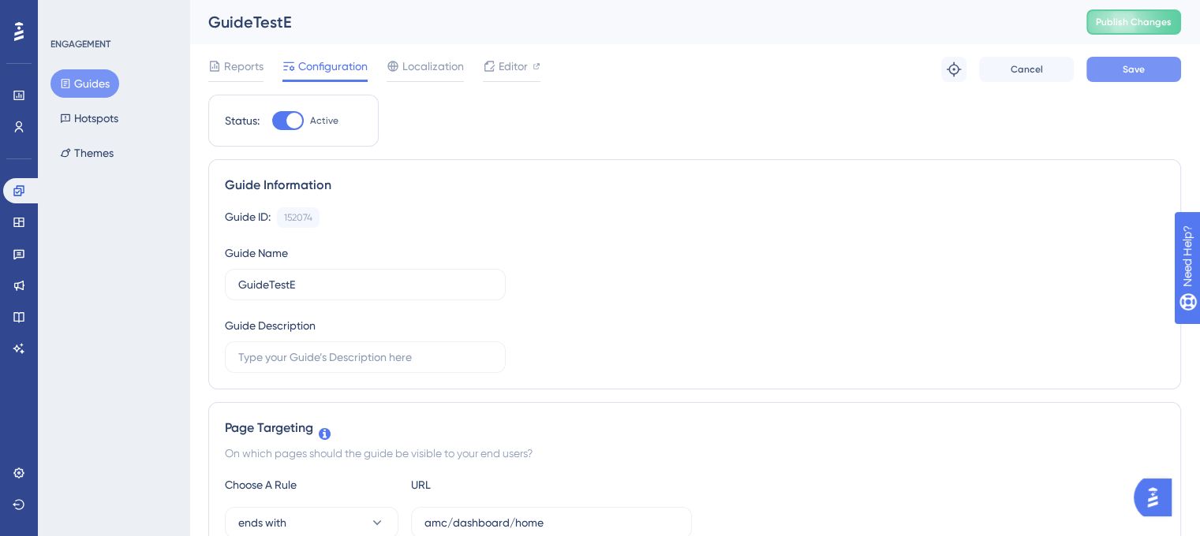
click at [1131, 68] on span "Save" at bounding box center [1133, 69] width 22 height 13
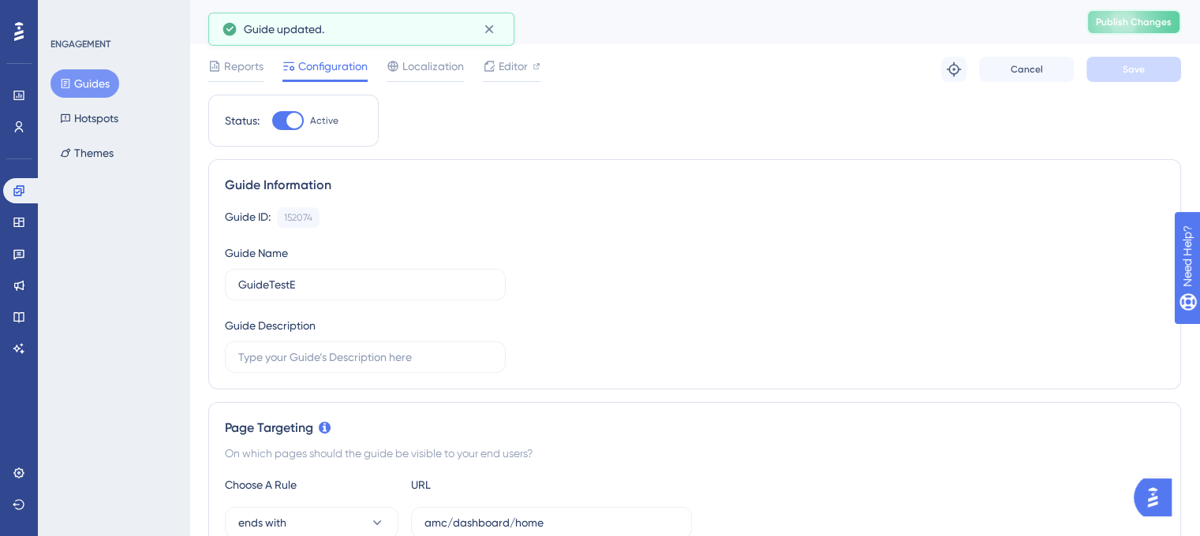
click at [1157, 18] on button "Publish Changes" at bounding box center [1133, 21] width 95 height 25
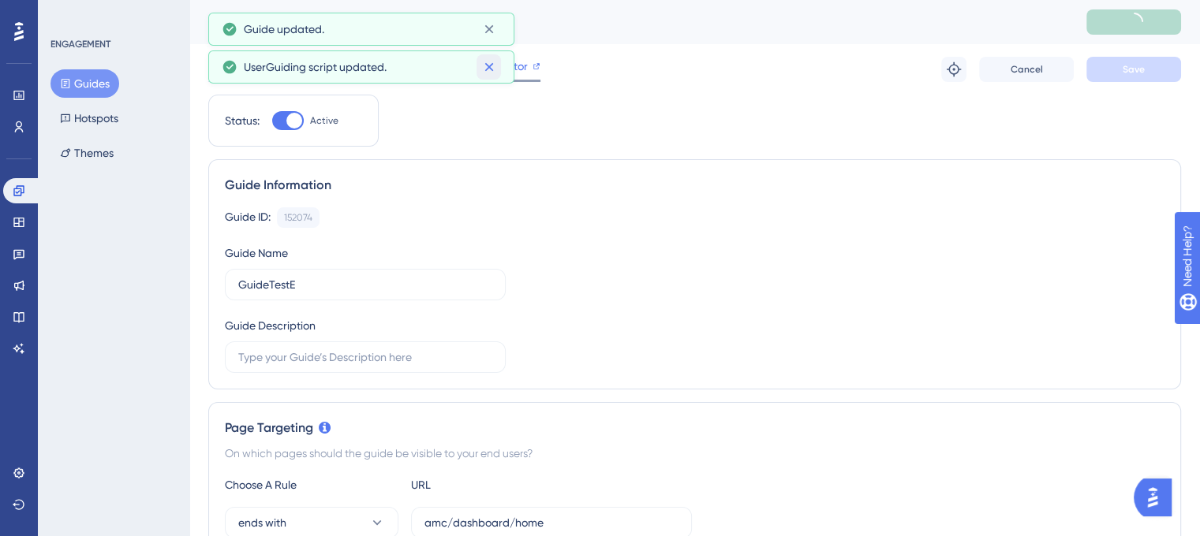
click at [493, 0] on div "Performance Users Engagement Widgets Feedback Product Updates Knowledge Base AI…" at bounding box center [600, 0] width 1200 height 0
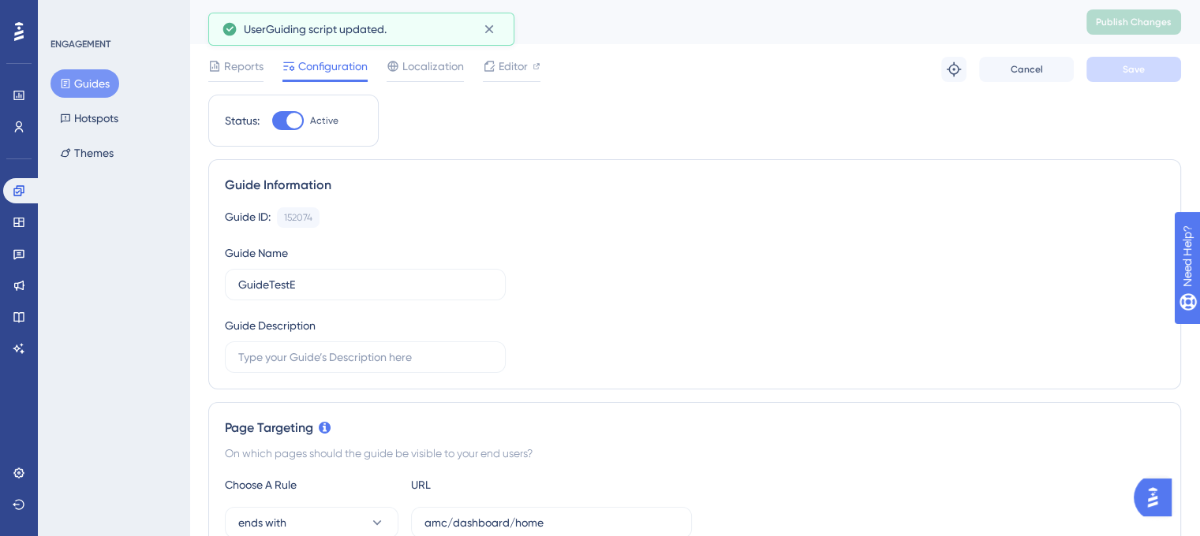
click at [504, 25] on div "UserGuiding script updated." at bounding box center [361, 29] width 306 height 33
click at [494, 28] on icon at bounding box center [489, 29] width 16 height 16
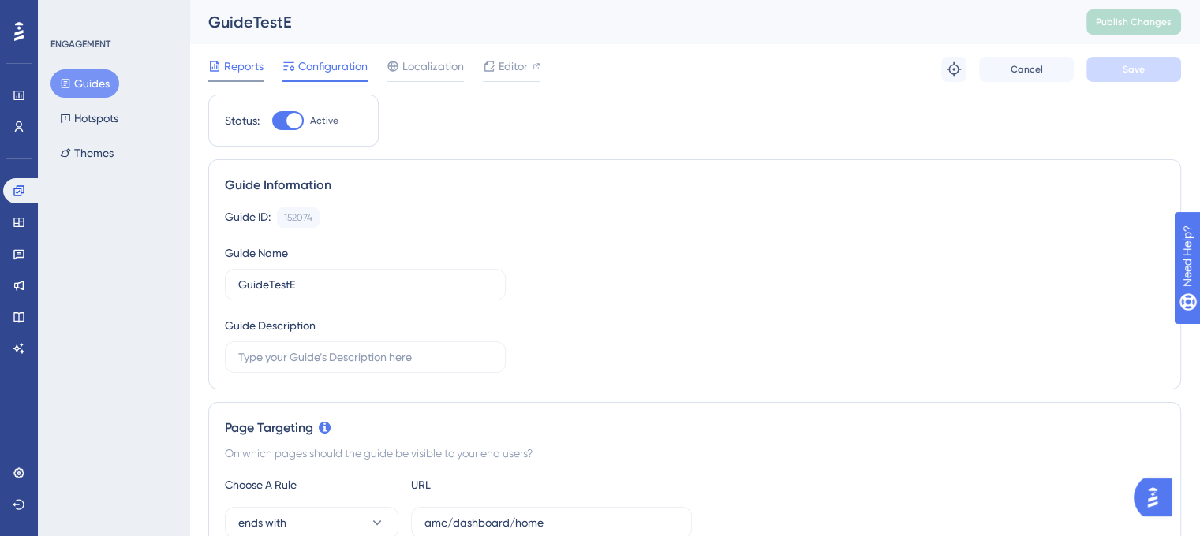
click at [230, 60] on span "Reports" at bounding box center [243, 66] width 39 height 19
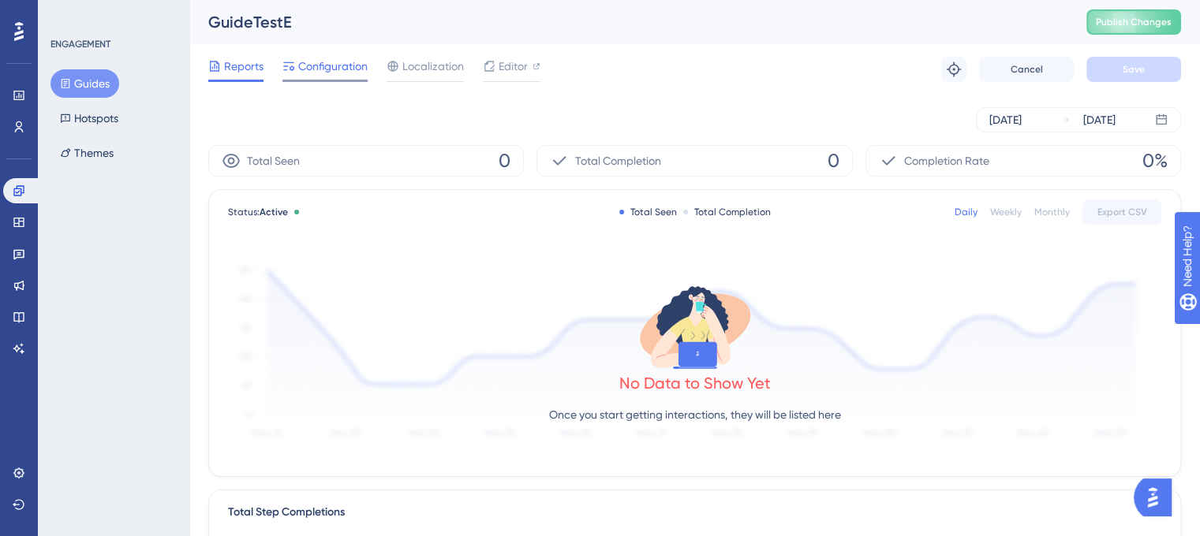
click at [328, 72] on span "Configuration" at bounding box center [332, 66] width 69 height 19
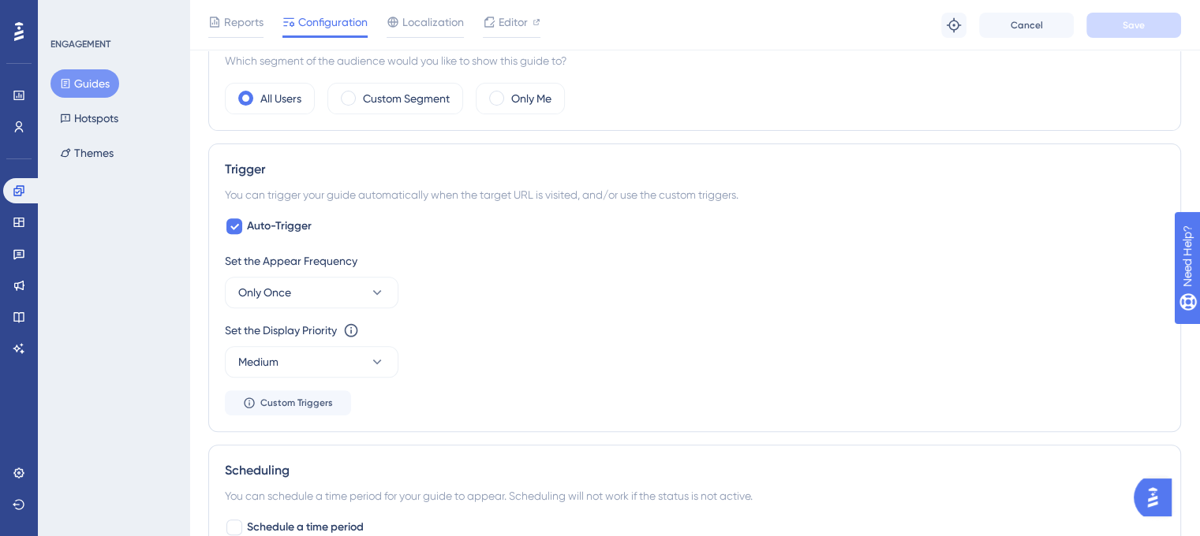
scroll to position [631, 0]
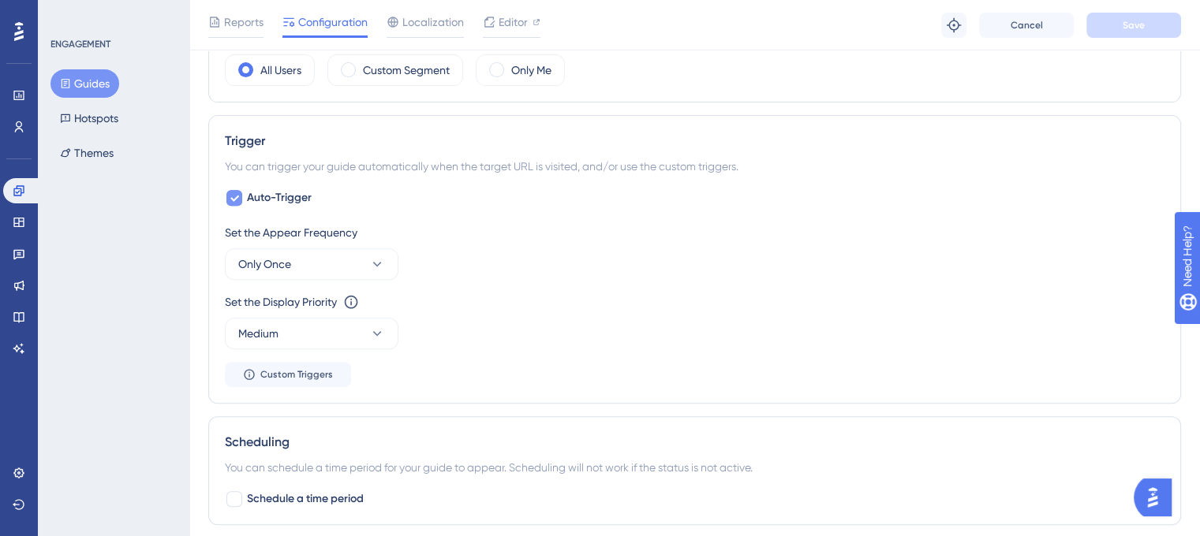
click at [266, 195] on span "Auto-Trigger" at bounding box center [279, 198] width 65 height 19
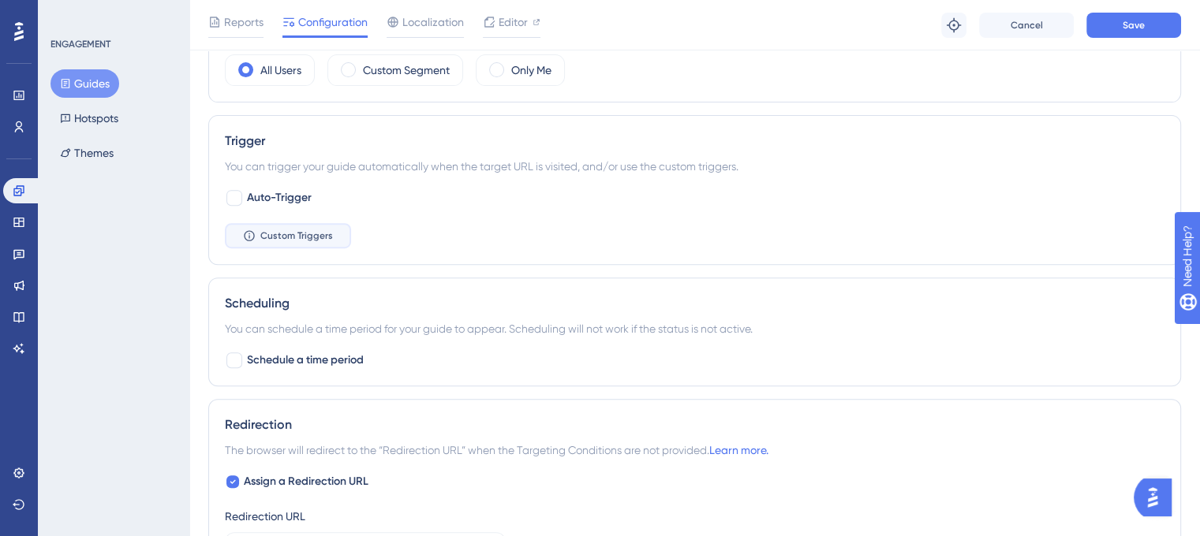
click at [287, 230] on span "Custom Triggers" at bounding box center [296, 236] width 73 height 13
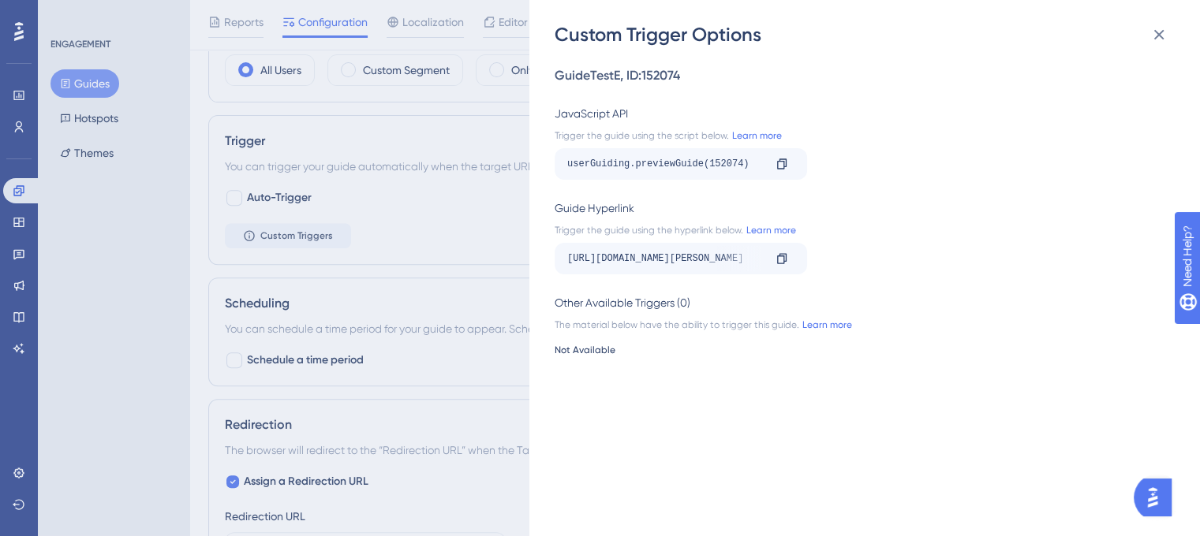
click at [742, 263] on div "https://dev.am.app.gallagher.com/amc/dashboard/home?__ug__=152074" at bounding box center [665, 258] width 196 height 25
click at [1155, 39] on icon at bounding box center [1159, 35] width 10 height 10
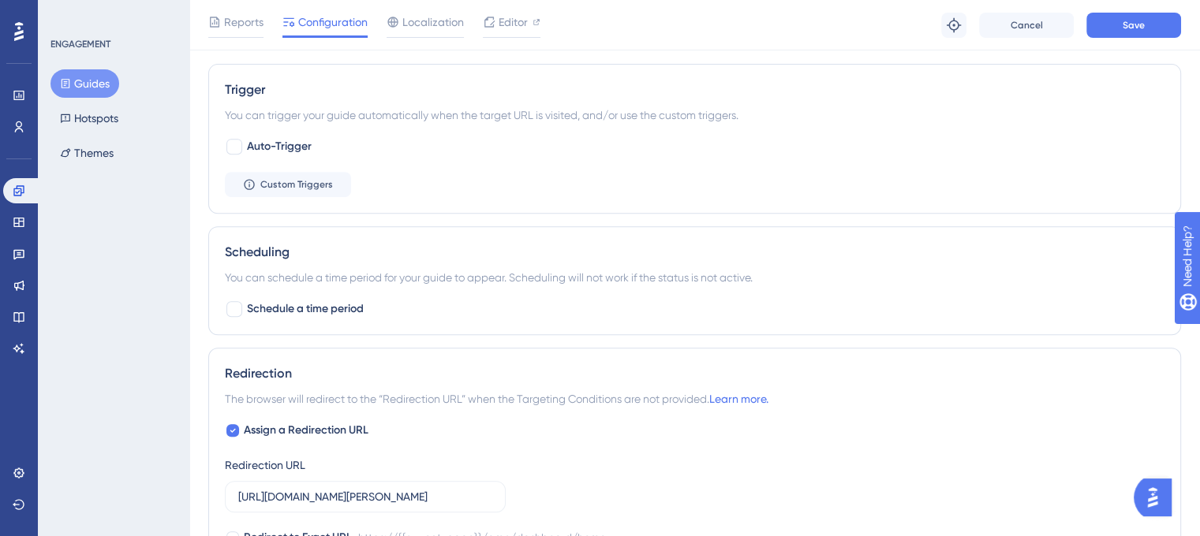
scroll to position [710, 0]
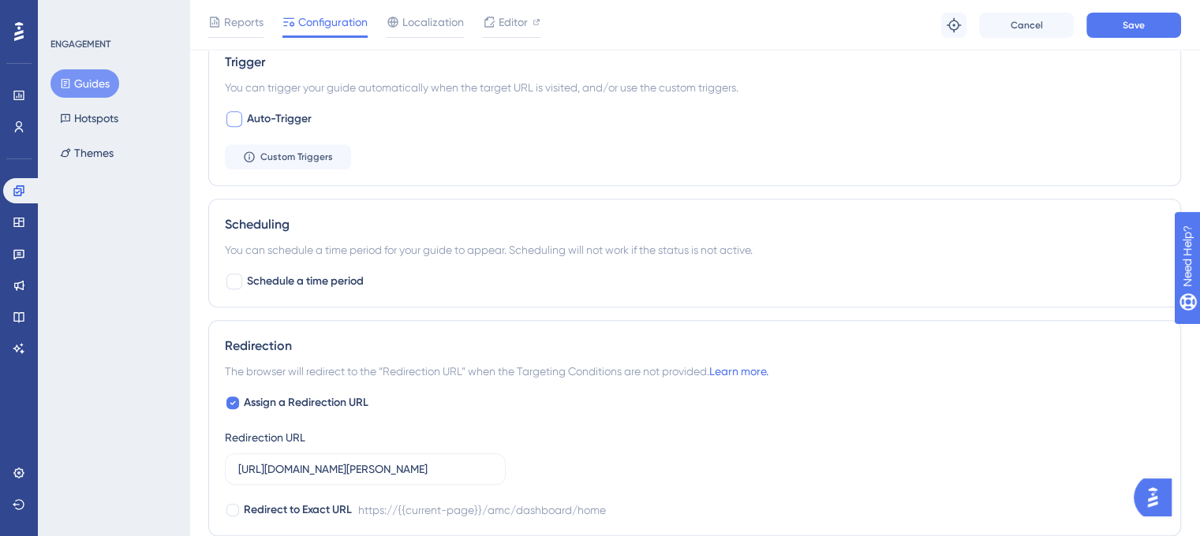
click at [241, 111] on div at bounding box center [234, 119] width 16 height 16
checkbox input "true"
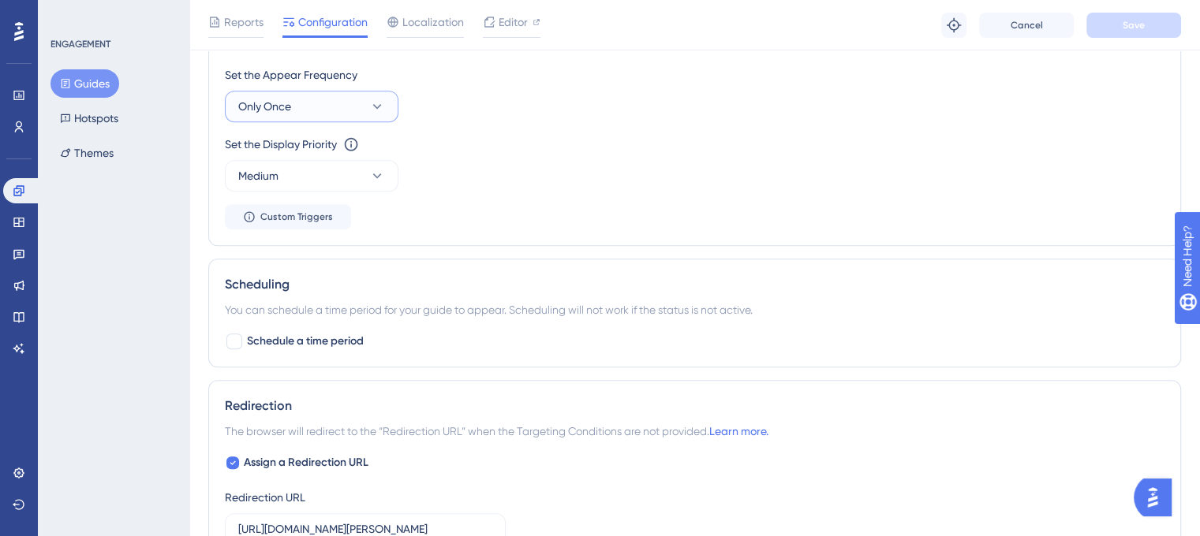
click at [359, 103] on button "Only Once" at bounding box center [312, 107] width 174 height 32
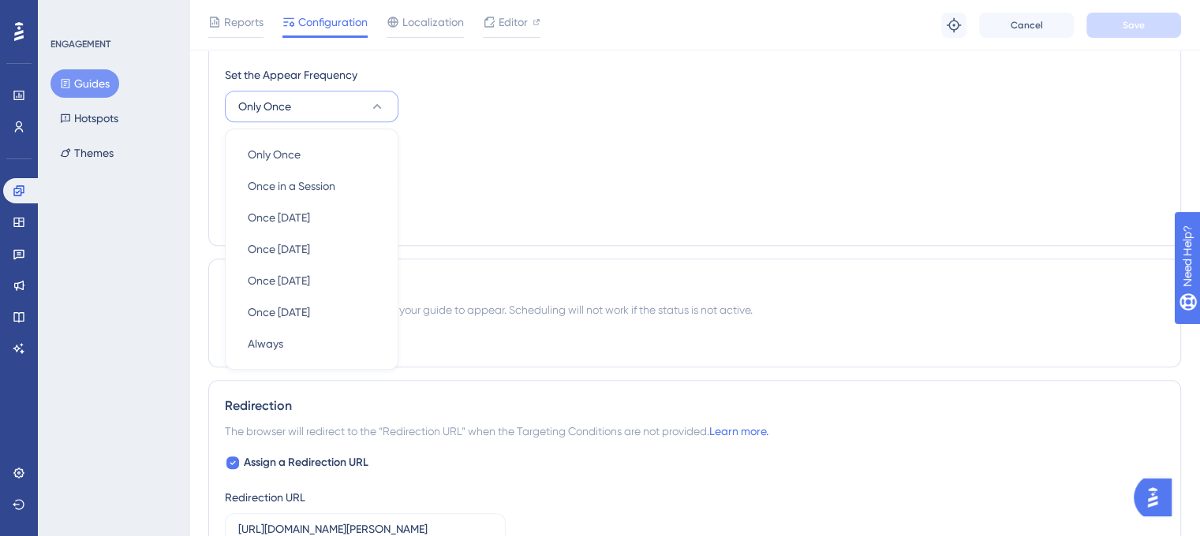
scroll to position [765, 0]
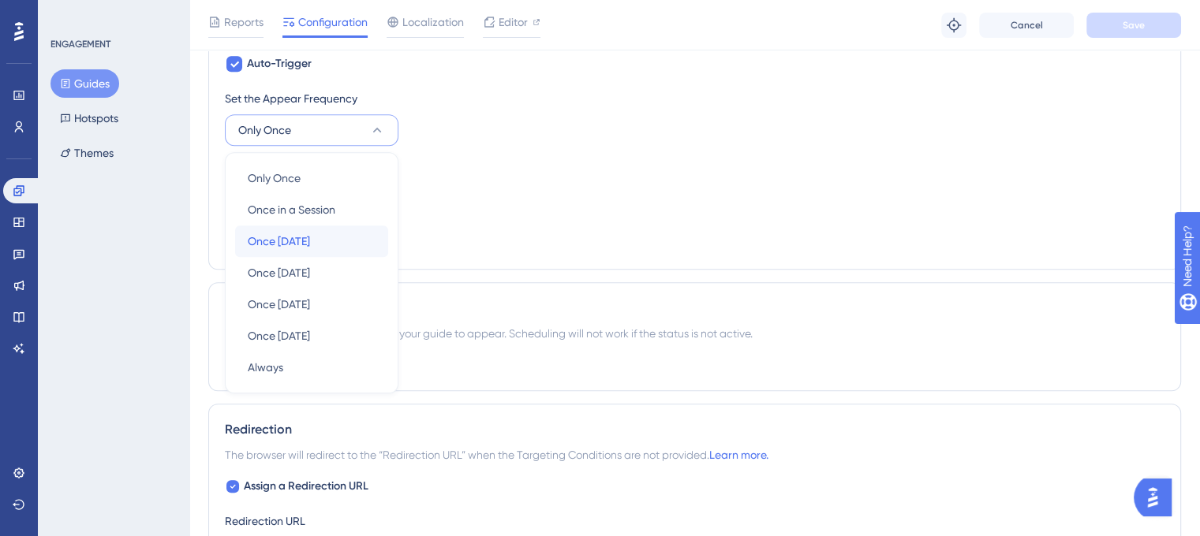
click at [316, 245] on div "Once in 1 day Once in 1 day" at bounding box center [312, 242] width 128 height 32
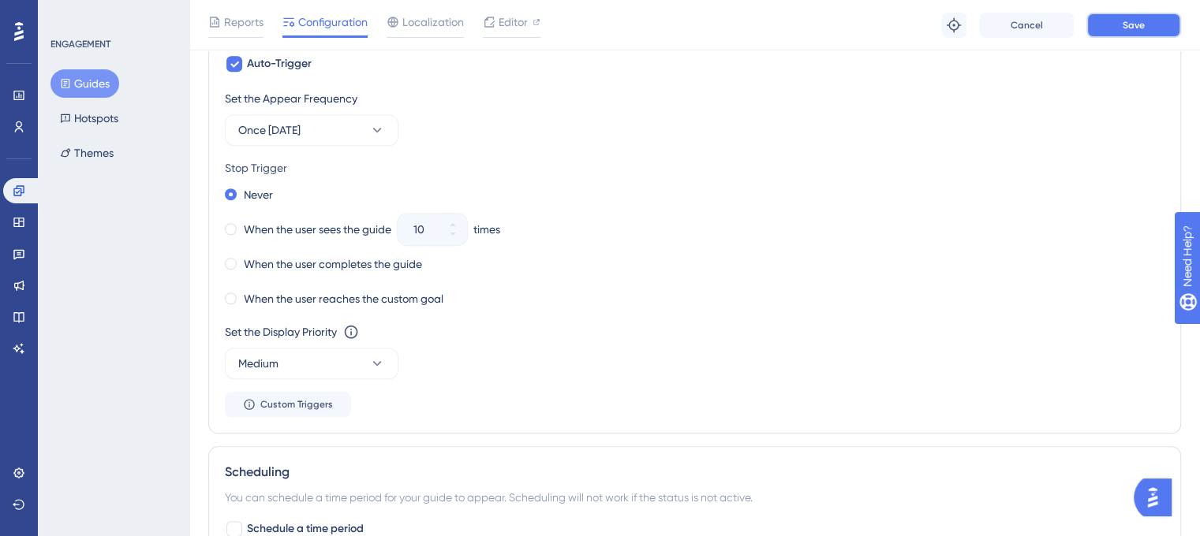
click at [1136, 25] on span "Save" at bounding box center [1133, 25] width 22 height 13
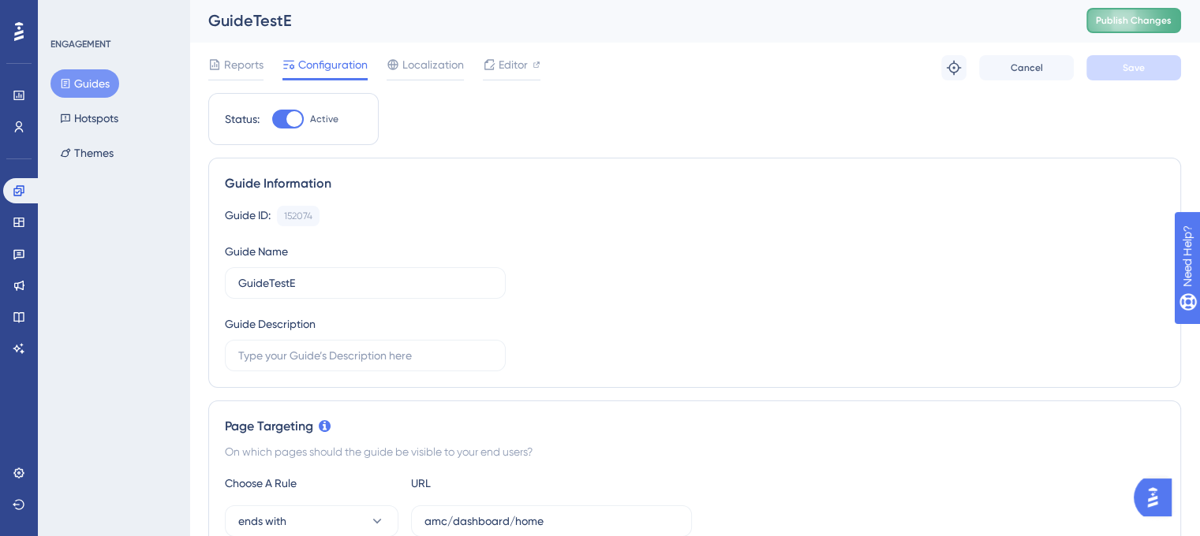
scroll to position [0, 0]
click at [1163, 24] on span "Publish Changes" at bounding box center [1134, 22] width 76 height 13
